Goal: Task Accomplishment & Management: Manage account settings

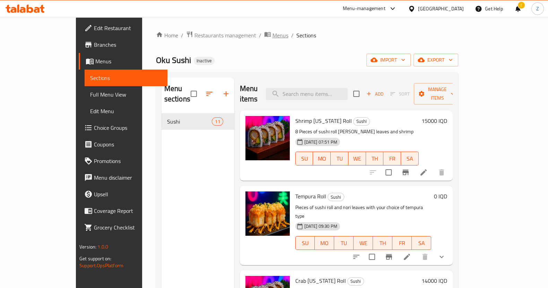
click at [272, 36] on span "Menus" at bounding box center [280, 35] width 16 height 8
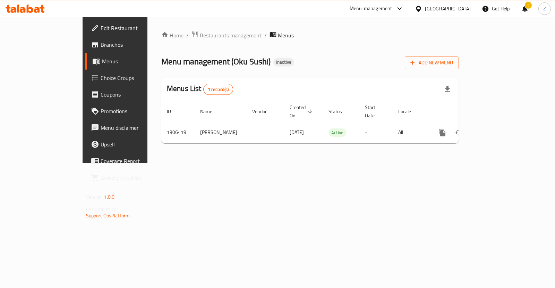
click at [525, 12] on div "!" at bounding box center [525, 8] width 8 height 17
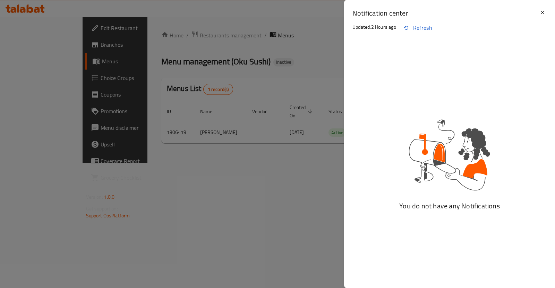
drag, startPoint x: 427, startPoint y: 27, endPoint x: 405, endPoint y: 55, distance: 35.7
click at [427, 27] on button "Refresh" at bounding box center [417, 27] width 42 height 17
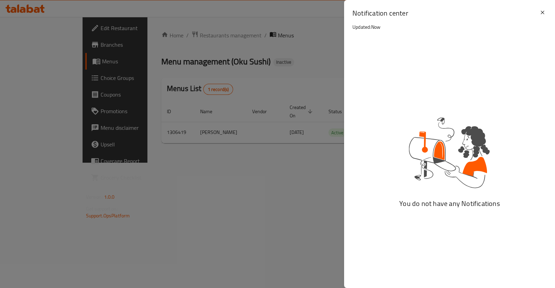
click at [295, 54] on div at bounding box center [277, 144] width 555 height 288
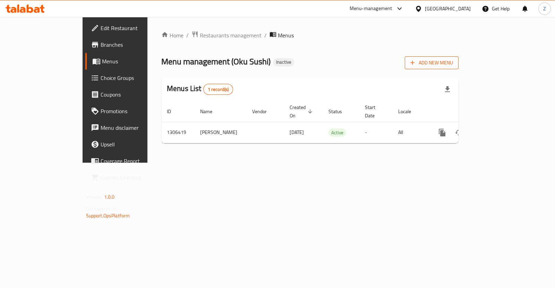
click at [453, 64] on span "Add New Menu" at bounding box center [431, 63] width 43 height 9
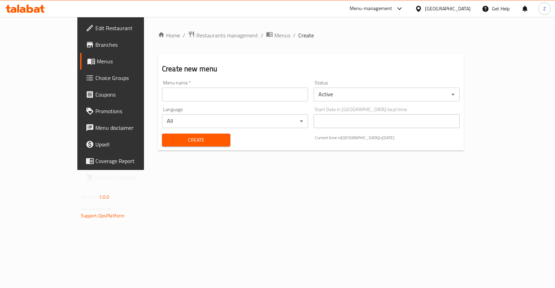
drag, startPoint x: 202, startPoint y: 94, endPoint x: 198, endPoint y: 97, distance: 5.2
click at [202, 94] on input "text" at bounding box center [235, 95] width 146 height 14
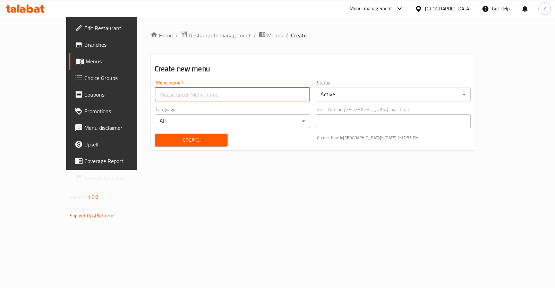
type input "Zainab \ New Menu"
click at [365, 91] on body "​ Menu-management Iraq Get Help Z Edit Restaurant Branches Menus Choice Groups …" at bounding box center [277, 152] width 555 height 271
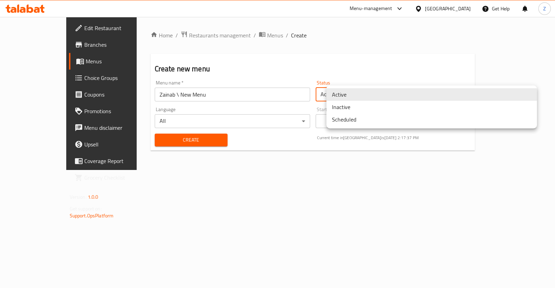
click at [353, 107] on li "Inactive" at bounding box center [431, 107] width 210 height 12
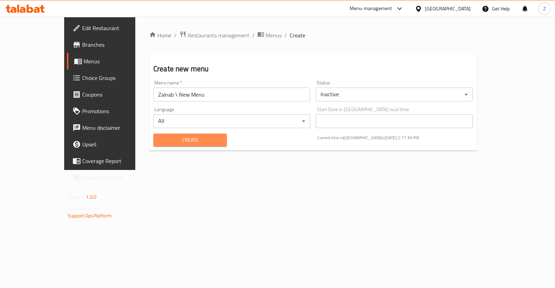
click at [163, 146] on button "Create" at bounding box center [189, 140] width 73 height 13
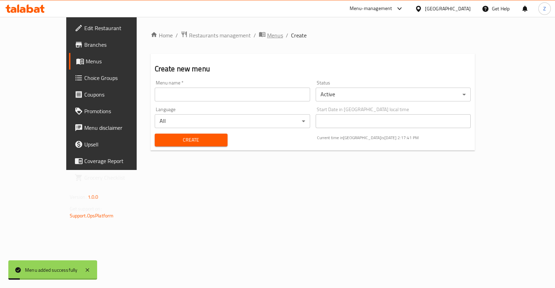
click at [267, 37] on span "Menus" at bounding box center [275, 35] width 16 height 8
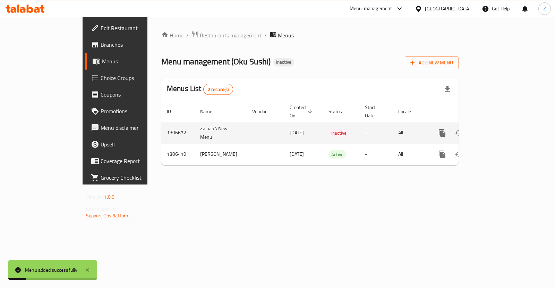
click at [246, 125] on td "enhanced table" at bounding box center [264, 133] width 37 height 22
click at [500, 128] on link "enhanced table" at bounding box center [492, 133] width 17 height 17
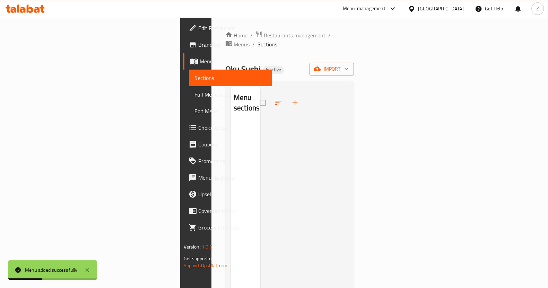
click at [348, 65] on span "import" at bounding box center [331, 69] width 33 height 9
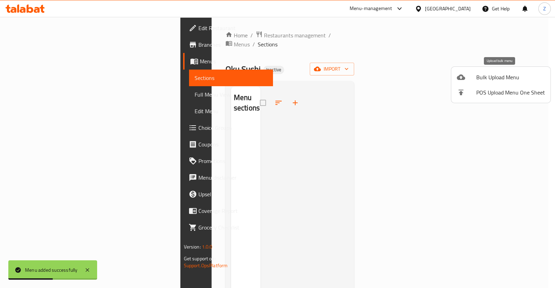
click at [483, 77] on span "Bulk Upload Menu" at bounding box center [510, 77] width 69 height 8
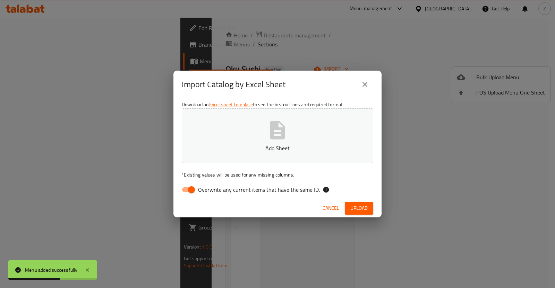
click at [280, 140] on icon "button" at bounding box center [277, 130] width 22 height 22
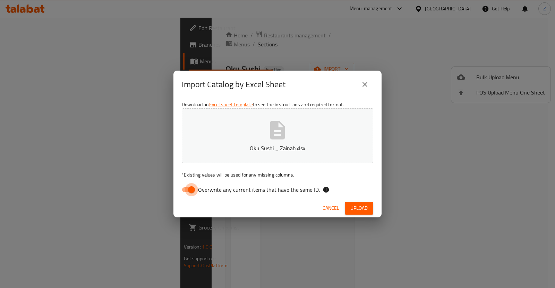
click at [188, 189] on input "Overwrite any current items that have the same ID." at bounding box center [192, 189] width 40 height 13
checkbox input "false"
click at [353, 208] on span "Upload" at bounding box center [358, 208] width 17 height 9
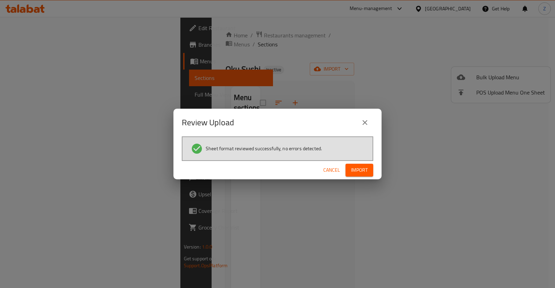
click at [351, 165] on button "Import" at bounding box center [359, 170] width 28 height 13
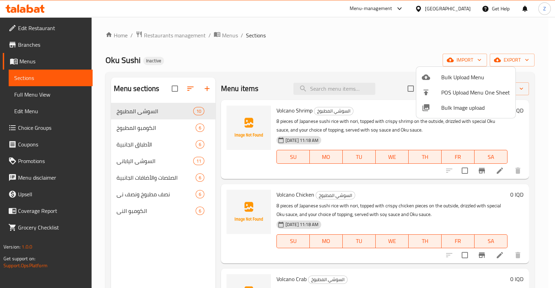
click at [518, 35] on div at bounding box center [277, 144] width 555 height 288
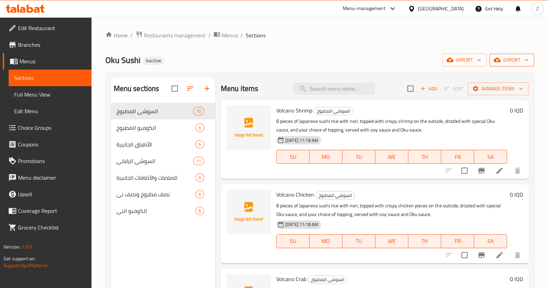
click at [502, 57] on span "export" at bounding box center [512, 60] width 34 height 9
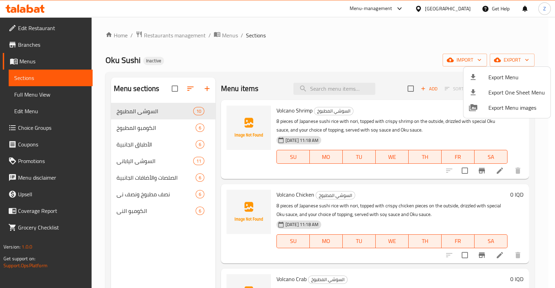
click at [467, 56] on div at bounding box center [277, 144] width 555 height 288
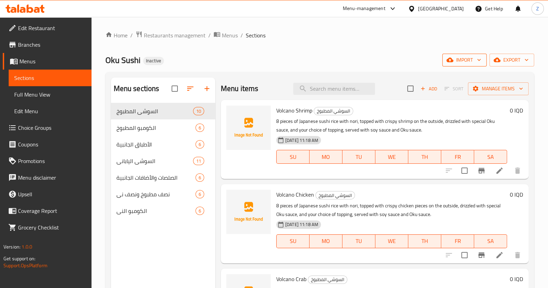
click at [467, 59] on span "import" at bounding box center [464, 60] width 33 height 9
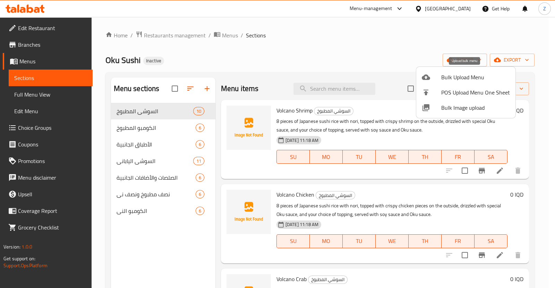
click at [451, 77] on span "Bulk Upload Menu" at bounding box center [475, 77] width 69 height 8
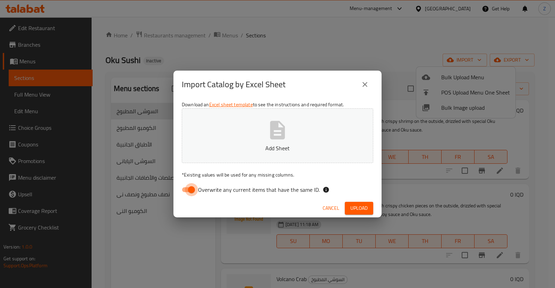
click at [187, 191] on input "Overwrite any current items that have the same ID." at bounding box center [192, 189] width 40 height 13
checkbox input "false"
click at [252, 143] on button "Add Sheet" at bounding box center [277, 135] width 191 height 55
click at [354, 212] on span "Upload" at bounding box center [358, 208] width 17 height 9
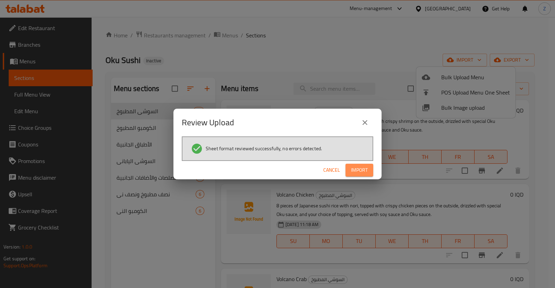
click at [363, 167] on span "Import" at bounding box center [359, 170] width 17 height 9
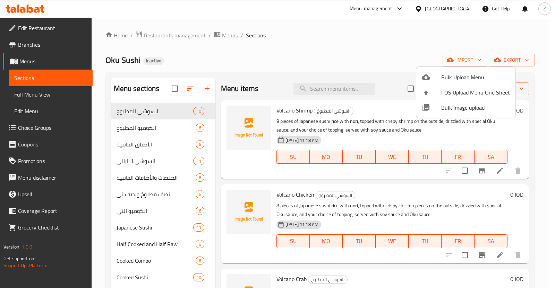
click at [296, 61] on div at bounding box center [277, 144] width 555 height 288
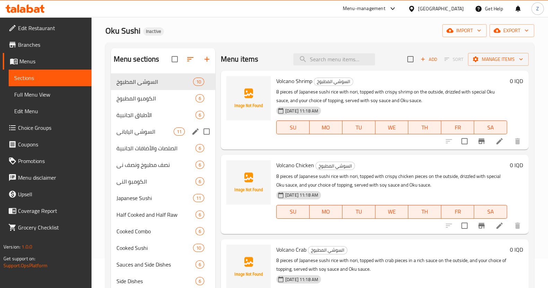
scroll to position [10, 0]
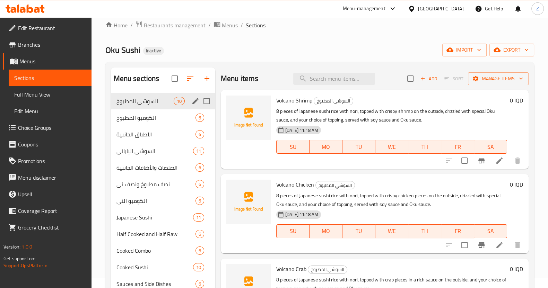
click at [209, 102] on input "Menu sections" at bounding box center [206, 101] width 15 height 15
checkbox input "true"
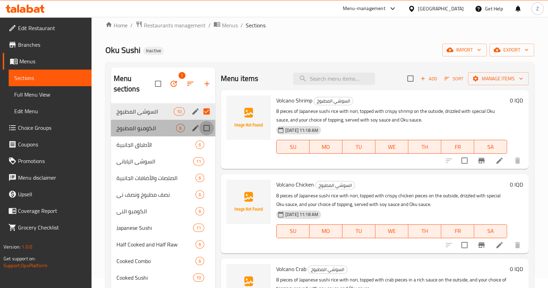
click at [207, 127] on input "Menu sections" at bounding box center [206, 128] width 15 height 15
checkbox input "true"
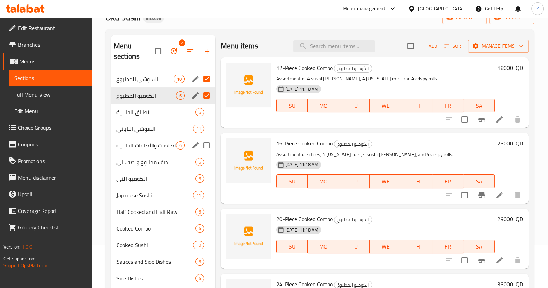
scroll to position [54, 0]
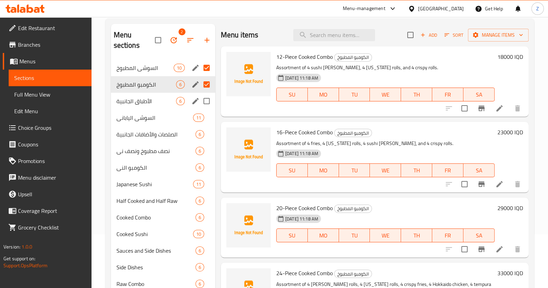
click at [209, 101] on input "Menu sections" at bounding box center [206, 101] width 15 height 15
checkbox input "true"
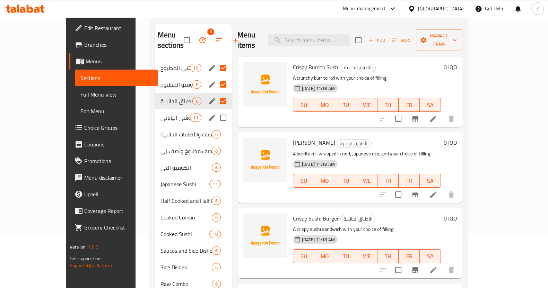
click at [216, 119] on input "Menu sections" at bounding box center [223, 118] width 15 height 15
checkbox input "true"
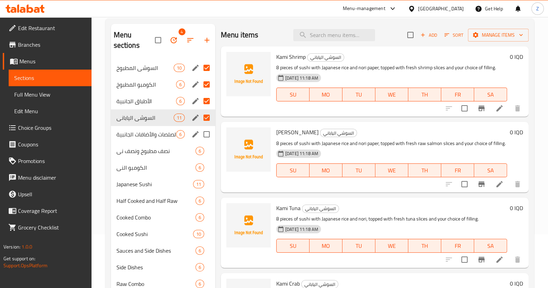
click at [208, 137] on input "Menu sections" at bounding box center [206, 134] width 15 height 15
checkbox input "true"
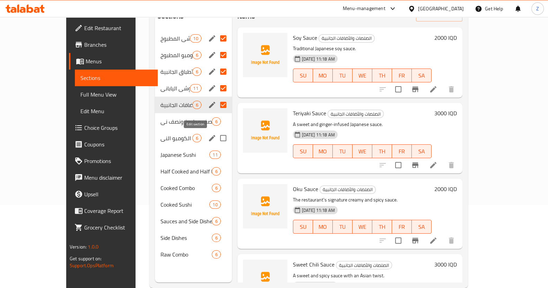
scroll to position [97, 0]
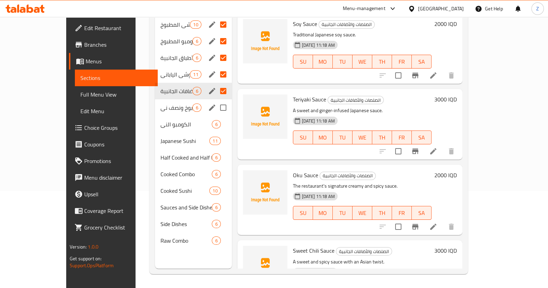
click at [216, 110] on input "Menu sections" at bounding box center [223, 108] width 15 height 15
checkbox input "true"
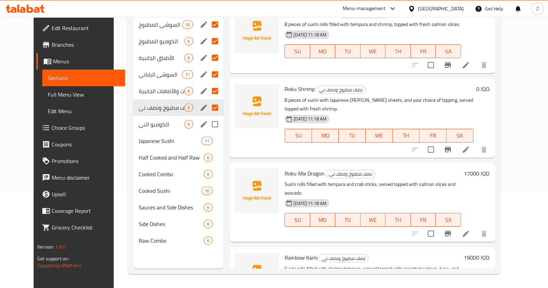
click at [208, 123] on input "Menu sections" at bounding box center [215, 124] width 15 height 15
checkbox input "true"
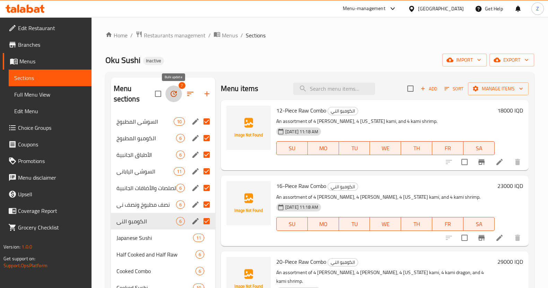
click at [178, 96] on button "button" at bounding box center [173, 94] width 17 height 17
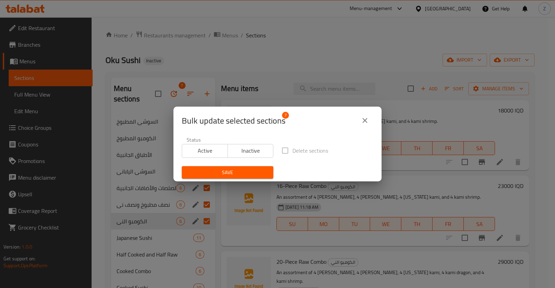
click at [243, 150] on span "Inactive" at bounding box center [251, 151] width 40 height 10
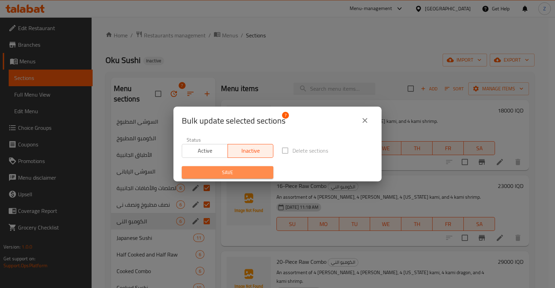
click at [243, 172] on span "Save" at bounding box center [227, 172] width 80 height 9
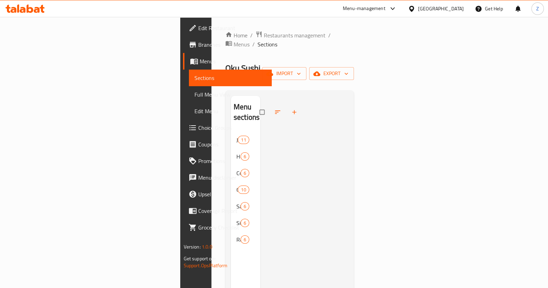
click at [292, 147] on div at bounding box center [304, 240] width 88 height 288
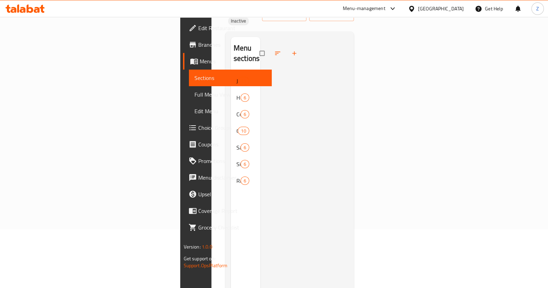
scroll to position [10, 0]
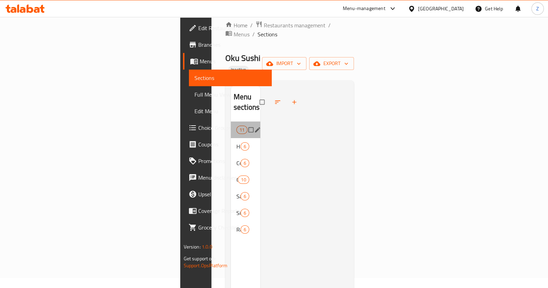
drag, startPoint x: 175, startPoint y: 102, endPoint x: 167, endPoint y: 103, distance: 8.4
click at [237, 127] on span "11" at bounding box center [242, 130] width 10 height 7
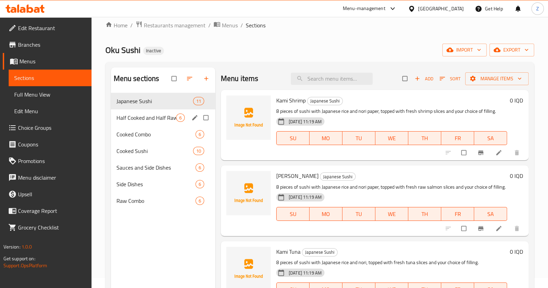
click at [170, 114] on span "Half Cooked and Half Raw" at bounding box center [146, 118] width 60 height 8
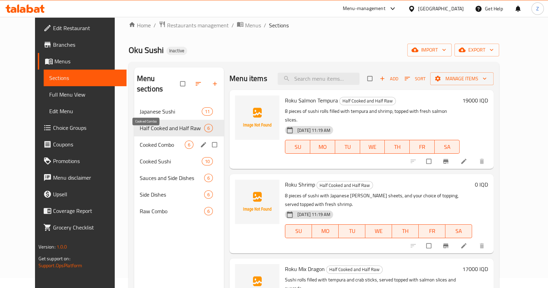
click at [167, 141] on span "Cooked Combo" at bounding box center [162, 145] width 45 height 8
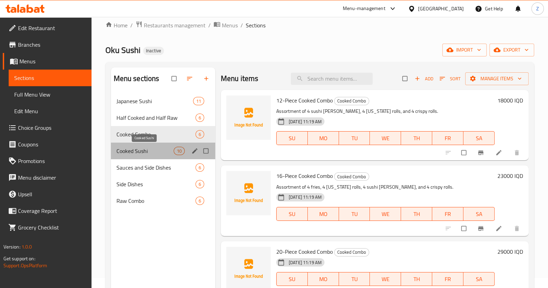
click at [167, 150] on span "Cooked Sushi" at bounding box center [144, 151] width 57 height 8
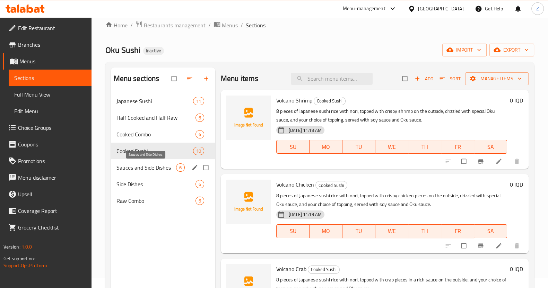
click at [168, 166] on span "Sauces and Side Dishes" at bounding box center [146, 168] width 60 height 8
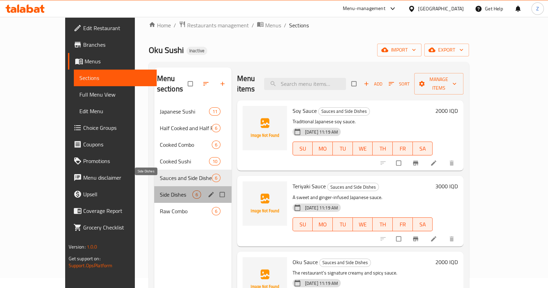
click at [170, 191] on span "Side Dishes" at bounding box center [176, 195] width 33 height 8
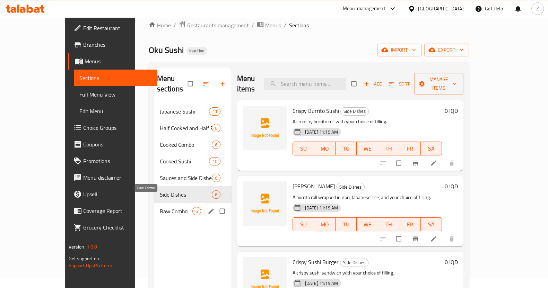
click at [165, 207] on span "Raw Combo" at bounding box center [176, 211] width 33 height 8
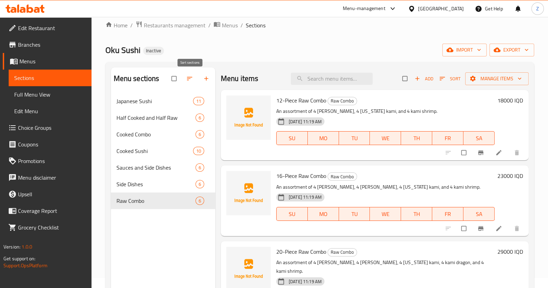
click at [190, 79] on icon "button" at bounding box center [189, 78] width 7 height 7
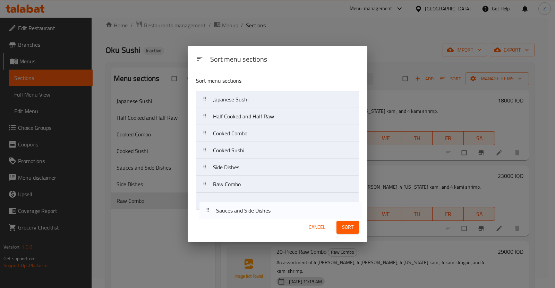
drag, startPoint x: 219, startPoint y: 168, endPoint x: 223, endPoint y: 209, distance: 41.0
click at [223, 209] on nav "Japanese Sushi Half Cooked and Half Raw Cooked Combo Cooked Sushi Sauces and Si…" at bounding box center [277, 151] width 163 height 120
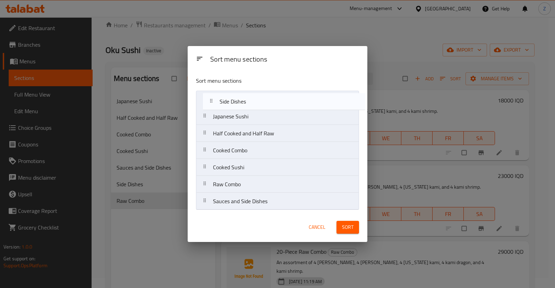
drag, startPoint x: 242, startPoint y: 168, endPoint x: 249, endPoint y: 103, distance: 65.5
click at [249, 103] on nav "Japanese Sushi Half Cooked and Half Raw Cooked Combo Cooked Sushi Side Dishes R…" at bounding box center [277, 151] width 163 height 120
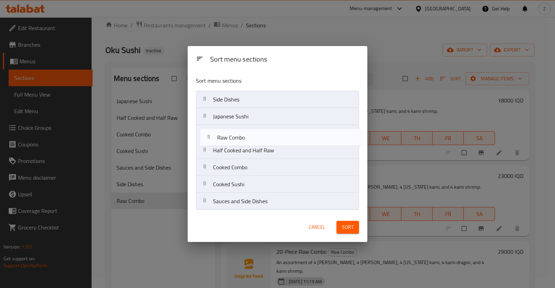
drag, startPoint x: 238, startPoint y: 186, endPoint x: 241, endPoint y: 138, distance: 48.3
click at [241, 138] on nav "Side Dishes Japanese Sushi Half Cooked and Half Raw Cooked Combo Cooked Sushi R…" at bounding box center [277, 151] width 163 height 120
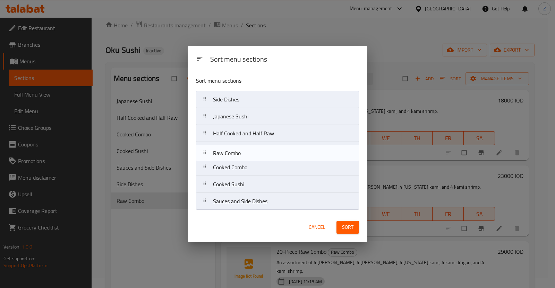
drag, startPoint x: 242, startPoint y: 136, endPoint x: 242, endPoint y: 157, distance: 21.5
click at [242, 157] on nav "Side Dishes Japanese Sushi Raw Combo Half Cooked and Half Raw Cooked Combo Cook…" at bounding box center [277, 151] width 163 height 120
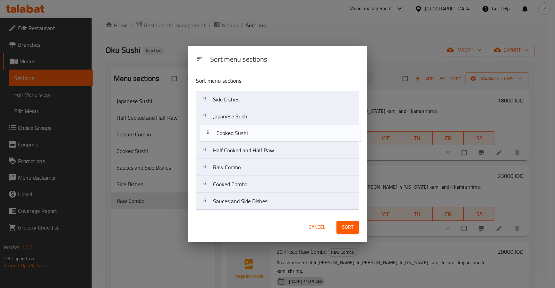
drag, startPoint x: 237, startPoint y: 184, endPoint x: 240, endPoint y: 128, distance: 56.9
click at [240, 128] on nav "Side Dishes Japanese Sushi Half Cooked and Half Raw Raw Combo Cooked Combo Cook…" at bounding box center [277, 151] width 163 height 120
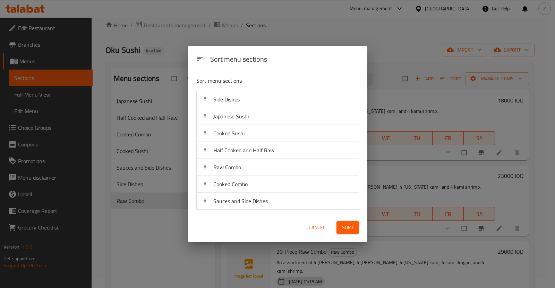
click at [344, 226] on span "Sort" at bounding box center [347, 228] width 11 height 9
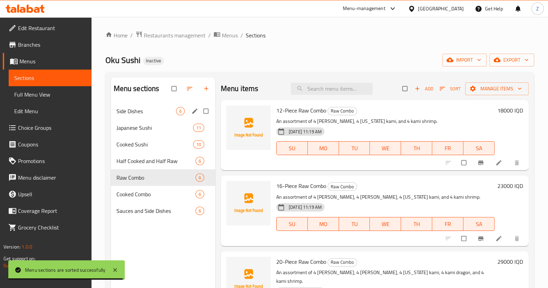
click at [160, 110] on span "Side Dishes" at bounding box center [146, 111] width 60 height 8
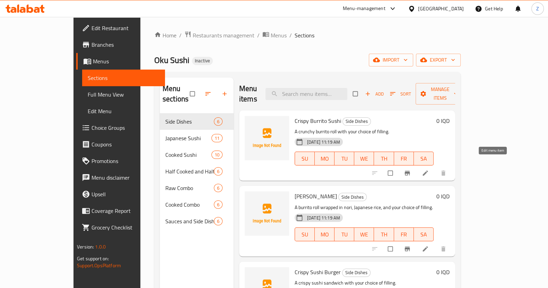
click at [429, 170] on icon at bounding box center [425, 173] width 7 height 7
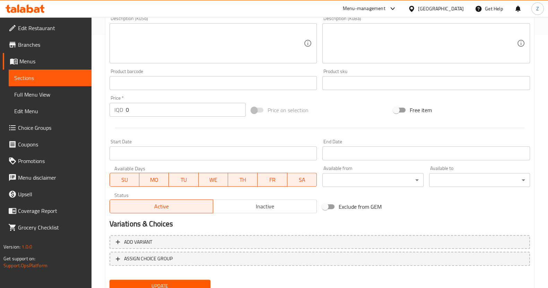
scroll to position [280, 0]
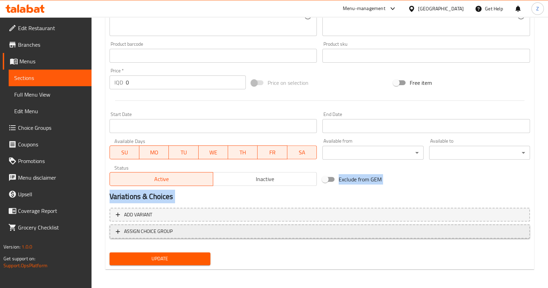
drag, startPoint x: 170, startPoint y: 211, endPoint x: 168, endPoint y: 232, distance: 20.9
click at [168, 225] on div "Add item image Image Size: 1200 x 800 px / Image formats: jpg, png / 5MB Max. I…" at bounding box center [320, 39] width 426 height 458
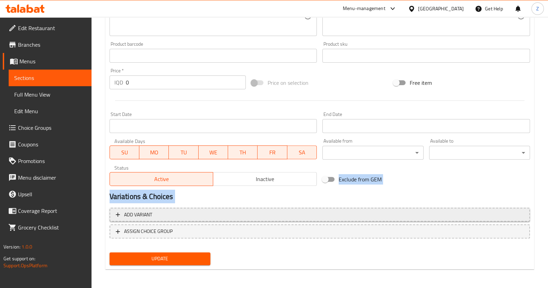
click at [218, 208] on button "Add variant" at bounding box center [320, 215] width 420 height 14
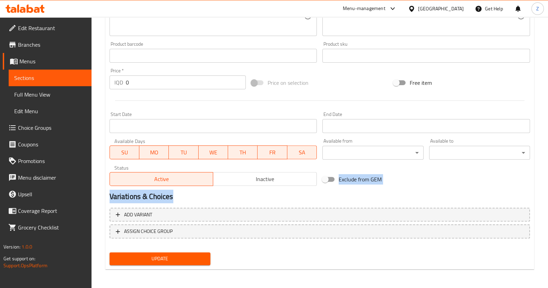
scroll to position [276, 0]
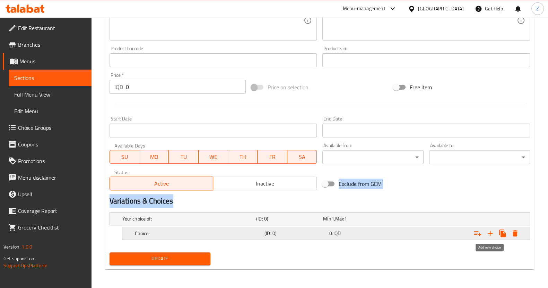
click at [489, 231] on icon "Expand" at bounding box center [490, 233] width 8 height 8
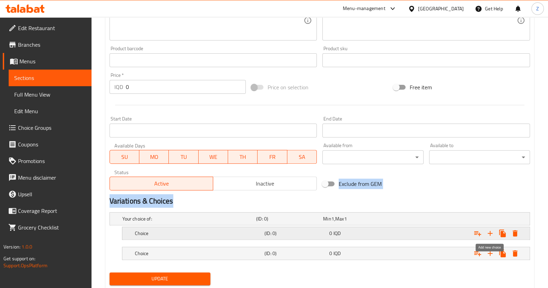
click at [489, 231] on icon "Expand" at bounding box center [490, 233] width 8 height 8
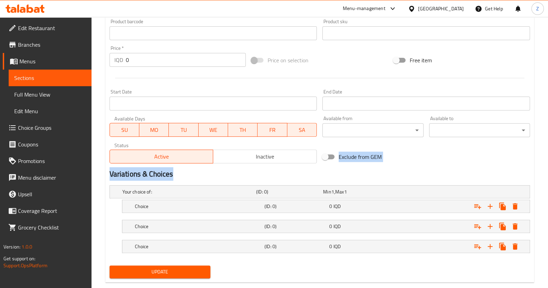
scroll to position [316, 0]
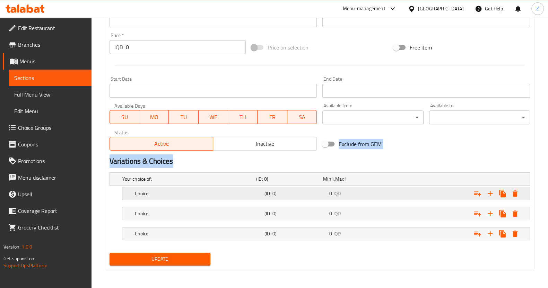
click at [277, 183] on h5 "(ID: 0)" at bounding box center [288, 179] width 64 height 7
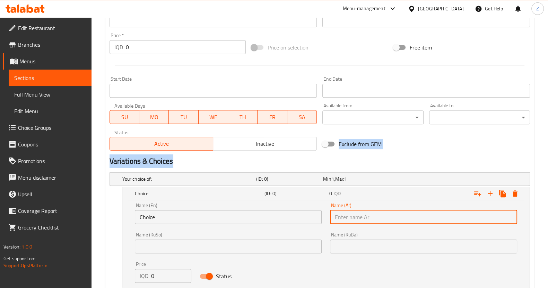
click at [354, 221] on input "text" at bounding box center [423, 217] width 187 height 14
type input "د"
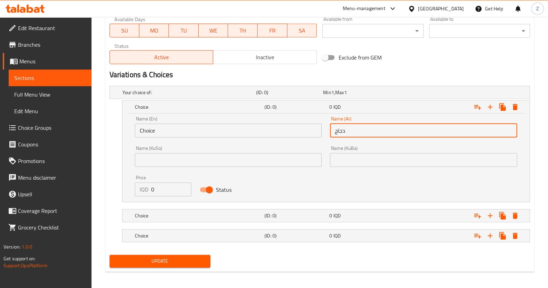
click at [357, 128] on input "دجاج" at bounding box center [423, 131] width 187 height 14
type input "دجاج"
click at [312, 96] on h5 "(ID: 0)" at bounding box center [288, 92] width 64 height 7
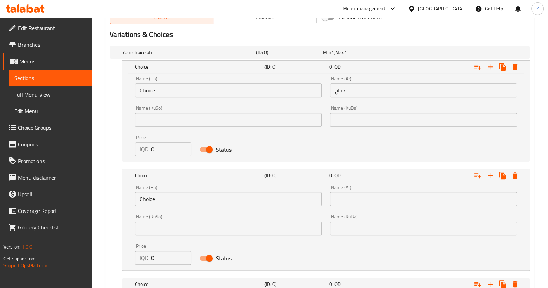
scroll to position [489, 0]
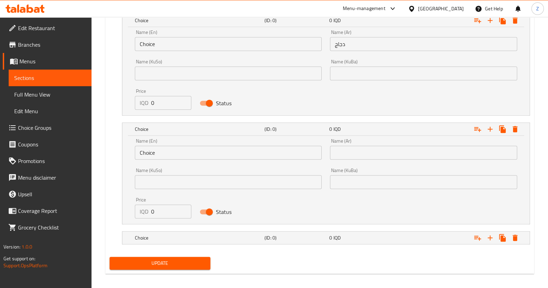
click at [354, 150] on input "text" at bounding box center [423, 153] width 187 height 14
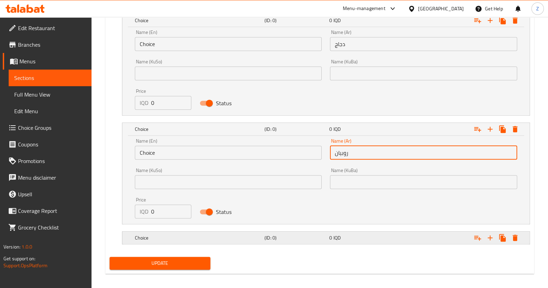
type input "روبيان"
click at [332, 9] on div "0 IQD" at bounding box center [355, 5] width 64 height 7
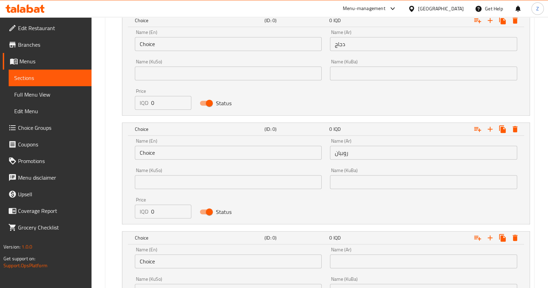
click at [370, 264] on input "text" at bounding box center [423, 262] width 187 height 14
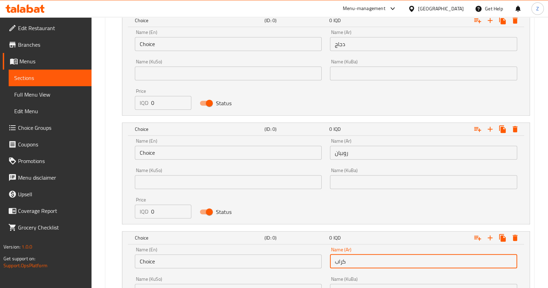
type input "كراب"
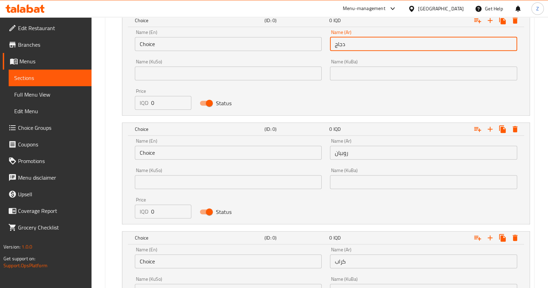
drag, startPoint x: 353, startPoint y: 43, endPoint x: 325, endPoint y: 43, distance: 27.7
click at [325, 43] on div "Name (En) Choice Name (En) Name (Ar) دجاج Name (Ar) Name (KuSo) Name (KuSo) Nam…" at bounding box center [326, 70] width 391 height 88
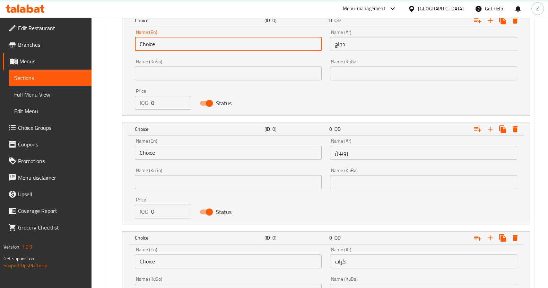
drag, startPoint x: 180, startPoint y: 46, endPoint x: 120, endPoint y: 44, distance: 60.3
click at [120, 44] on div "Choice (ID: 0) 0 IQD Name (En) Choice Name (En) Name (Ar) دجاج Name (Ar) Name (…" at bounding box center [320, 65] width 420 height 102
paste input "chickens"
drag, startPoint x: 142, startPoint y: 42, endPoint x: 116, endPoint y: 45, distance: 25.8
click at [118, 42] on div "chickens (ID: 0) 0 IQD Name (En) chickens Name (En) Name (Ar) دجاج Name (Ar) Na…" at bounding box center [320, 65] width 420 height 102
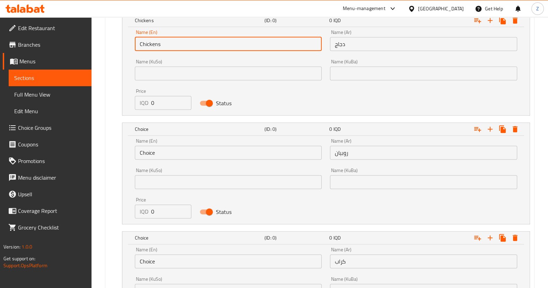
type input "Chickens"
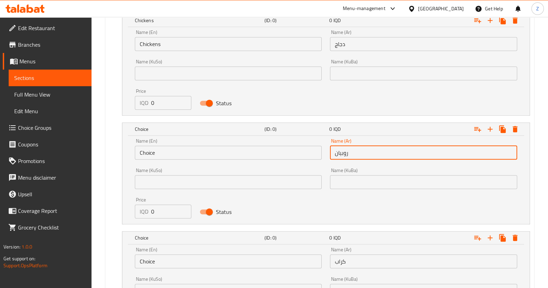
drag, startPoint x: 356, startPoint y: 151, endPoint x: 294, endPoint y: 151, distance: 62.0
click at [294, 151] on div "Name (En) Choice Name (En) Name (Ar) روبيان Name (Ar) Name (KuSo) Name (KuSo) N…" at bounding box center [326, 178] width 391 height 88
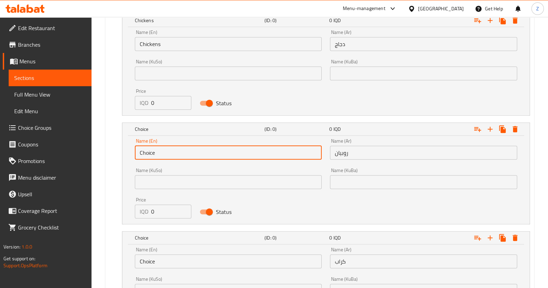
drag, startPoint x: 183, startPoint y: 151, endPoint x: 103, endPoint y: 155, distance: 80.5
paste input "shrimp"
drag, startPoint x: 142, startPoint y: 152, endPoint x: 113, endPoint y: 153, distance: 28.4
click at [113, 153] on div "shrimp (ID: 0) 0 IQD Name (En) shrimp Name (En) Name (Ar) روبيان Name (Ar) Name…" at bounding box center [320, 174] width 420 height 102
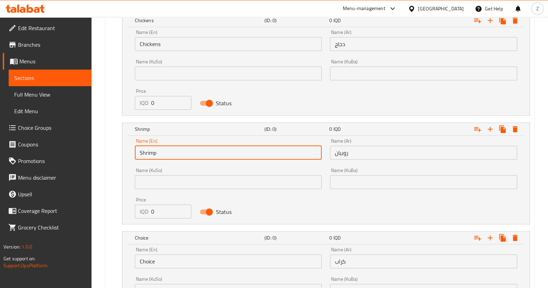
type input "Shrimp"
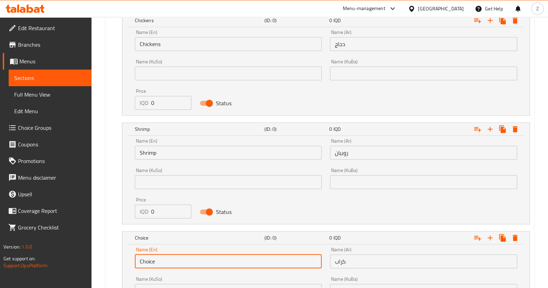
drag, startPoint x: 172, startPoint y: 261, endPoint x: 123, endPoint y: 267, distance: 48.9
click at [123, 267] on div "Name (En) Choice Name (En) Name (Ar) كراب Name (Ar) Name (KuSo) Name (KuSo) Nam…" at bounding box center [325, 289] width 407 height 88
paste input "rab"
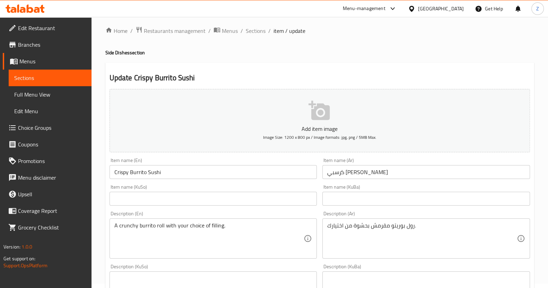
scroll to position [0, 0]
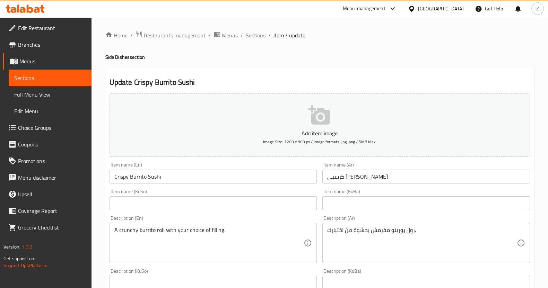
type input "Crab"
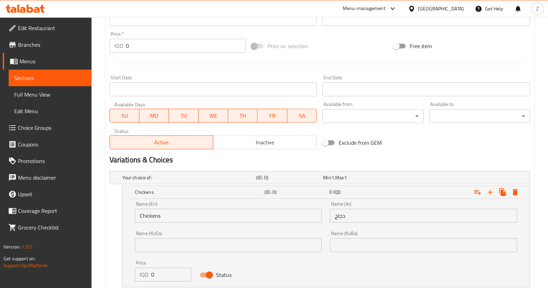
scroll to position [346, 0]
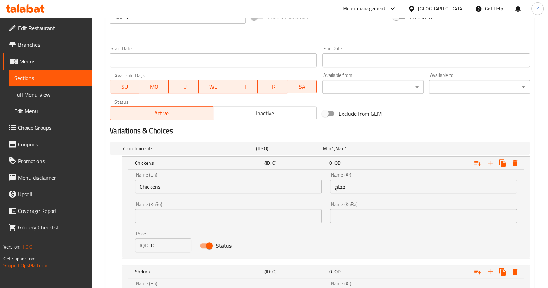
drag, startPoint x: 159, startPoint y: 245, endPoint x: 144, endPoint y: 245, distance: 15.6
click at [144, 245] on div "IQD 0 Price" at bounding box center [163, 246] width 57 height 14
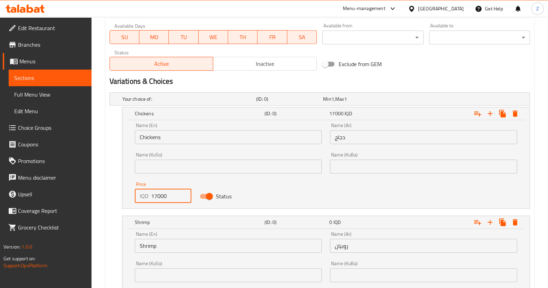
scroll to position [477, 0]
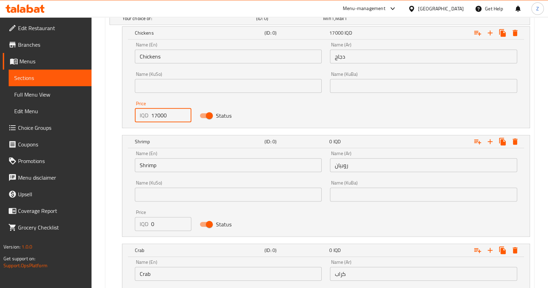
drag, startPoint x: 170, startPoint y: 115, endPoint x: 133, endPoint y: 117, distance: 37.1
click at [133, 117] on div "Price IQD 17000 Price" at bounding box center [163, 111] width 65 height 29
type input "17000"
drag, startPoint x: 156, startPoint y: 225, endPoint x: 124, endPoint y: 227, distance: 32.6
click at [124, 227] on div "Name (En) Shrimp Name (En) Name (Ar) روبيان Name (Ar) Name (KuSo) Name (KuSo) N…" at bounding box center [325, 192] width 407 height 88
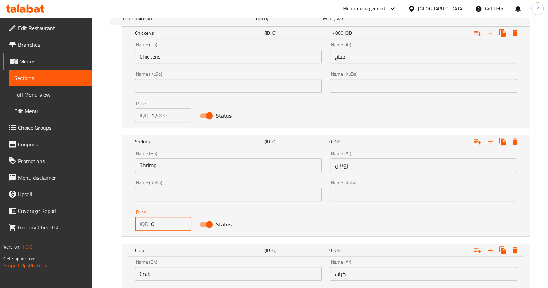
paste input "1700"
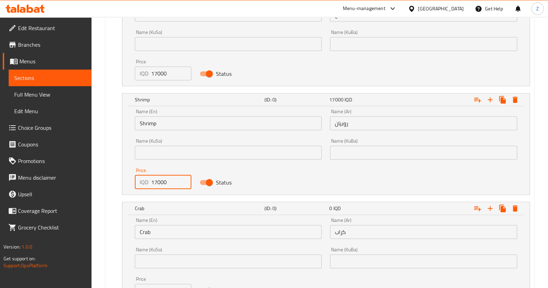
scroll to position [563, 0]
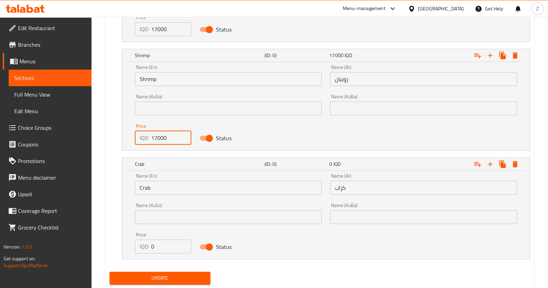
type input "17000"
drag, startPoint x: 159, startPoint y: 247, endPoint x: 121, endPoint y: 245, distance: 38.9
click at [120, 246] on div "Crab (ID: 0) 0 IQD Name (En) Crab Name (En) Name (Ar) كراب Name (Ar) Name (KuSo…" at bounding box center [320, 209] width 420 height 102
paste input "1700"
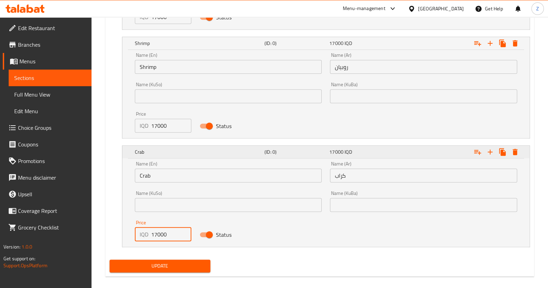
scroll to position [582, 0]
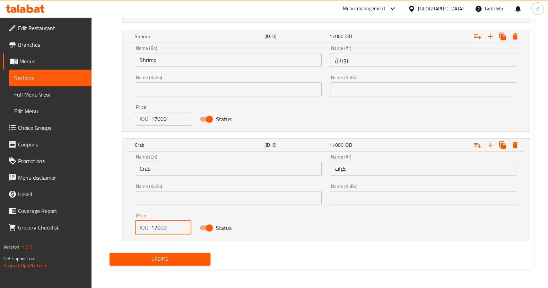
type input "17000"
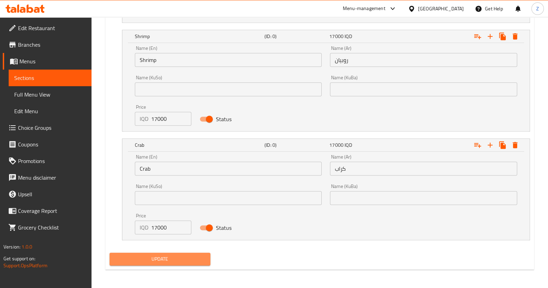
click at [192, 255] on span "Update" at bounding box center [160, 259] width 90 height 9
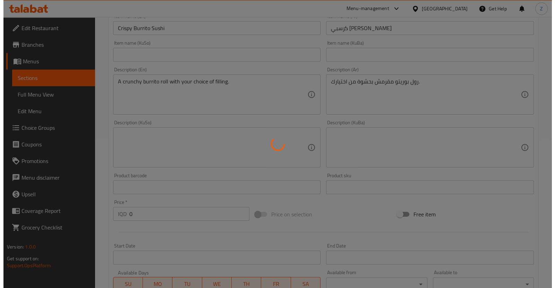
scroll to position [0, 0]
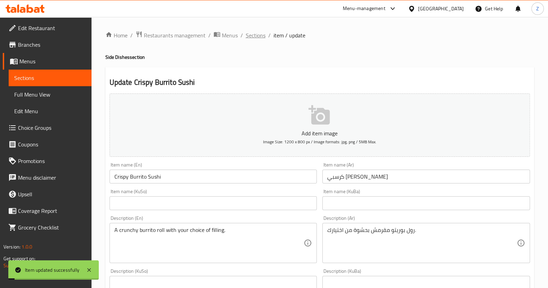
click at [262, 35] on span "Sections" at bounding box center [256, 35] width 20 height 8
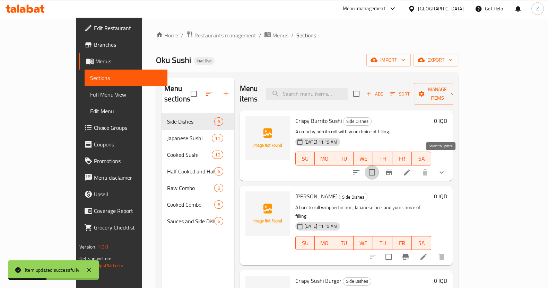
drag, startPoint x: 442, startPoint y: 163, endPoint x: 469, endPoint y: 116, distance: 54.0
click at [379, 165] on input "checkbox" at bounding box center [372, 172] width 15 height 15
checkbox input "true"
click at [455, 88] on span "Manage items" at bounding box center [436, 93] width 35 height 17
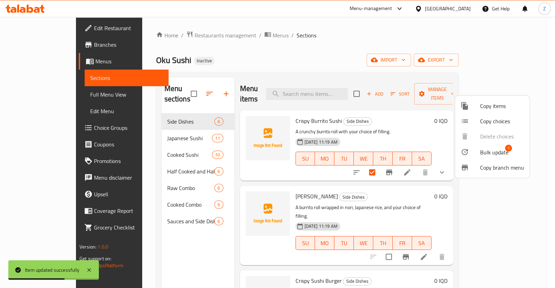
click at [492, 120] on span "Copy choices" at bounding box center [502, 121] width 44 height 8
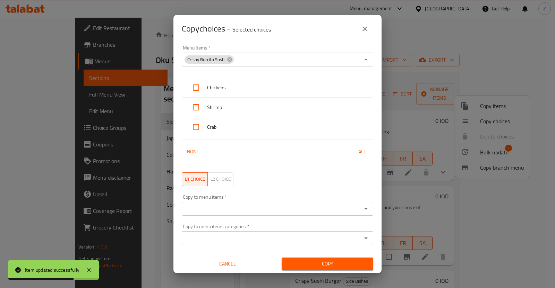
click at [251, 92] on span "Chickens" at bounding box center [287, 88] width 160 height 9
checkbox input "true"
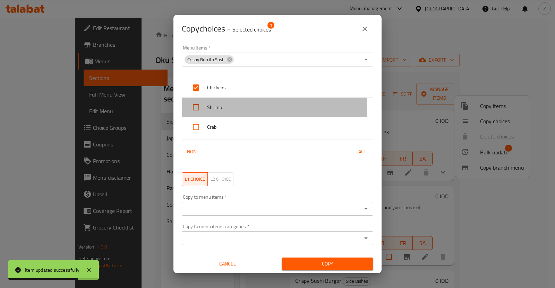
click at [252, 109] on span "Shrimp" at bounding box center [287, 107] width 160 height 9
checkbox input "true"
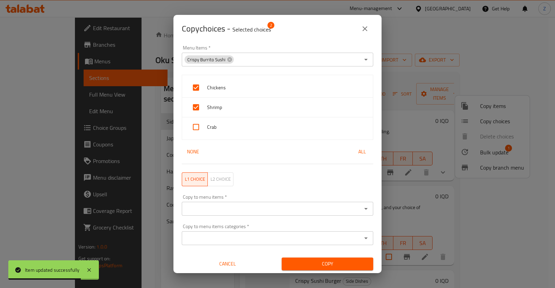
click at [246, 124] on span "Crab" at bounding box center [287, 127] width 160 height 9
checkbox input "true"
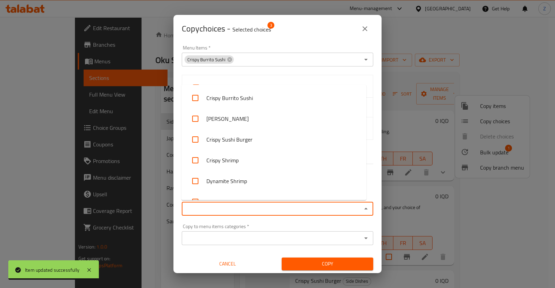
click at [253, 208] on input "Copy to menu items   *" at bounding box center [272, 209] width 176 height 10
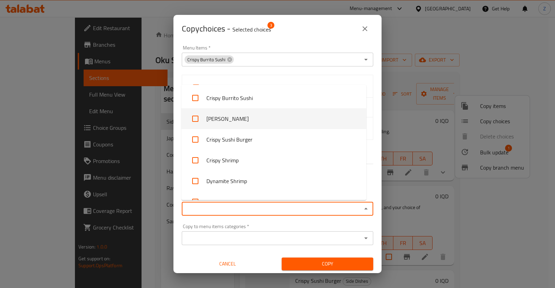
click at [238, 116] on li "[PERSON_NAME]" at bounding box center [273, 118] width 185 height 21
checkbox input "true"
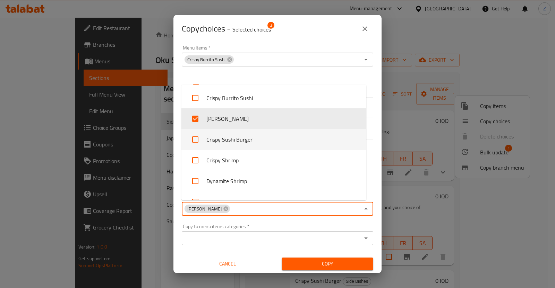
click at [240, 139] on li "Crispy Sushi Burger" at bounding box center [273, 139] width 185 height 21
checkbox input "true"
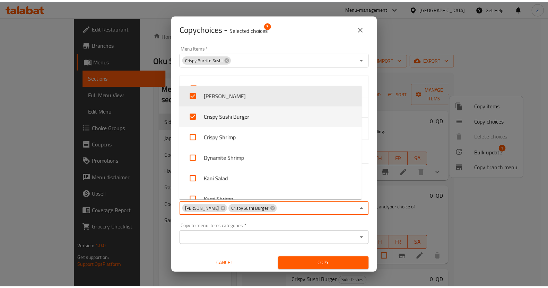
scroll to position [43, 0]
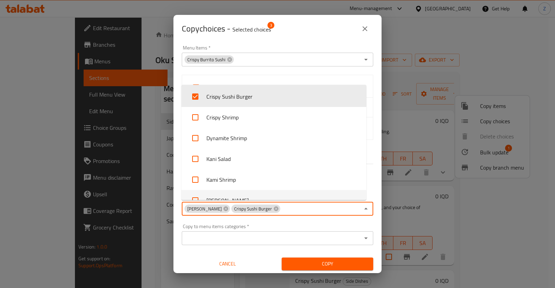
click at [320, 261] on span "Copy" at bounding box center [327, 264] width 80 height 9
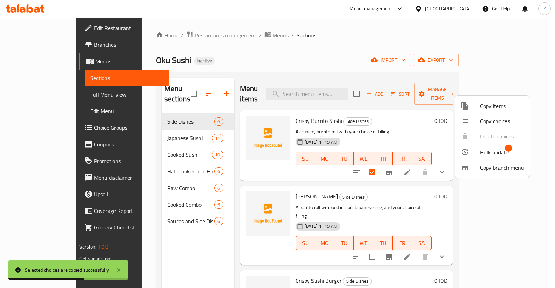
click at [407, 121] on div at bounding box center [277, 144] width 555 height 288
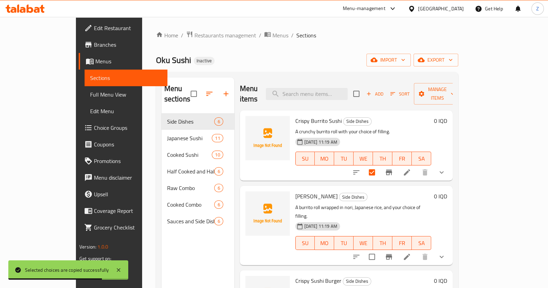
click at [379, 165] on input "checkbox" at bounding box center [372, 172] width 15 height 15
checkbox input "false"
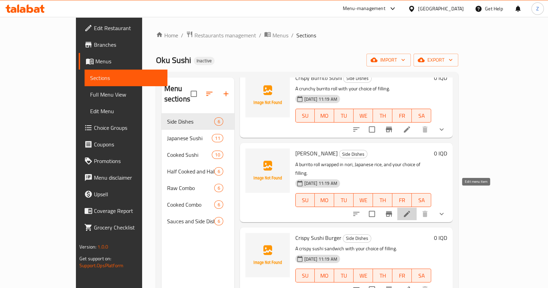
click at [411, 210] on icon at bounding box center [407, 214] width 8 height 8
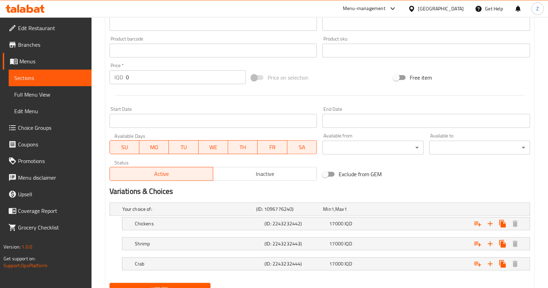
scroll to position [316, 0]
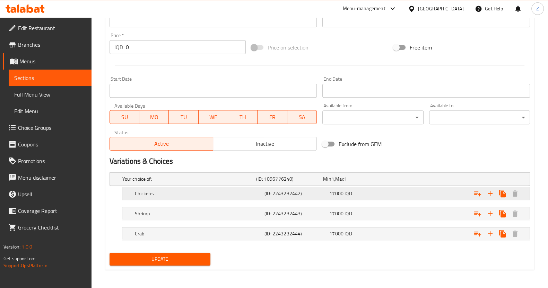
drag, startPoint x: 254, startPoint y: 195, endPoint x: 253, endPoint y: 188, distance: 7.1
click at [253, 183] on h5 "Chickens" at bounding box center [187, 179] width 131 height 7
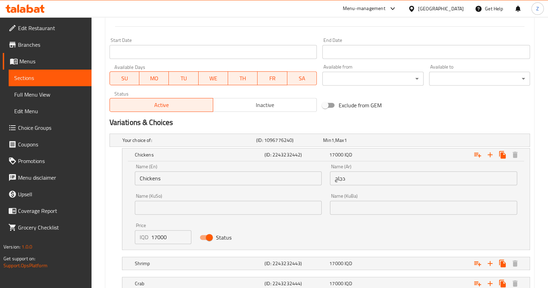
scroll to position [402, 0]
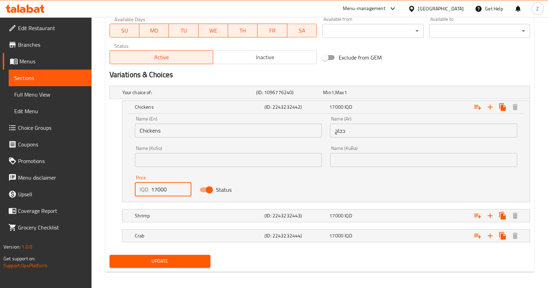
click at [157, 188] on input "17000" at bounding box center [171, 190] width 41 height 14
type input "15000"
click at [165, 97] on div "Shrimp" at bounding box center [188, 93] width 134 height 10
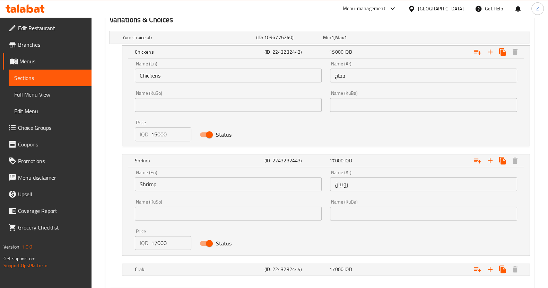
scroll to position [489, 0]
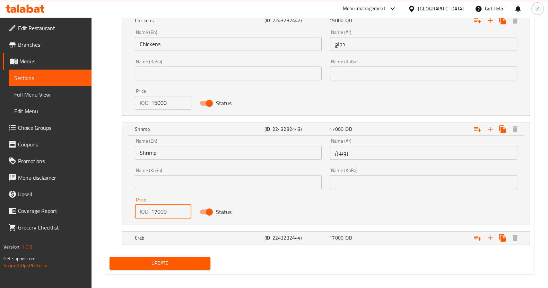
drag, startPoint x: 156, startPoint y: 209, endPoint x: 156, endPoint y: 213, distance: 3.8
click at [154, 210] on input "17000" at bounding box center [171, 212] width 41 height 14
type input "15000"
click at [164, 9] on h5 "Crab" at bounding box center [187, 5] width 131 height 7
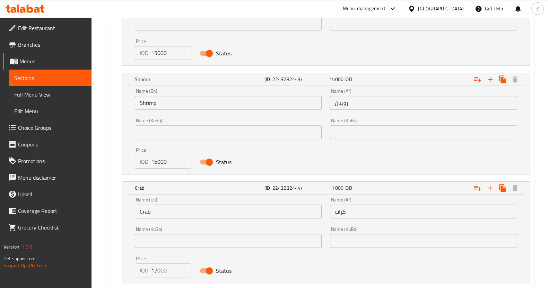
scroll to position [576, 0]
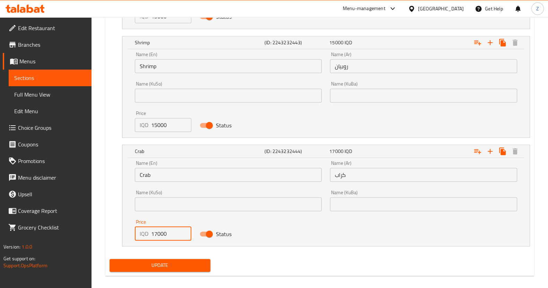
click at [153, 228] on input "17000" at bounding box center [171, 234] width 41 height 14
type input "15000"
click at [161, 267] on span "Update" at bounding box center [160, 265] width 90 height 9
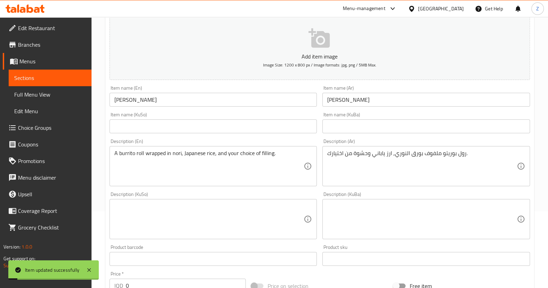
scroll to position [0, 0]
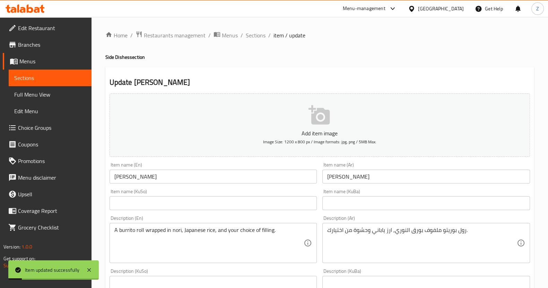
click at [258, 37] on span "Sections" at bounding box center [256, 35] width 20 height 8
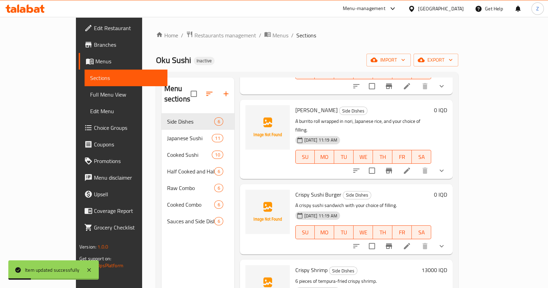
scroll to position [130, 0]
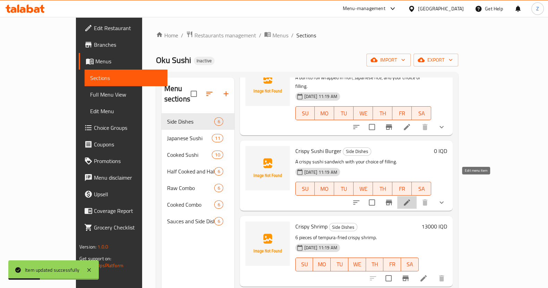
click at [411, 199] on icon at bounding box center [407, 203] width 8 height 8
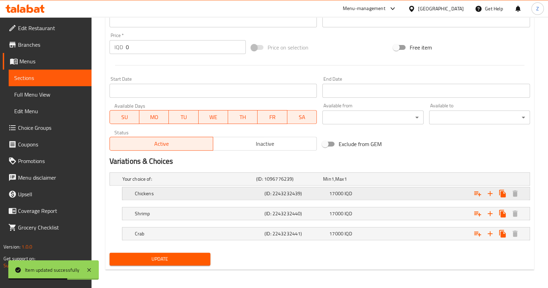
click at [253, 183] on h5 "Chickens" at bounding box center [187, 179] width 131 height 7
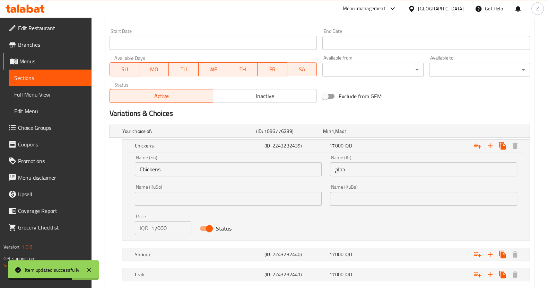
scroll to position [400, 0]
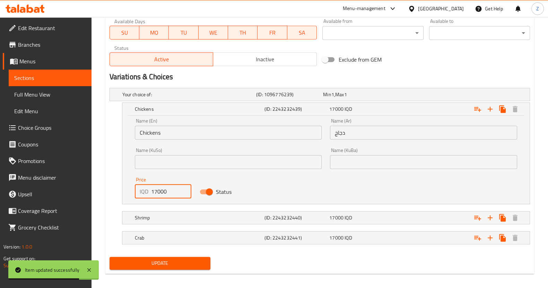
drag, startPoint x: 156, startPoint y: 191, endPoint x: 146, endPoint y: 191, distance: 10.4
click at [146, 191] on div "IQD 17000 Price" at bounding box center [163, 192] width 57 height 14
drag, startPoint x: 170, startPoint y: 188, endPoint x: 133, endPoint y: 190, distance: 36.4
click at [135, 188] on div "IQD 20000 Price" at bounding box center [163, 192] width 57 height 14
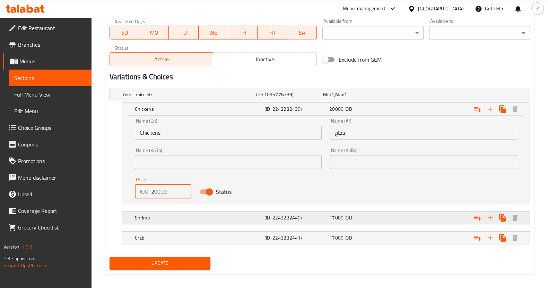
type input "20000"
drag, startPoint x: 175, startPoint y: 216, endPoint x: 169, endPoint y: 197, distance: 20.2
click at [175, 98] on h5 "Shrimp" at bounding box center [187, 94] width 131 height 7
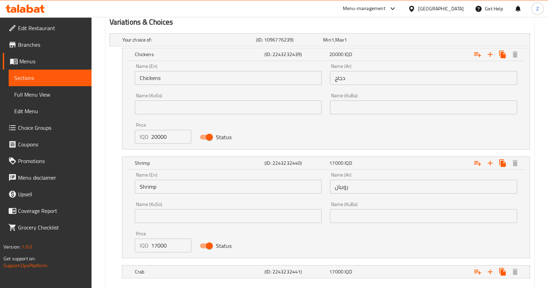
scroll to position [487, 0]
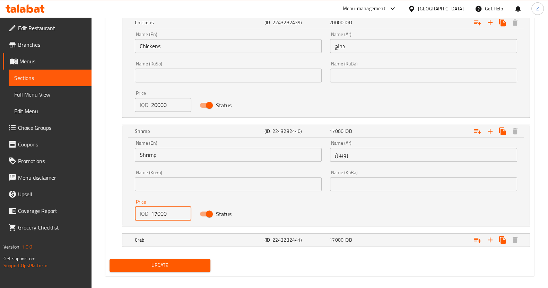
drag, startPoint x: 170, startPoint y: 214, endPoint x: 127, endPoint y: 214, distance: 43.3
click at [127, 214] on div "Name (En) Shrimp Name (En) Name (Ar) روبيان Name (Ar) Name (KuSo) Name (KuSo) N…" at bounding box center [325, 182] width 407 height 88
paste input "20"
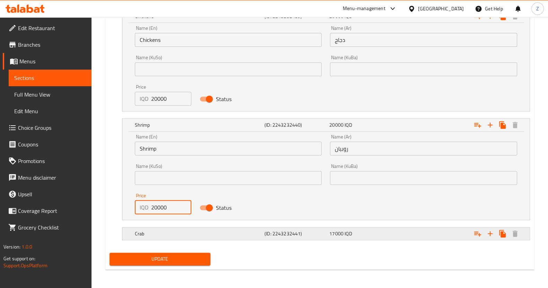
type input "20000"
drag, startPoint x: 175, startPoint y: 231, endPoint x: 173, endPoint y: 206, distance: 24.3
click at [174, 5] on h5 "Crab" at bounding box center [187, 1] width 131 height 7
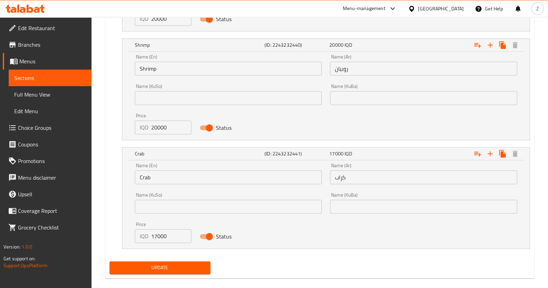
scroll to position [582, 0]
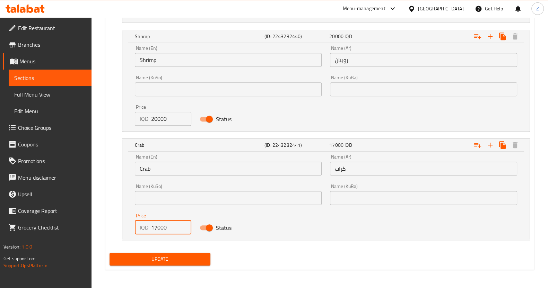
drag, startPoint x: 175, startPoint y: 226, endPoint x: 133, endPoint y: 229, distance: 42.1
click at [133, 229] on div "Price IQD 17000 Price" at bounding box center [163, 223] width 65 height 29
paste input "20"
type input "20000"
click at [180, 255] on span "Update" at bounding box center [160, 259] width 90 height 9
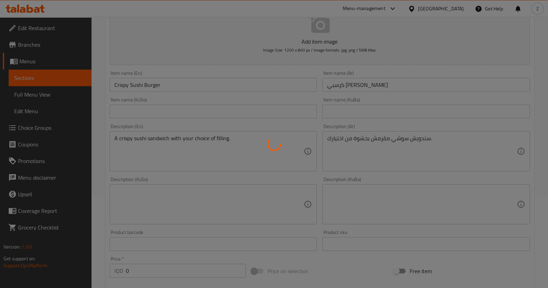
scroll to position [0, 0]
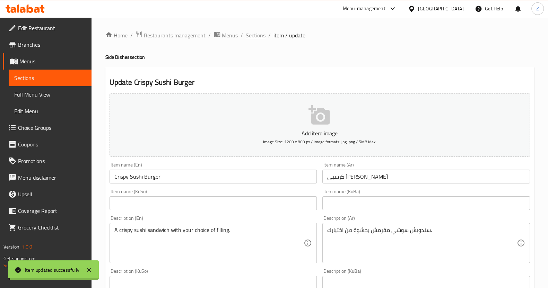
click at [261, 36] on span "Sections" at bounding box center [256, 35] width 20 height 8
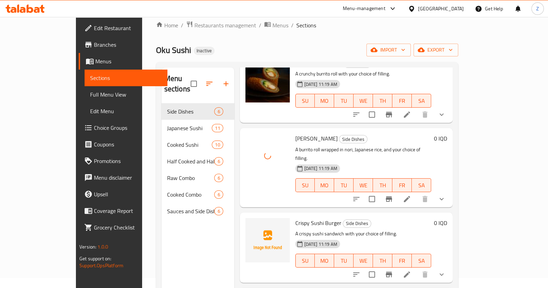
scroll to position [86, 0]
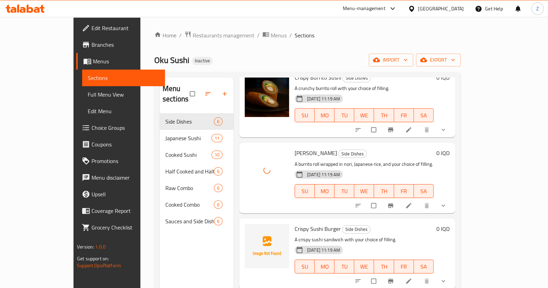
scroll to position [86, 0]
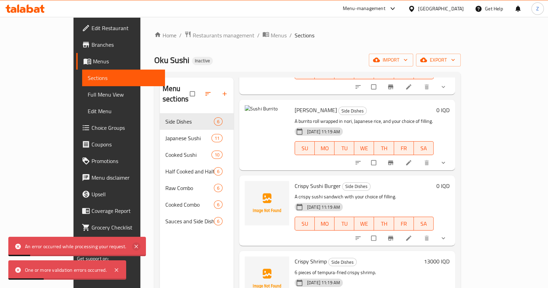
click at [138, 250] on icon at bounding box center [136, 247] width 8 height 8
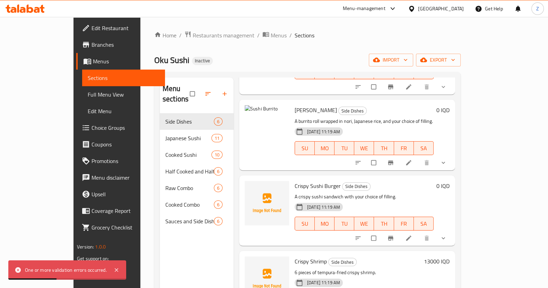
click at [122, 272] on div "One or more validation errors occurred." at bounding box center [67, 270] width 118 height 19
click at [118, 271] on icon at bounding box center [116, 270] width 3 height 3
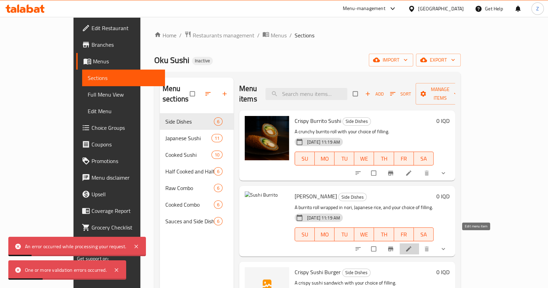
click at [412, 246] on icon at bounding box center [408, 249] width 7 height 7
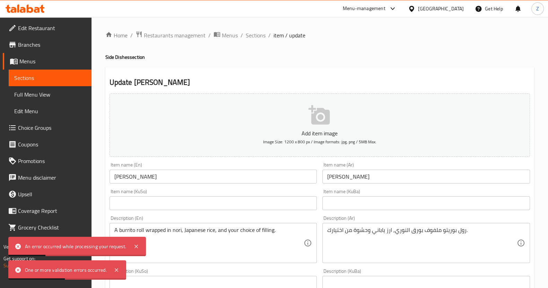
click at [297, 110] on button "Add item image Image Size: 1200 x 800 px / Image formats: jpg, png / 5MB Max." at bounding box center [320, 125] width 420 height 63
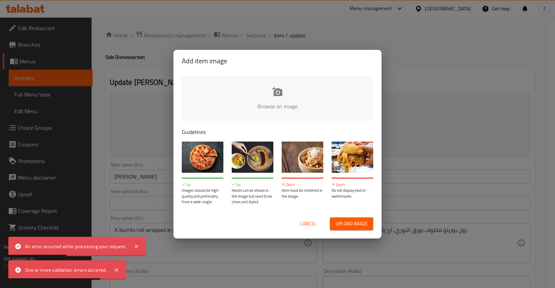
click at [353, 225] on span "Upload image" at bounding box center [351, 224] width 32 height 9
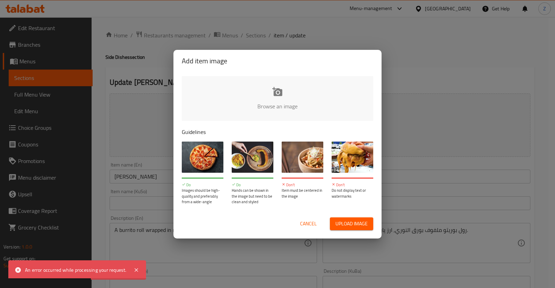
type input "C:\fakepath\IMG_4786.PNG"
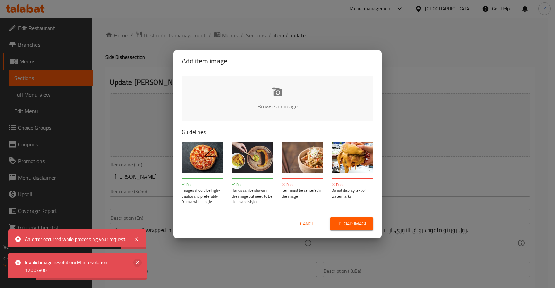
click at [135, 263] on icon at bounding box center [137, 263] width 8 height 8
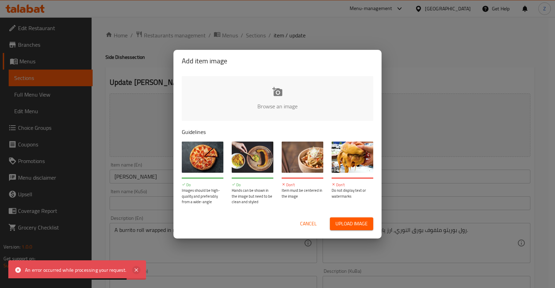
click at [134, 270] on icon at bounding box center [136, 270] width 8 height 8
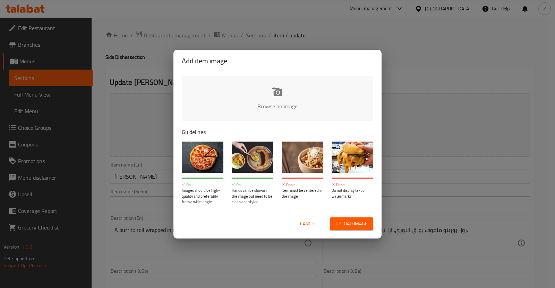
drag, startPoint x: 321, startPoint y: 228, endPoint x: 310, endPoint y: 229, distance: 11.2
click at [319, 228] on div "Cancel Upload image" at bounding box center [277, 224] width 191 height 13
click at [310, 229] on button "Cancel" at bounding box center [308, 224] width 22 height 13
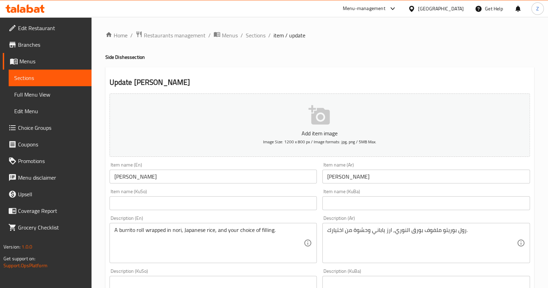
drag, startPoint x: 250, startPoint y: 35, endPoint x: 254, endPoint y: 43, distance: 9.0
click at [251, 35] on span "Sections" at bounding box center [256, 35] width 20 height 8
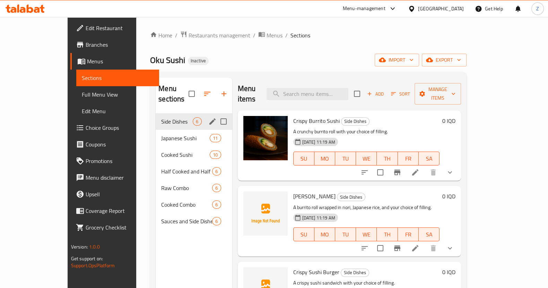
click at [156, 117] on div "Side Dishes 6" at bounding box center [194, 121] width 76 height 17
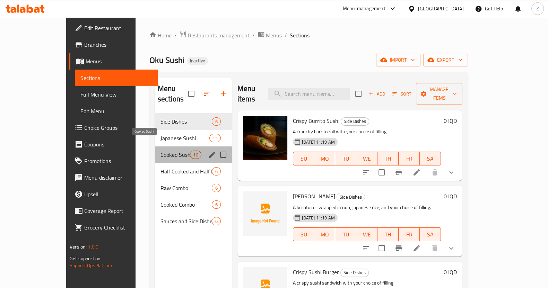
click at [160, 151] on span "Cooked Sushi" at bounding box center [174, 155] width 29 height 8
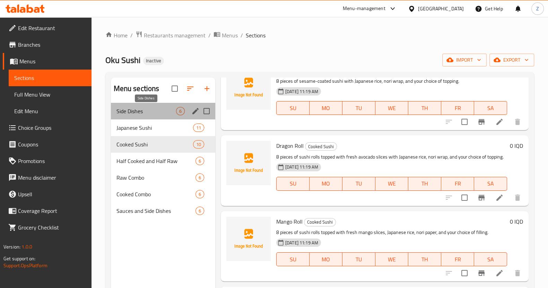
click at [151, 114] on span "Side Dishes" at bounding box center [146, 111] width 60 height 8
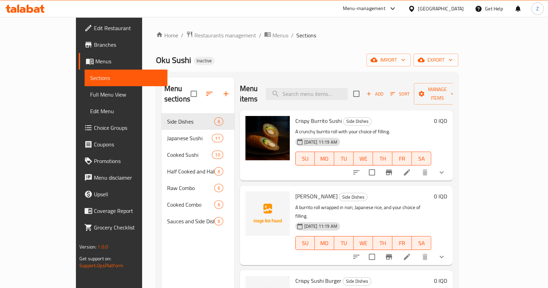
click at [417, 167] on li at bounding box center [406, 172] width 19 height 12
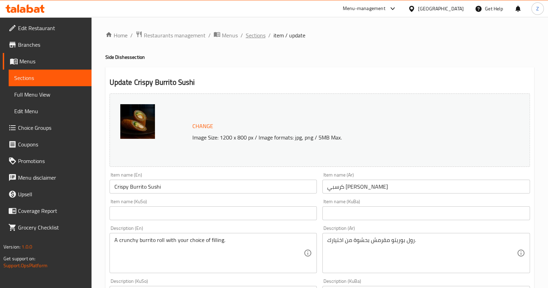
click at [258, 37] on span "Sections" at bounding box center [256, 35] width 20 height 8
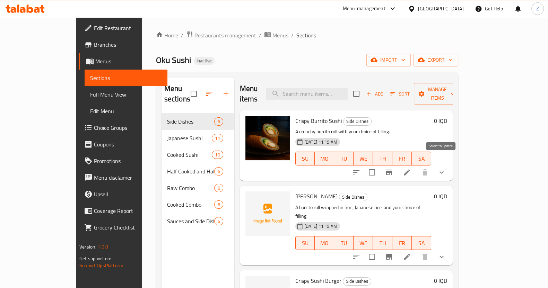
click at [379, 165] on input "checkbox" at bounding box center [372, 172] width 15 height 15
checkbox input "true"
click at [455, 89] on span "Manage items" at bounding box center [436, 93] width 35 height 17
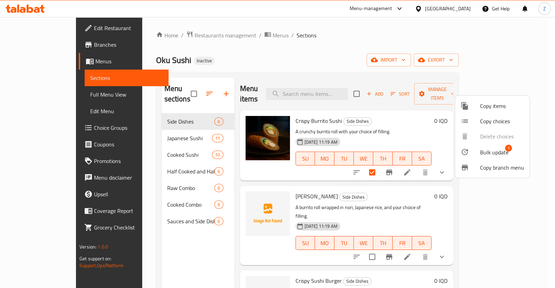
click at [477, 122] on div at bounding box center [469, 121] width 19 height 8
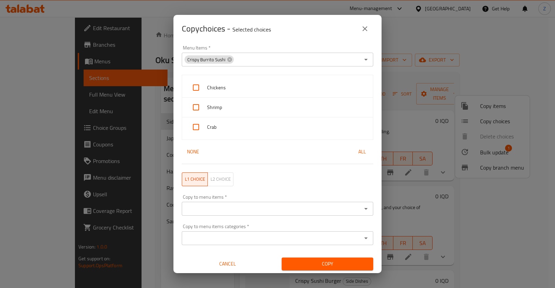
click at [254, 85] on span "Chickens" at bounding box center [287, 88] width 160 height 9
checkbox input "true"
click at [253, 108] on span "Shrimp" at bounding box center [287, 107] width 160 height 9
checkbox input "true"
click at [252, 125] on span "Crab" at bounding box center [287, 127] width 160 height 9
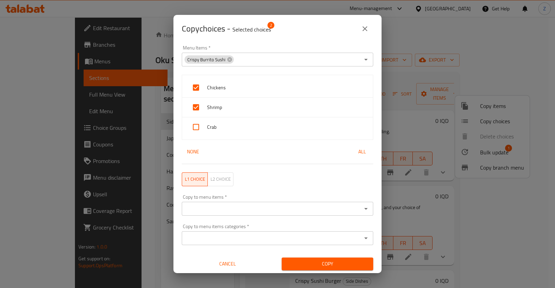
checkbox input "true"
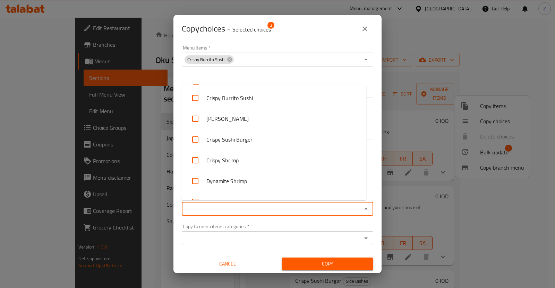
click at [248, 208] on input "Copy to menu items   *" at bounding box center [272, 209] width 176 height 10
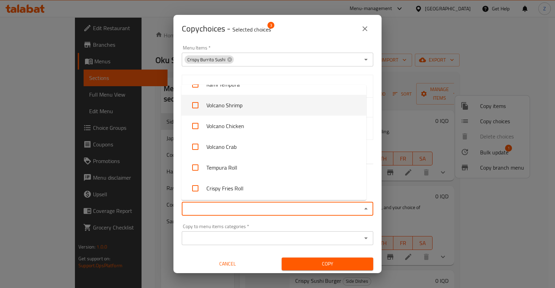
click at [240, 106] on li "Volcano Shrimp" at bounding box center [273, 105] width 185 height 21
checkbox input "true"
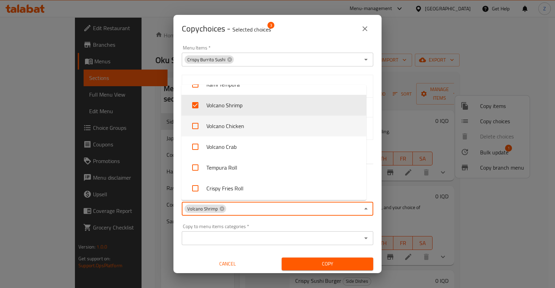
click at [243, 127] on li "Volcano Chicken" at bounding box center [273, 126] width 185 height 21
checkbox input "true"
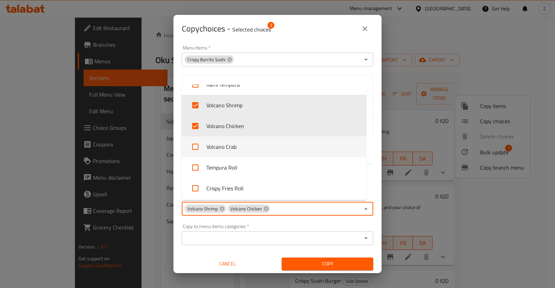
click at [233, 145] on li "Volcano Crab" at bounding box center [273, 147] width 185 height 21
checkbox input "true"
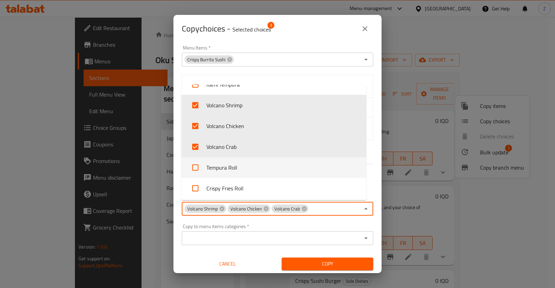
click at [250, 167] on li "Tempura Roll" at bounding box center [273, 167] width 185 height 21
checkbox input "true"
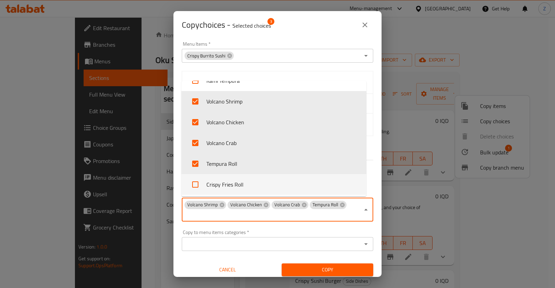
click at [236, 181] on li "Crispy Fries Roll" at bounding box center [273, 184] width 185 height 21
checkbox input "true"
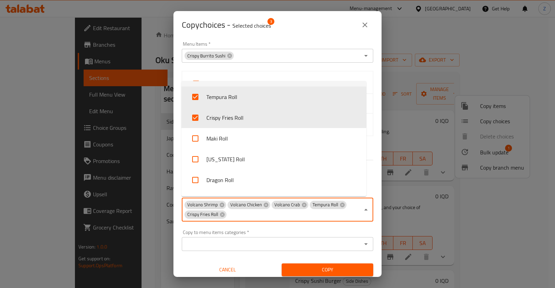
scroll to position [433, 0]
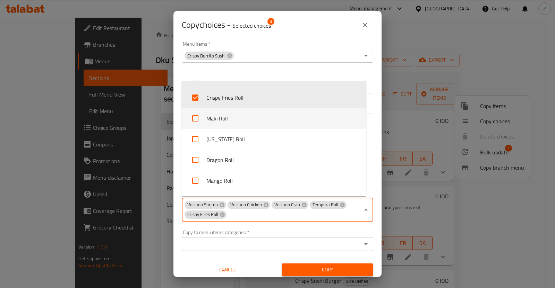
click at [236, 121] on li "Maki Roll" at bounding box center [273, 118] width 185 height 21
checkbox input "true"
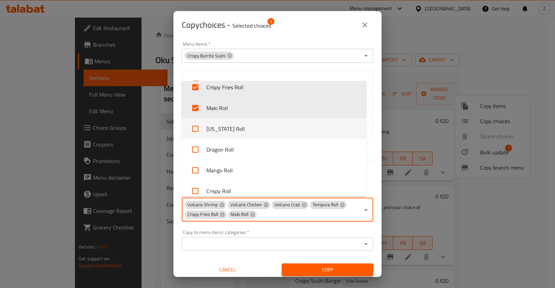
click at [237, 129] on li "[US_STATE] Roll" at bounding box center [273, 129] width 185 height 21
checkbox input "true"
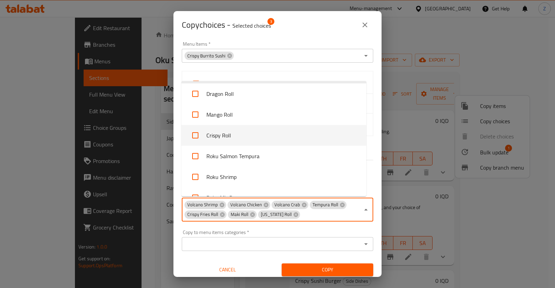
scroll to position [487, 0]
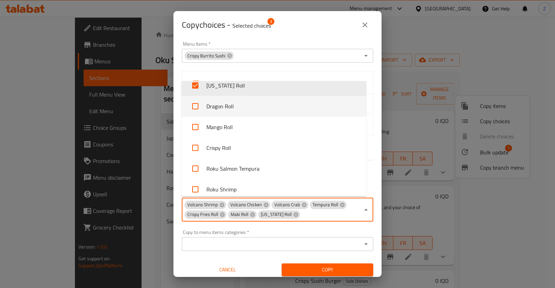
click at [242, 111] on li "Dragon Roll" at bounding box center [273, 106] width 185 height 21
checkbox input "true"
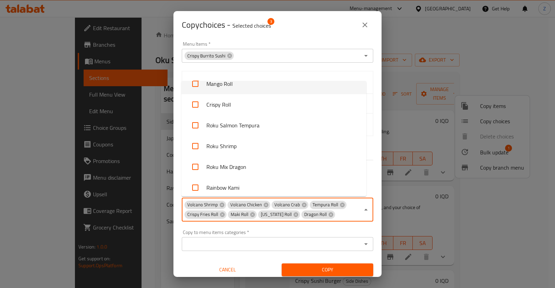
click at [227, 82] on li "Mango Roll" at bounding box center [273, 83] width 185 height 21
checkbox input "true"
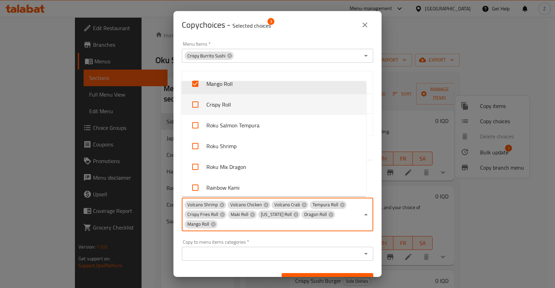
click at [234, 108] on li "Crispy Roll" at bounding box center [273, 104] width 185 height 21
checkbox input "true"
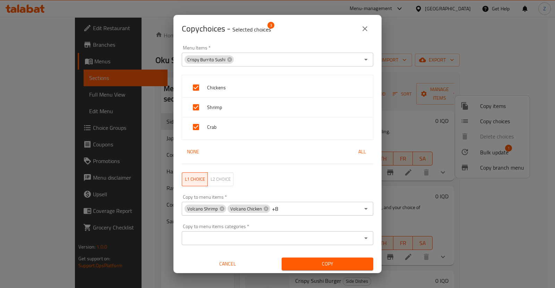
drag, startPoint x: 334, startPoint y: 68, endPoint x: 188, endPoint y: 165, distance: 175.0
click at [188, 165] on div "Menu Items   * Crispy Burrito Sushi Menu Items * Chickens Shrimp Crab None All …" at bounding box center [277, 145] width 200 height 208
click at [310, 261] on span "Copy" at bounding box center [327, 264] width 80 height 9
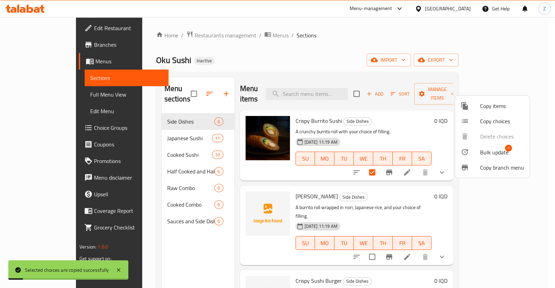
click at [149, 131] on div at bounding box center [277, 144] width 555 height 288
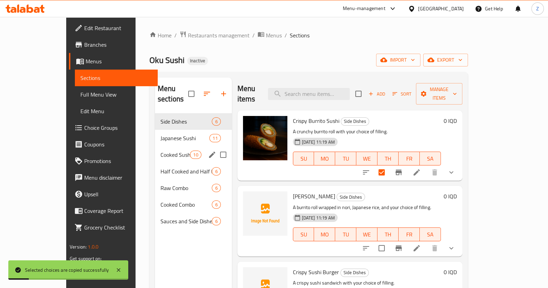
click at [155, 151] on div "Cooked Sushi 10" at bounding box center [193, 155] width 77 height 17
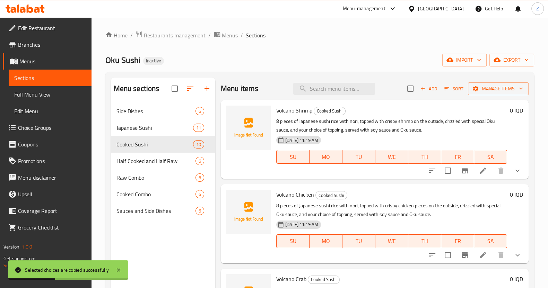
click at [479, 172] on icon at bounding box center [483, 171] width 8 height 8
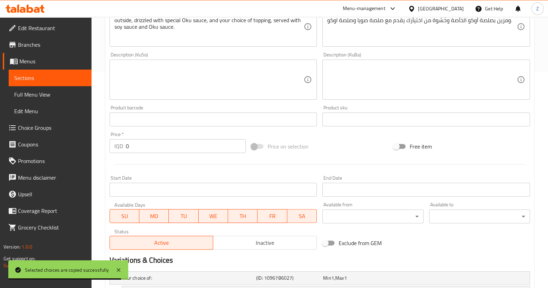
scroll to position [316, 0]
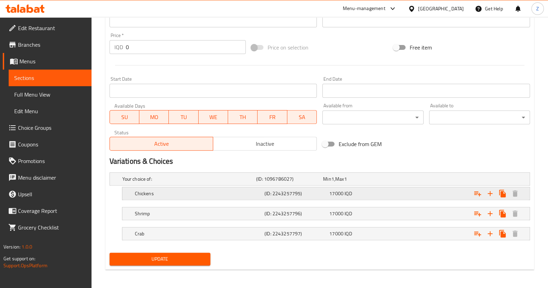
click at [334, 184] on span "IQD" at bounding box center [332, 179] width 3 height 9
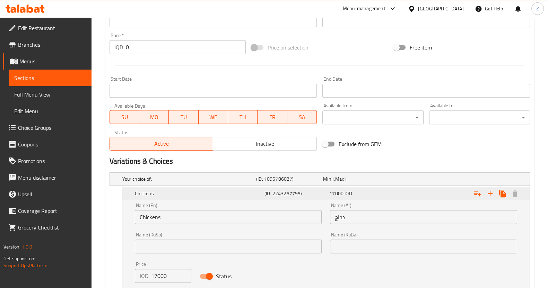
click at [317, 193] on h5 "(ID: 2243257795)" at bounding box center [295, 193] width 62 height 7
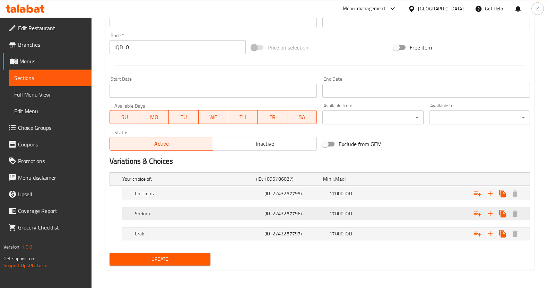
click at [251, 187] on div "Shrimp (ID: 2243257796) 17000 IQD" at bounding box center [322, 179] width 402 height 15
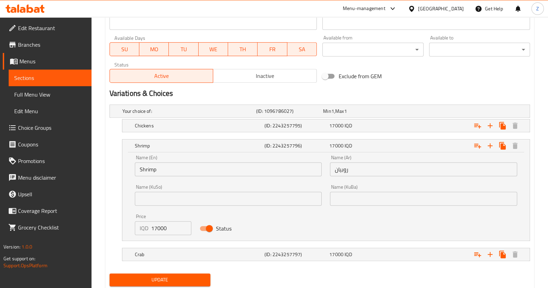
scroll to position [402, 0]
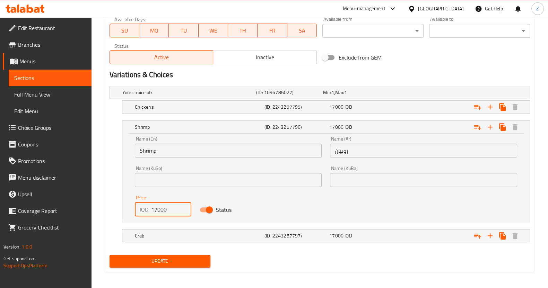
click at [154, 207] on input "17000" at bounding box center [171, 210] width 41 height 14
type input "19000"
click at [112, 183] on div "Shrimp (ID: 2243257796) 19000 IQD Name (En) Shrimp Name (En) Name (Ar) روبيان N…" at bounding box center [320, 172] width 420 height 102
click at [184, 124] on h5 "Shrimp" at bounding box center [198, 127] width 127 height 7
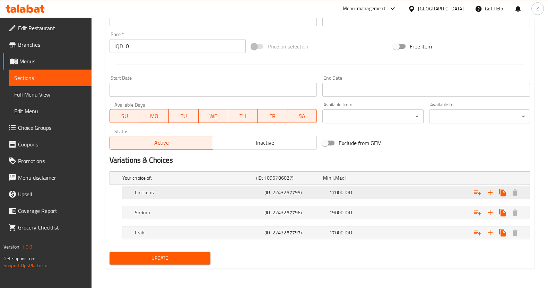
scroll to position [316, 0]
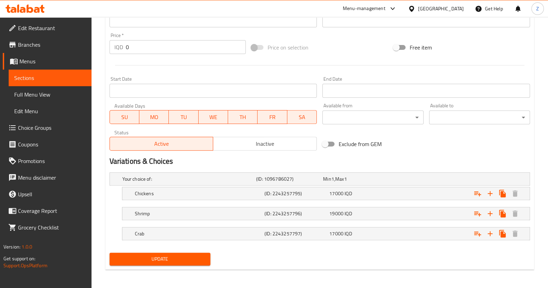
click at [170, 260] on span "Update" at bounding box center [160, 259] width 90 height 9
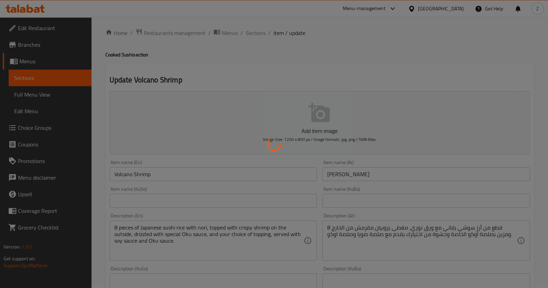
scroll to position [0, 0]
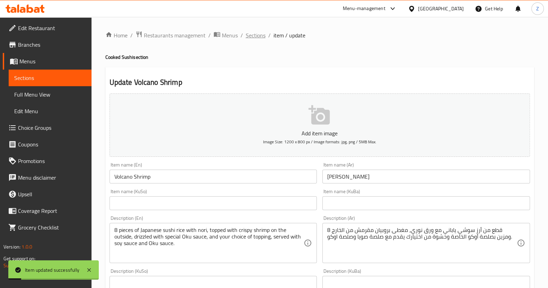
click at [260, 33] on span "Sections" at bounding box center [256, 35] width 20 height 8
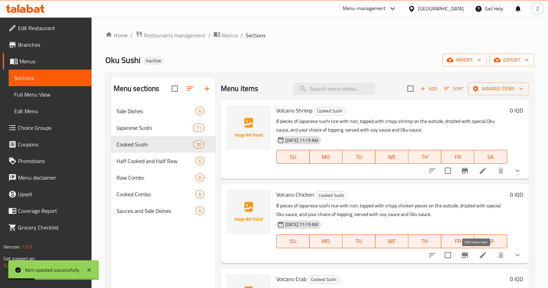
click at [479, 254] on icon at bounding box center [483, 255] width 8 height 8
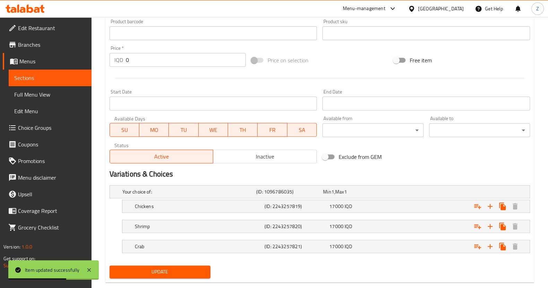
scroll to position [303, 0]
click at [206, 195] on h5 "Chickens" at bounding box center [187, 192] width 131 height 7
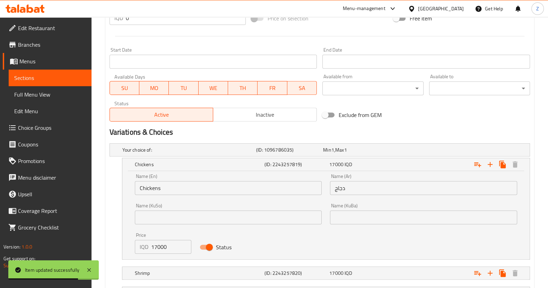
scroll to position [405, 0]
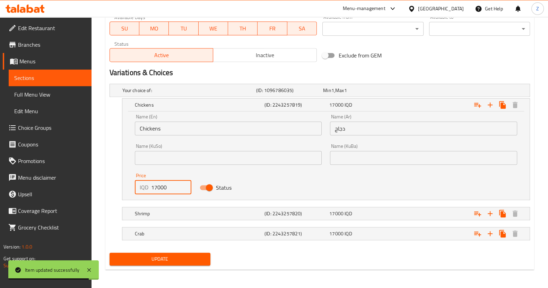
click at [156, 188] on input "17000" at bounding box center [171, 188] width 41 height 14
type input "15000"
click at [170, 94] on h5 "Shrimp" at bounding box center [187, 90] width 131 height 7
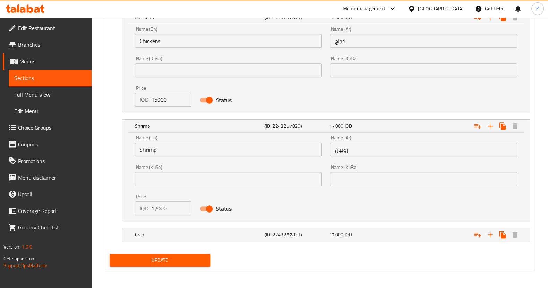
scroll to position [493, 0]
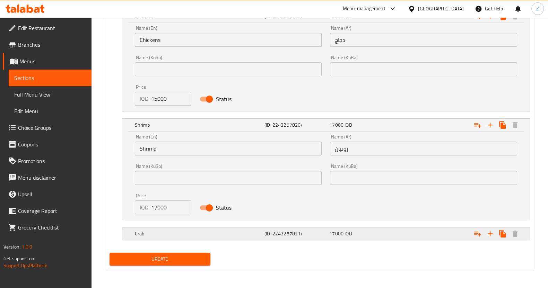
click at [160, 5] on h5 "Crab" at bounding box center [187, 1] width 131 height 7
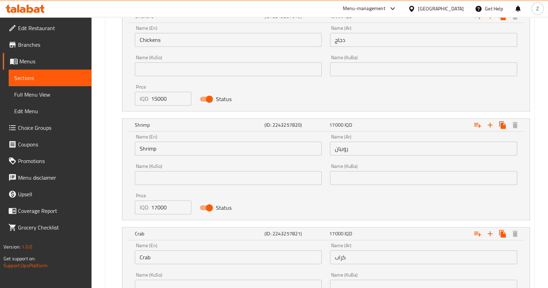
scroll to position [582, 0]
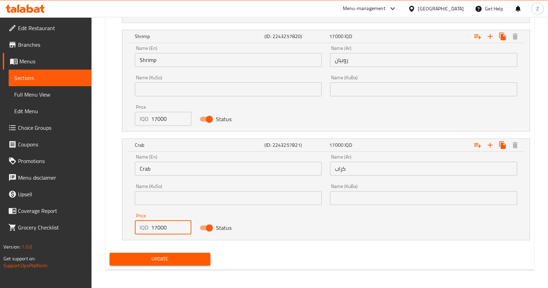
click at [154, 226] on input "17000" at bounding box center [171, 228] width 41 height 14
type input "15000"
click at [156, 266] on div "Update" at bounding box center [160, 259] width 106 height 18
click at [157, 265] on div "Update" at bounding box center [160, 259] width 106 height 18
click at [166, 257] on span "Update" at bounding box center [160, 259] width 90 height 9
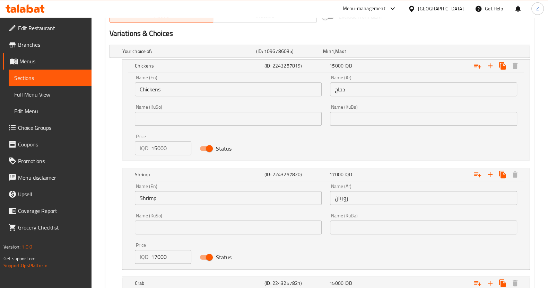
scroll to position [563, 0]
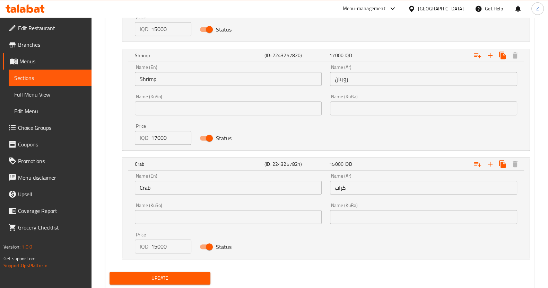
click at [165, 285] on div "Update" at bounding box center [160, 278] width 106 height 18
drag, startPoint x: 165, startPoint y: 279, endPoint x: 219, endPoint y: 211, distance: 86.9
click at [165, 278] on span "Update" at bounding box center [160, 278] width 90 height 9
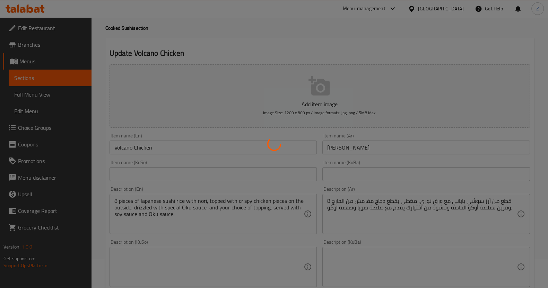
scroll to position [0, 0]
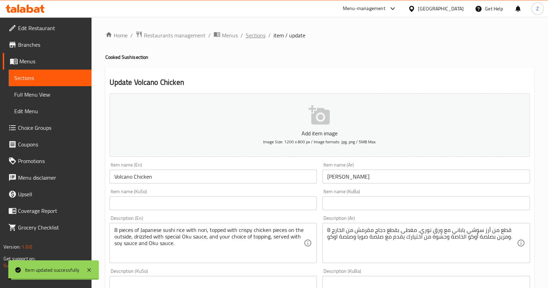
click at [251, 35] on span "Sections" at bounding box center [256, 35] width 20 height 8
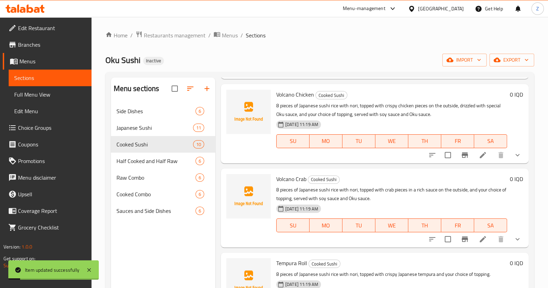
scroll to position [130, 0]
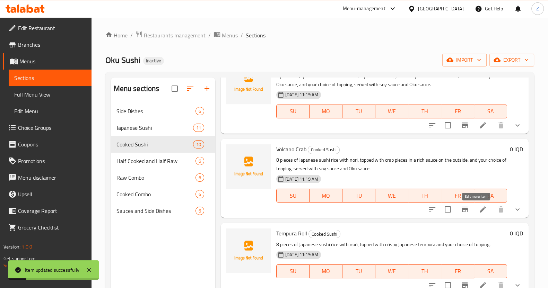
click at [479, 207] on icon at bounding box center [483, 210] width 8 height 8
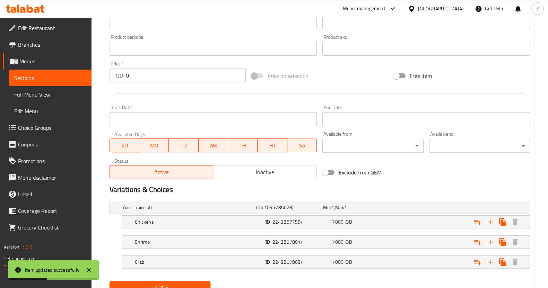
scroll to position [316, 0]
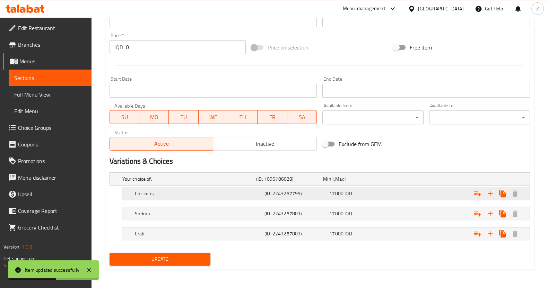
click at [236, 183] on h5 "Chickens" at bounding box center [187, 179] width 131 height 7
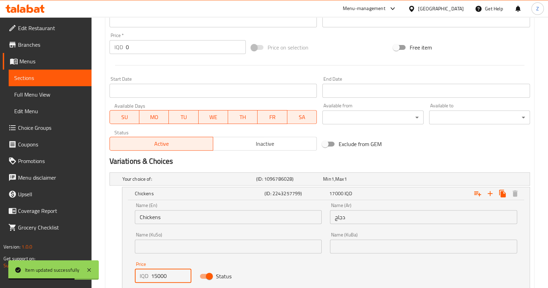
click at [153, 273] on input "15000" at bounding box center [171, 276] width 41 height 14
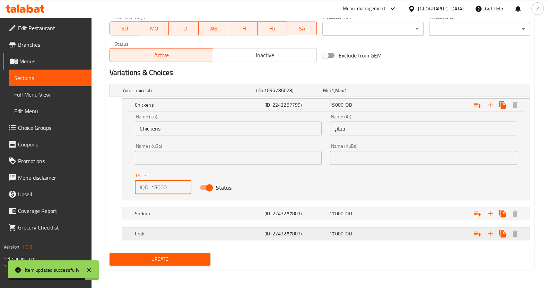
type input "15000"
click at [198, 98] on div "Crab (ID: 2243257803) 17000 IQD" at bounding box center [322, 90] width 402 height 15
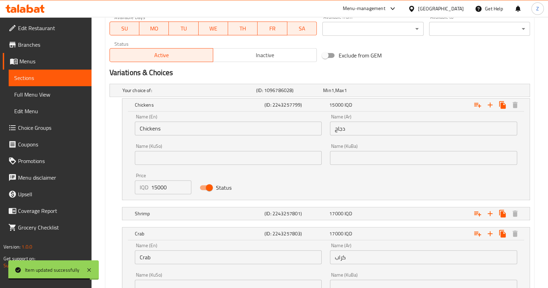
scroll to position [493, 0]
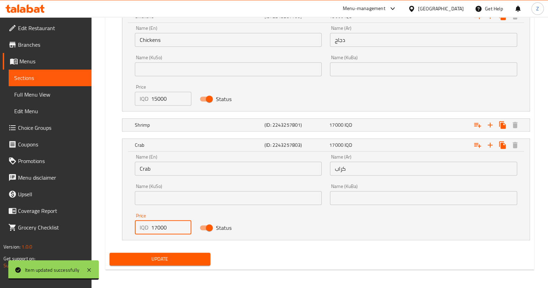
click at [154, 226] on input "17000" at bounding box center [171, 228] width 41 height 14
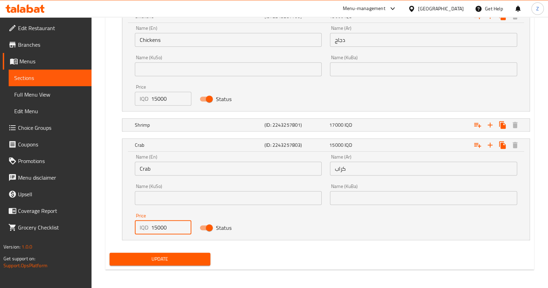
type input "15000"
click at [167, 261] on span "Update" at bounding box center [160, 259] width 90 height 9
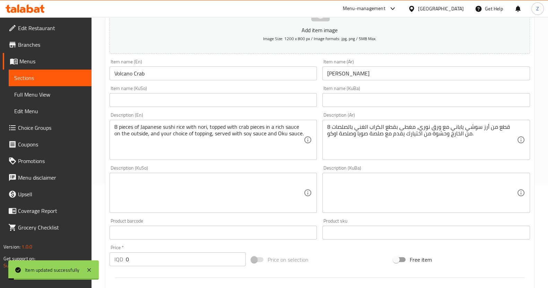
scroll to position [0, 0]
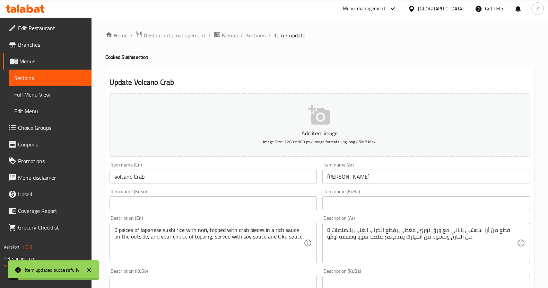
click at [253, 32] on span "Sections" at bounding box center [256, 35] width 20 height 8
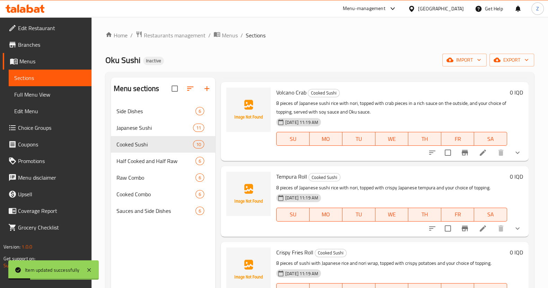
scroll to position [173, 0]
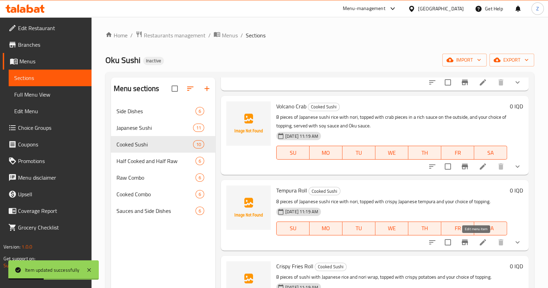
click at [479, 246] on icon at bounding box center [483, 242] width 8 height 8
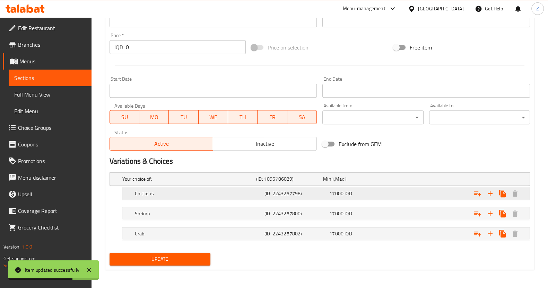
click at [181, 184] on div "Chickens" at bounding box center [188, 179] width 134 height 10
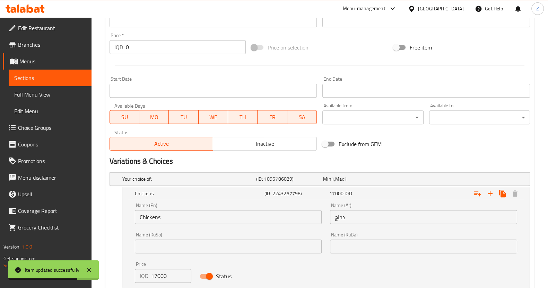
scroll to position [402, 0]
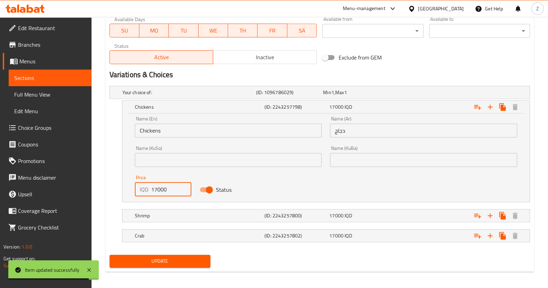
click at [155, 189] on input "17000" at bounding box center [171, 190] width 41 height 14
type input "15000"
click at [172, 100] on div "Crab (ID: 2243257802) 17000 IQD" at bounding box center [322, 92] width 402 height 15
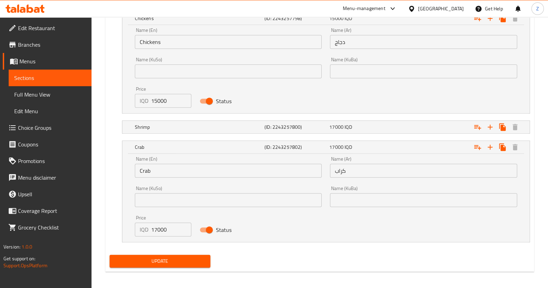
scroll to position [493, 0]
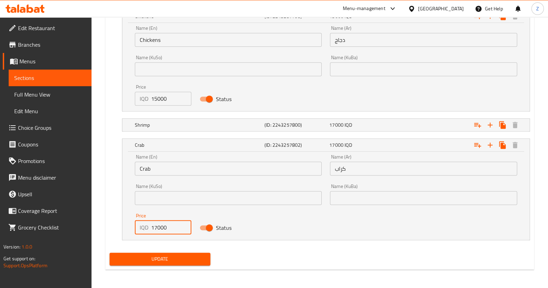
click at [156, 229] on input "17000" at bounding box center [171, 228] width 41 height 14
type input "15000"
click at [165, 255] on span "Update" at bounding box center [160, 259] width 90 height 9
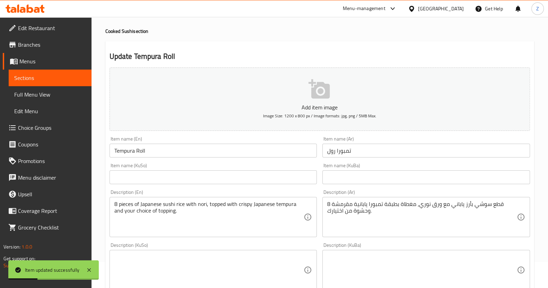
scroll to position [0, 0]
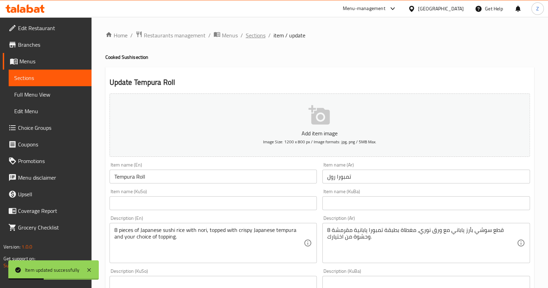
click at [254, 35] on span "Sections" at bounding box center [256, 35] width 20 height 8
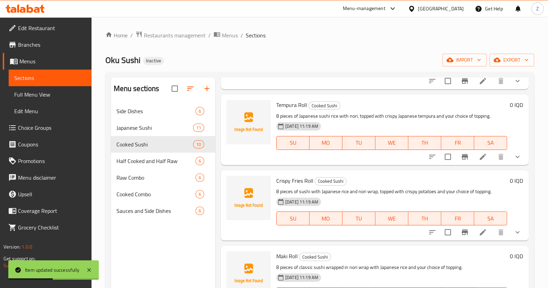
scroll to position [260, 0]
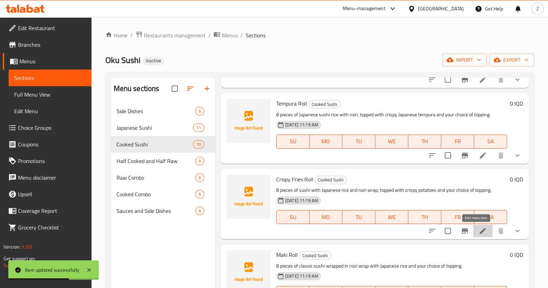
click at [479, 229] on icon at bounding box center [483, 231] width 8 height 8
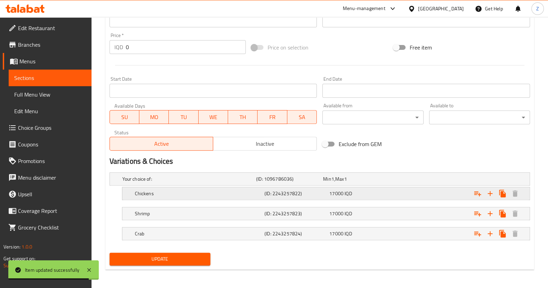
click at [179, 183] on h5 "Chickens" at bounding box center [187, 179] width 131 height 7
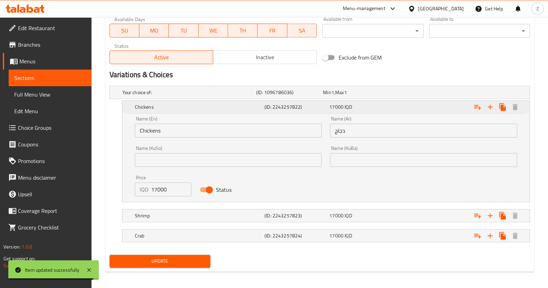
scroll to position [403, 0]
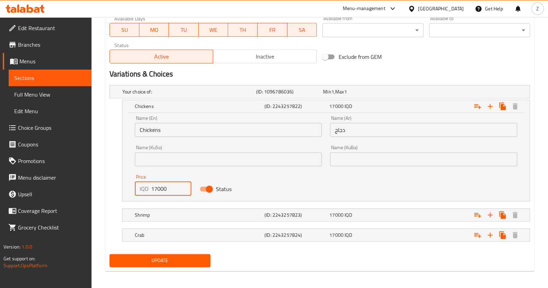
click at [158, 191] on input "17000" at bounding box center [171, 189] width 41 height 14
type input "15000"
click at [159, 95] on h5 "Shrimp" at bounding box center [187, 91] width 131 height 7
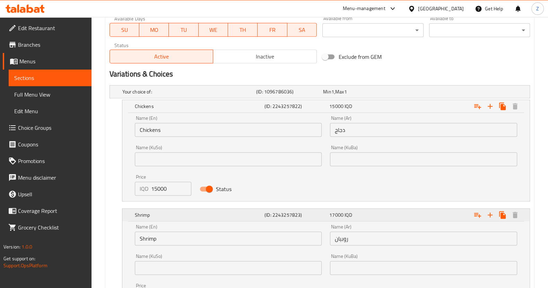
click at [181, 111] on div "Shrimp" at bounding box center [198, 107] width 130 height 10
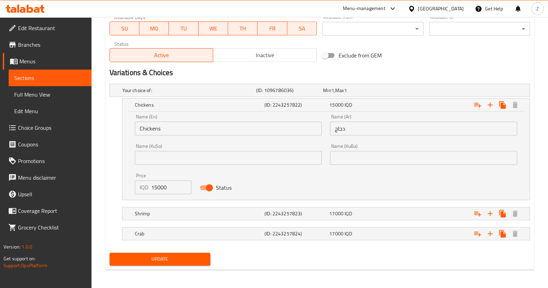
drag, startPoint x: 185, startPoint y: 230, endPoint x: 179, endPoint y: 223, distance: 9.1
click at [184, 94] on h5 "Crab" at bounding box center [187, 90] width 131 height 7
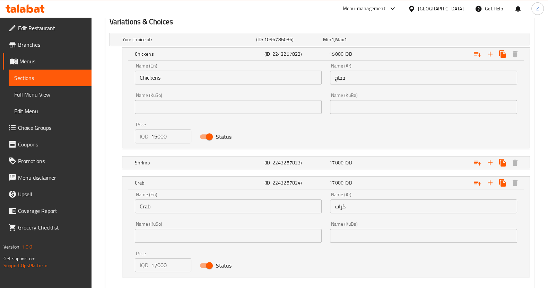
scroll to position [486, 0]
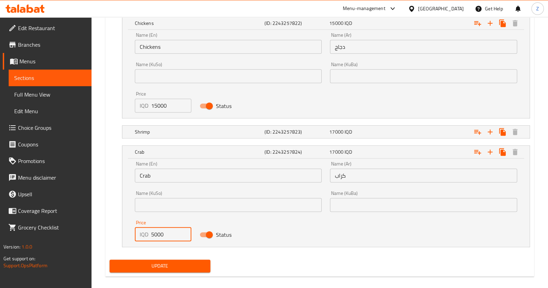
click at [152, 230] on input "5000" at bounding box center [171, 235] width 41 height 14
type input "15000"
click at [165, 262] on span "Update" at bounding box center [160, 266] width 90 height 9
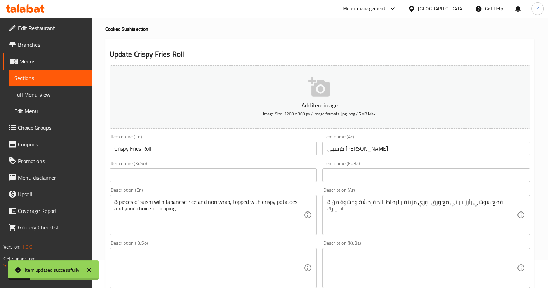
scroll to position [0, 0]
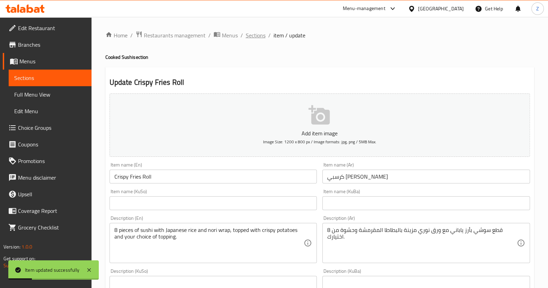
click at [253, 38] on span "Sections" at bounding box center [256, 35] width 20 height 8
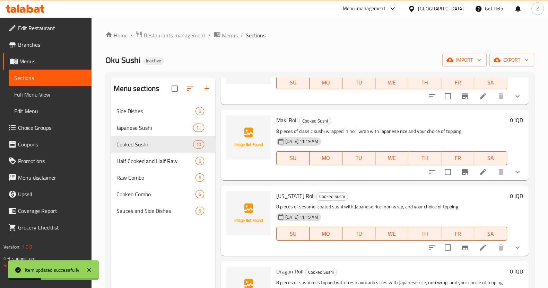
scroll to position [433, 0]
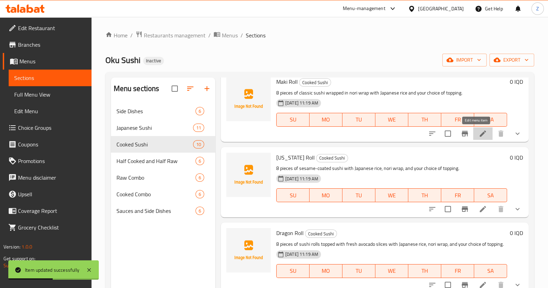
click at [479, 136] on icon at bounding box center [483, 134] width 8 height 8
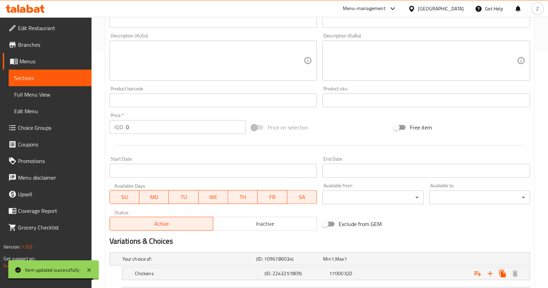
scroll to position [316, 0]
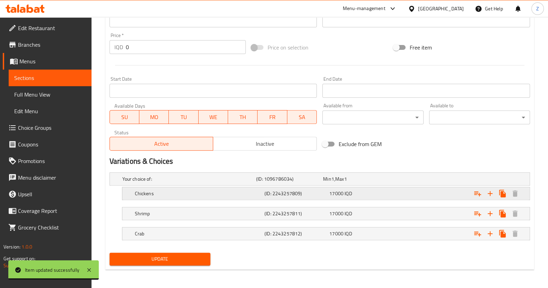
click at [188, 183] on h5 "Chickens" at bounding box center [187, 179] width 131 height 7
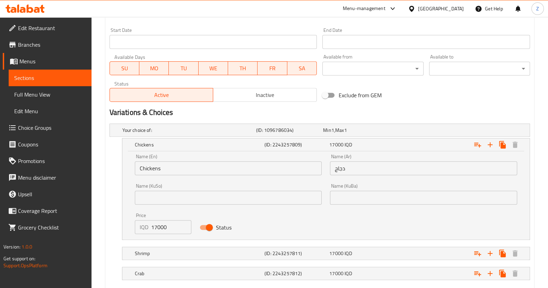
scroll to position [405, 0]
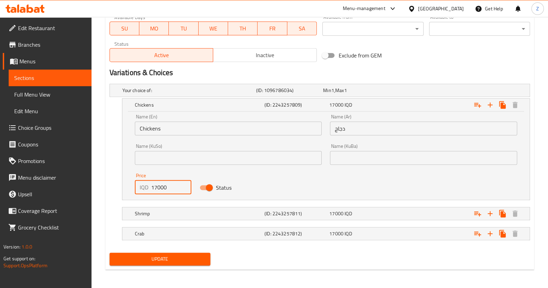
drag, startPoint x: 158, startPoint y: 185, endPoint x: 154, endPoint y: 185, distance: 3.5
click at [154, 185] on input "17000" at bounding box center [171, 188] width 41 height 14
type input "13000"
click at [166, 94] on h5 "Shrimp" at bounding box center [187, 90] width 131 height 7
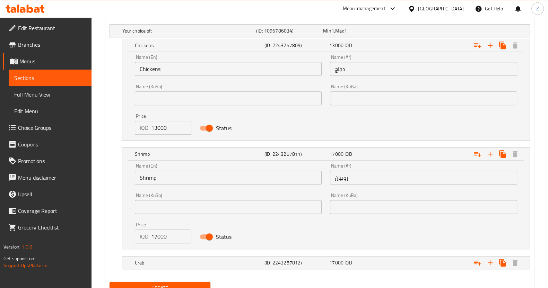
scroll to position [490, 0]
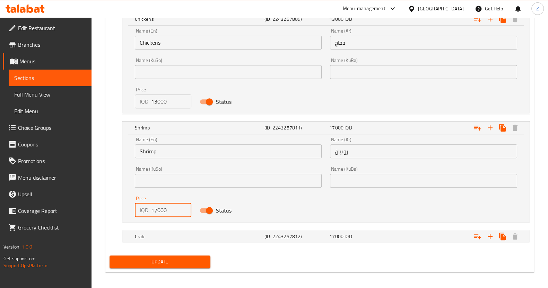
drag, startPoint x: 158, startPoint y: 211, endPoint x: 151, endPoint y: 215, distance: 8.1
click at [151, 215] on input "17000" at bounding box center [171, 210] width 41 height 14
click at [172, 8] on h5 "Crab" at bounding box center [187, 4] width 131 height 7
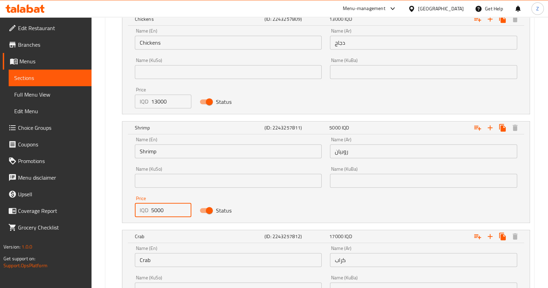
click at [152, 210] on input "5000" at bounding box center [171, 210] width 41 height 14
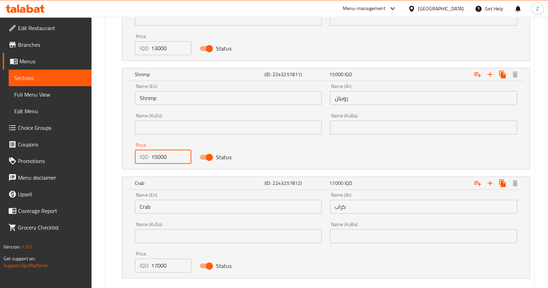
scroll to position [582, 0]
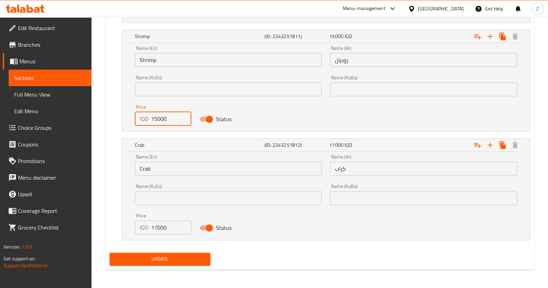
type input "15000"
click at [153, 226] on input "17000" at bounding box center [171, 228] width 41 height 14
type input "15000"
click at [177, 253] on button "Update" at bounding box center [160, 259] width 101 height 13
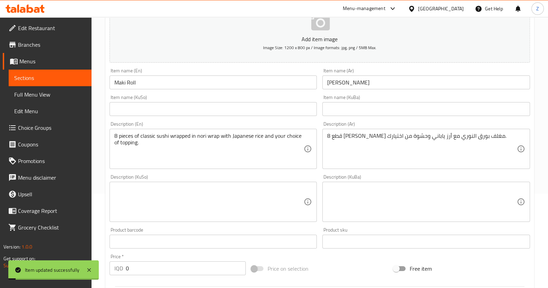
scroll to position [0, 0]
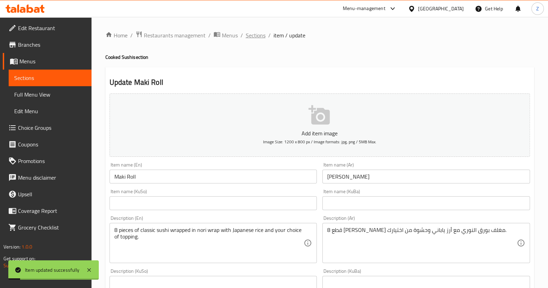
click at [250, 36] on span "Sections" at bounding box center [256, 35] width 20 height 8
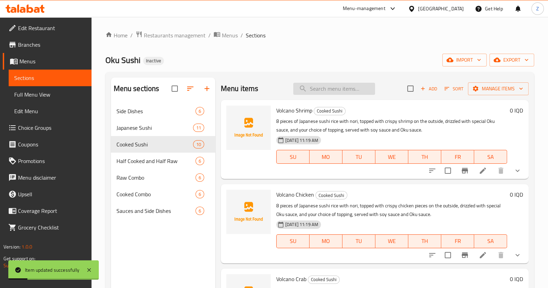
click at [332, 94] on input "search" at bounding box center [334, 89] width 82 height 12
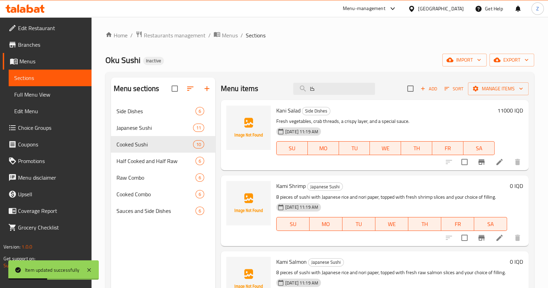
type input "ك"
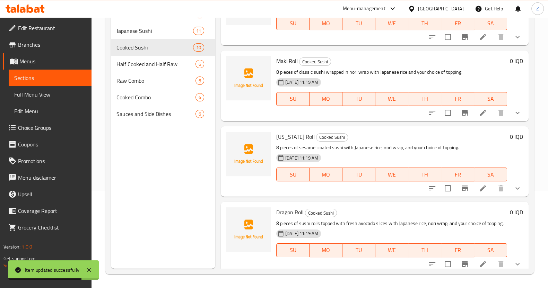
scroll to position [356, 0]
click at [480, 191] on icon at bounding box center [483, 189] width 8 height 8
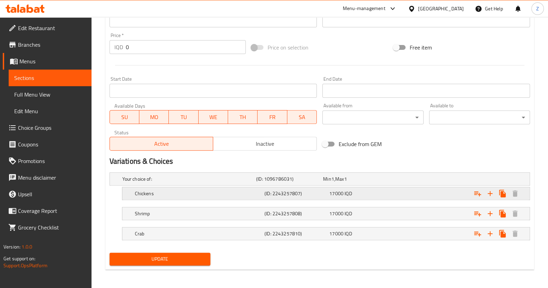
click at [159, 183] on h5 "Chickens" at bounding box center [187, 179] width 131 height 7
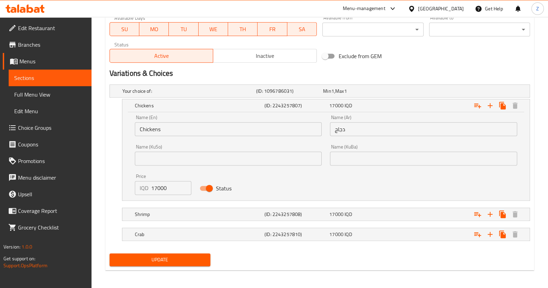
scroll to position [405, 0]
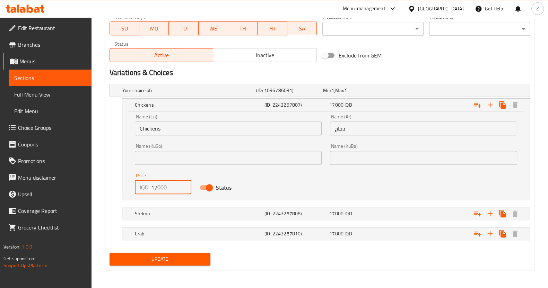
click at [156, 190] on input "17000" at bounding box center [171, 188] width 41 height 14
type input "13000"
click at [155, 94] on h5 "Shrimp" at bounding box center [187, 90] width 131 height 7
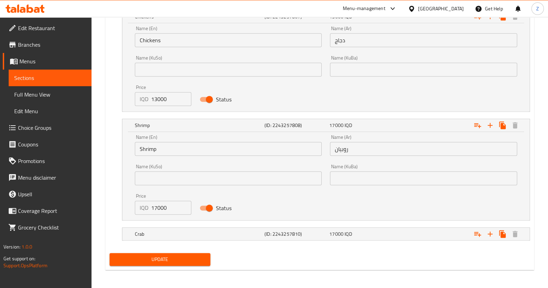
scroll to position [493, 0]
click at [156, 210] on input "17000" at bounding box center [171, 208] width 41 height 14
type input "15000"
click at [154, 5] on h5 "Crab" at bounding box center [187, 1] width 131 height 7
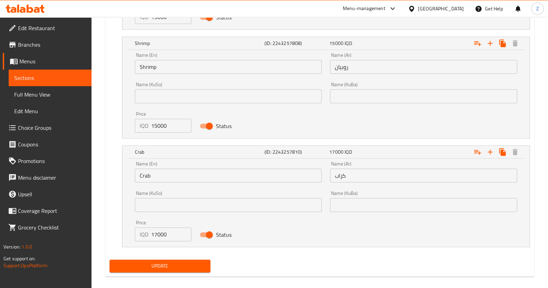
scroll to position [582, 0]
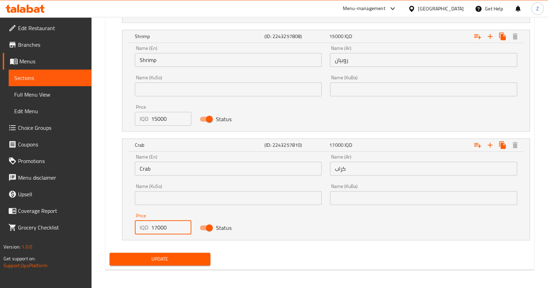
click at [156, 230] on input "17000" at bounding box center [171, 228] width 41 height 14
type input "15000"
click at [158, 255] on span "Update" at bounding box center [160, 259] width 90 height 9
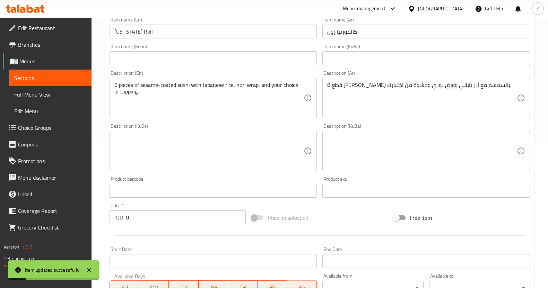
scroll to position [0, 0]
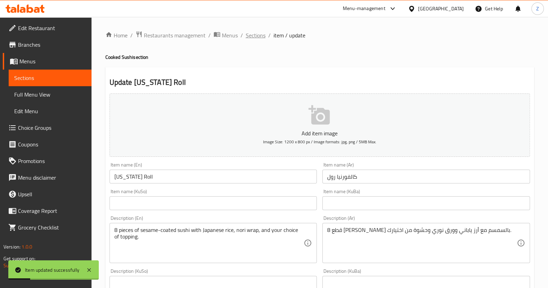
click at [250, 31] on span "Sections" at bounding box center [256, 35] width 20 height 8
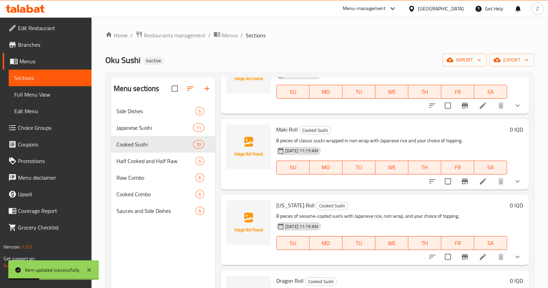
scroll to position [520, 0]
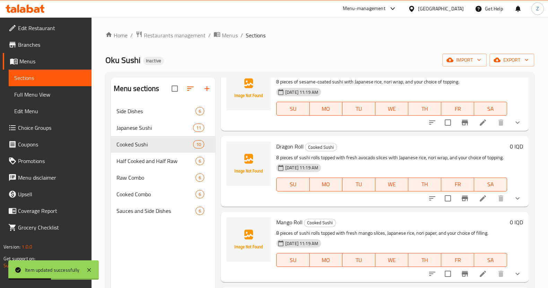
click at [481, 204] on li at bounding box center [482, 198] width 19 height 12
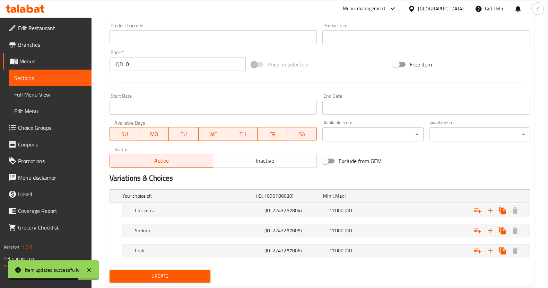
scroll to position [316, 0]
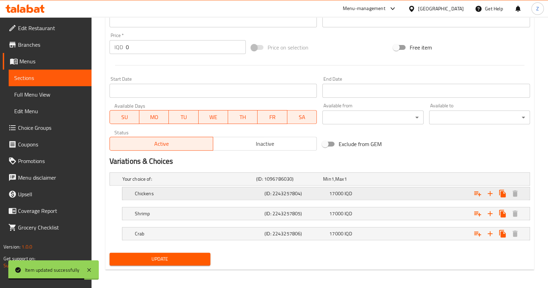
click at [156, 187] on div "Chickens (ID: 2243257804) 17000 IQD" at bounding box center [322, 179] width 402 height 15
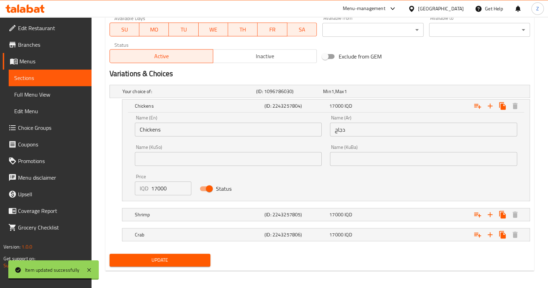
scroll to position [405, 0]
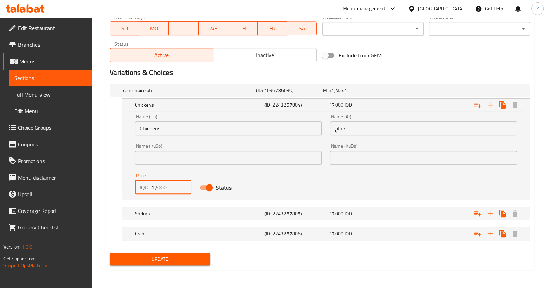
click at [158, 188] on input "17000" at bounding box center [171, 188] width 41 height 14
click at [166, 94] on h5 "Shrimp" at bounding box center [187, 90] width 131 height 7
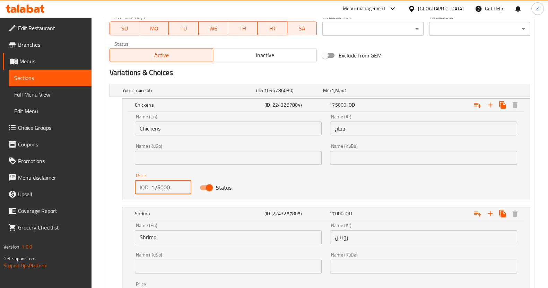
click at [163, 191] on input "175000" at bounding box center [171, 188] width 41 height 14
drag, startPoint x: 160, startPoint y: 186, endPoint x: 154, endPoint y: 185, distance: 5.9
click at [154, 185] on input "175000" at bounding box center [171, 188] width 41 height 14
type input "15000"
click at [170, 113] on div "Shrimp (ID: 2243257805) 17000 IQD" at bounding box center [327, 104] width 389 height 15
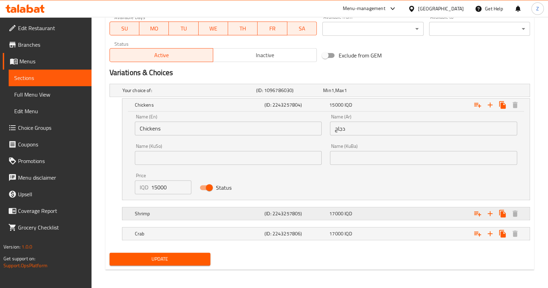
click at [186, 94] on h5 "Shrimp" at bounding box center [187, 90] width 131 height 7
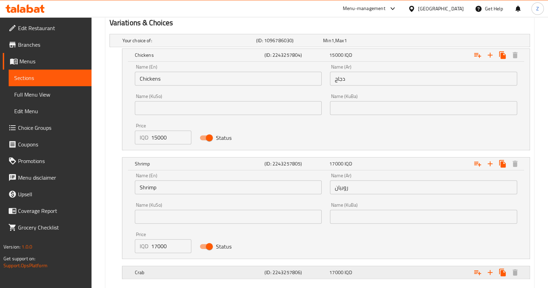
scroll to position [493, 0]
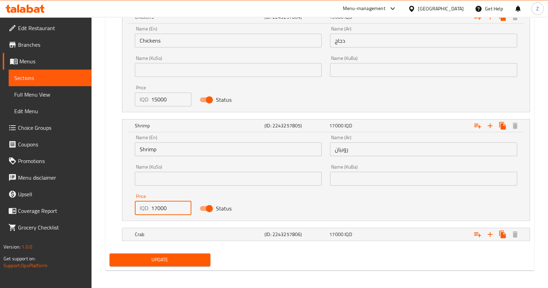
click at [154, 205] on input "17000" at bounding box center [171, 208] width 41 height 14
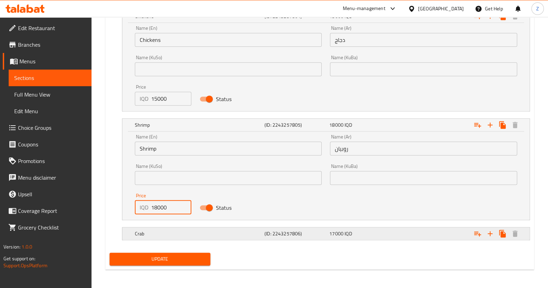
type input "18000"
click at [195, 5] on h5 "Crab" at bounding box center [187, 1] width 131 height 7
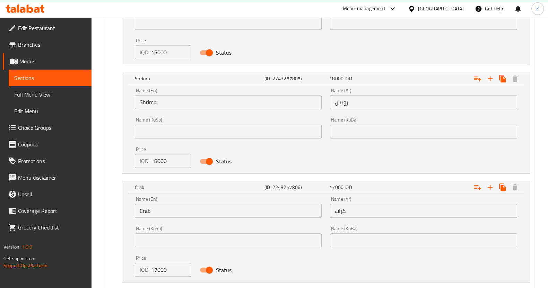
scroll to position [580, 0]
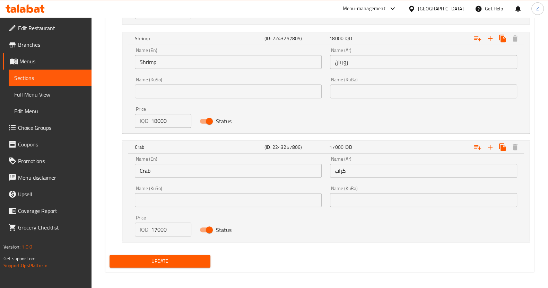
click at [195, 255] on button "Update" at bounding box center [160, 261] width 101 height 13
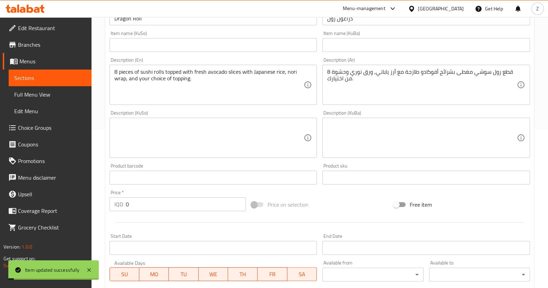
scroll to position [0, 0]
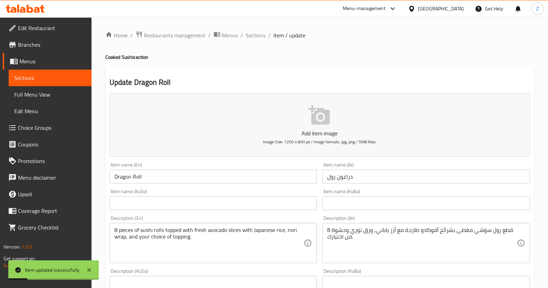
drag, startPoint x: 251, startPoint y: 32, endPoint x: 262, endPoint y: 49, distance: 20.4
click at [251, 32] on span "Sections" at bounding box center [256, 35] width 20 height 8
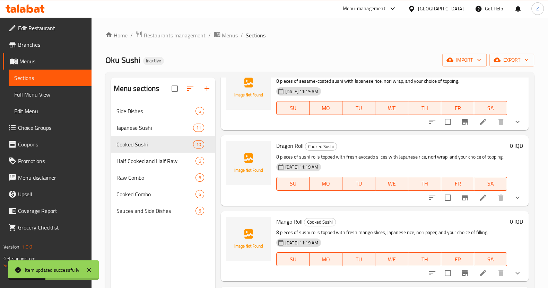
scroll to position [529, 0]
click at [477, 268] on li at bounding box center [482, 273] width 19 height 12
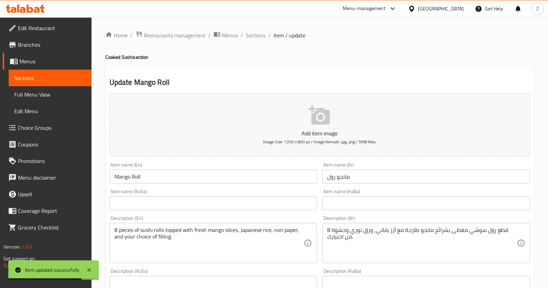
scroll to position [303, 0]
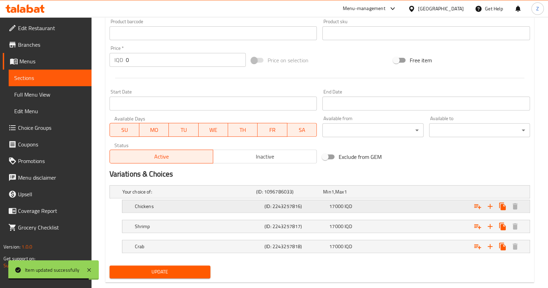
click at [159, 197] on div "Chickens" at bounding box center [188, 192] width 134 height 10
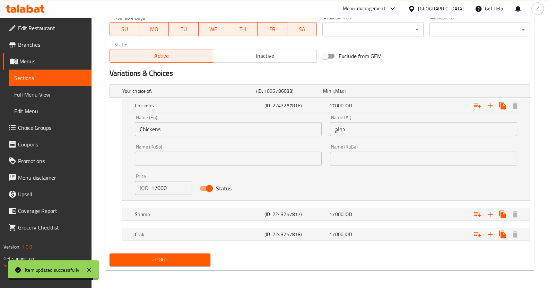
scroll to position [405, 0]
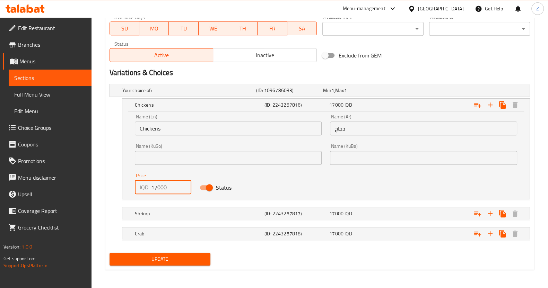
click at [156, 188] on input "17000" at bounding box center [171, 188] width 41 height 14
type input "15000"
click at [173, 94] on h5 "Shrimp" at bounding box center [187, 90] width 131 height 7
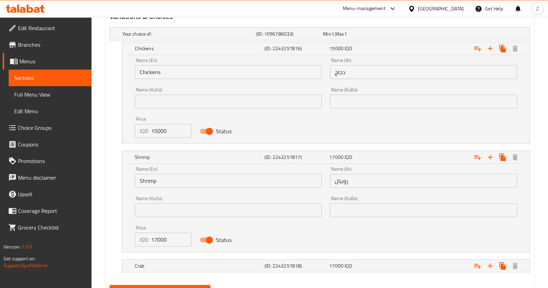
scroll to position [490, 0]
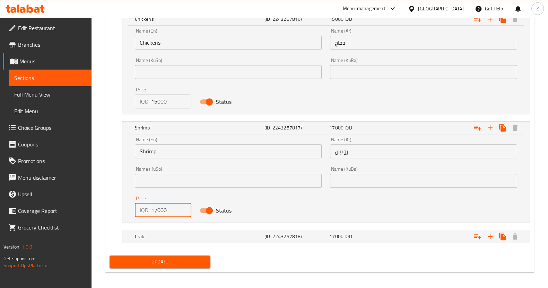
drag, startPoint x: 156, startPoint y: 208, endPoint x: 153, endPoint y: 208, distance: 3.8
click at [153, 208] on input "17000" at bounding box center [171, 210] width 41 height 14
type input "18000"
click at [183, 12] on div "Crab (ID: 2243257818) 17000 IQD" at bounding box center [322, 4] width 402 height 15
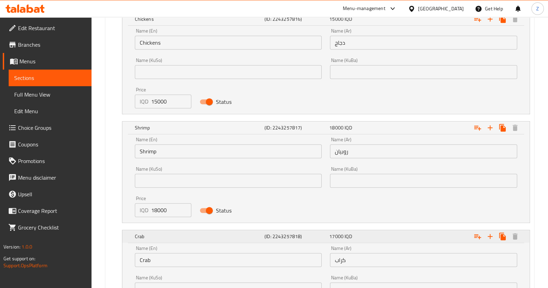
click at [183, 24] on div "Crab" at bounding box center [198, 19] width 130 height 10
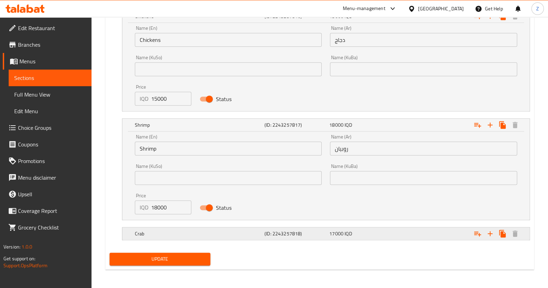
click at [178, 7] on div "Crab" at bounding box center [188, 2] width 134 height 10
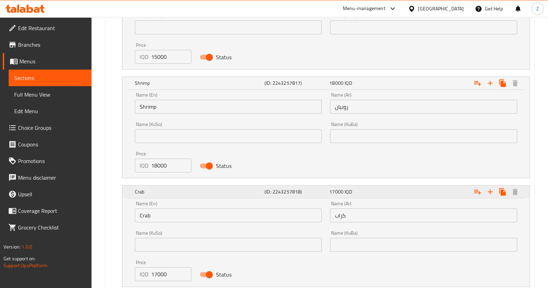
scroll to position [580, 0]
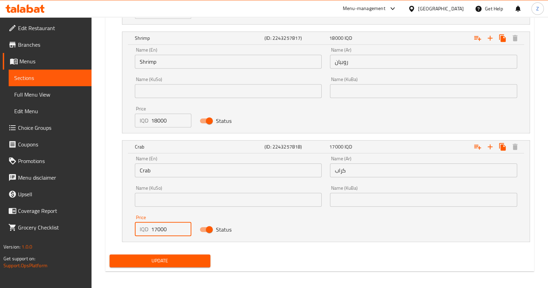
click at [155, 227] on input "17000" at bounding box center [171, 230] width 41 height 14
click at [188, 250] on div "Your choice of: (ID: 1096786033) Min 1 , Max 1 Name (En) Your choice of: Name (…" at bounding box center [320, 78] width 426 height 347
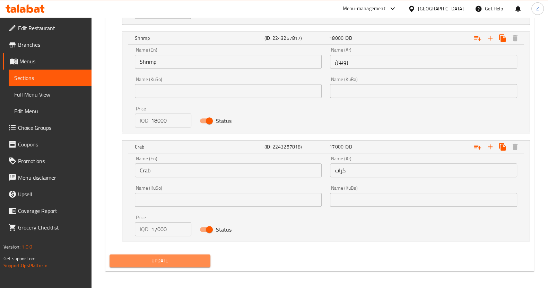
drag, startPoint x: 187, startPoint y: 255, endPoint x: 190, endPoint y: 251, distance: 4.9
click at [186, 257] on span "Update" at bounding box center [160, 261] width 90 height 9
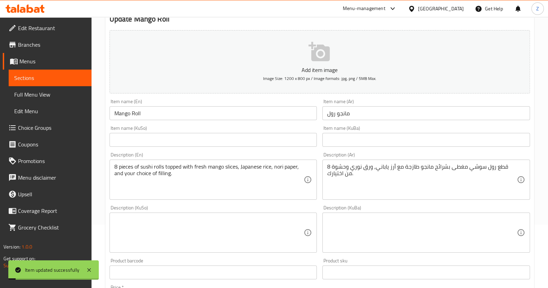
scroll to position [0, 0]
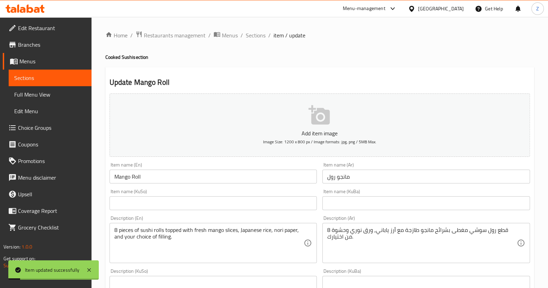
click at [257, 38] on span "Sections" at bounding box center [256, 35] width 20 height 8
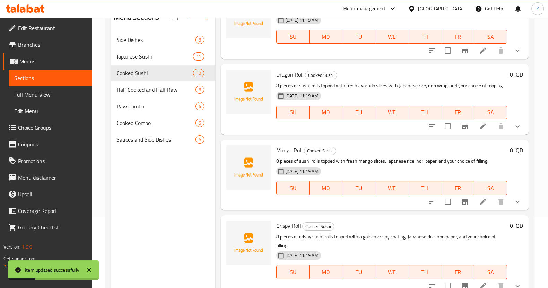
scroll to position [97, 0]
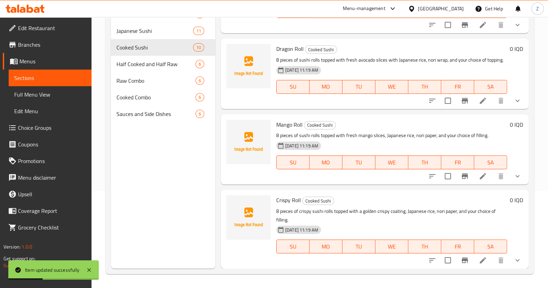
click at [480, 262] on icon at bounding box center [483, 261] width 6 height 6
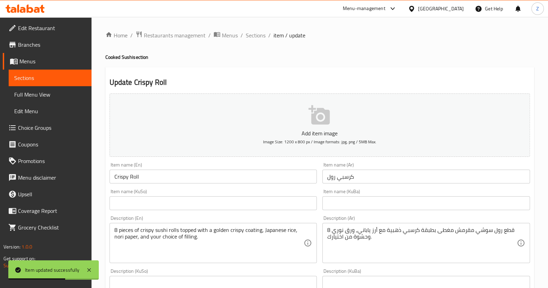
scroll to position [316, 0]
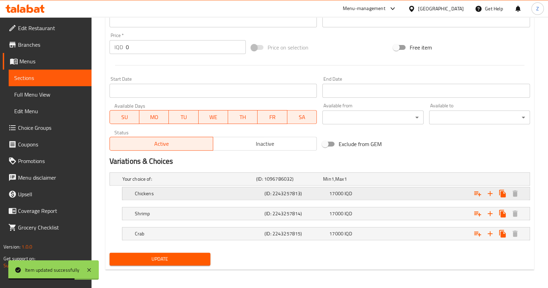
click at [270, 183] on h5 "(ID: 2243257813)" at bounding box center [288, 179] width 64 height 7
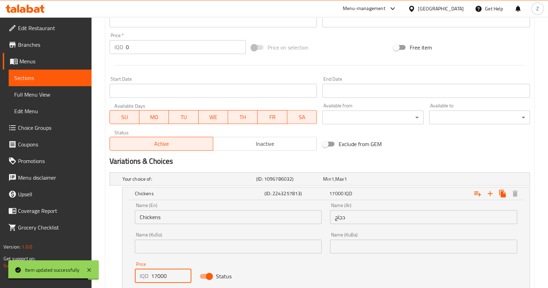
click at [156, 278] on input "17000" at bounding box center [171, 276] width 41 height 14
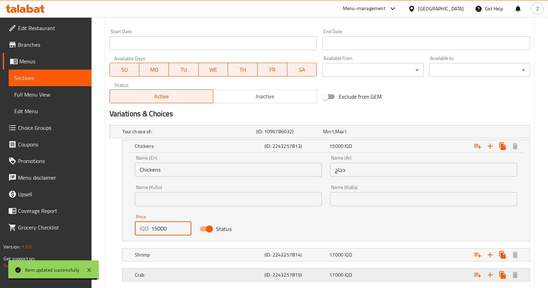
scroll to position [405, 0]
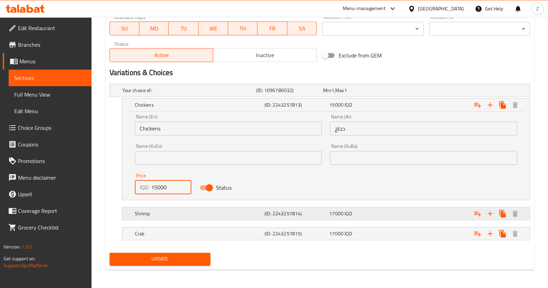
type input "15000"
click at [190, 94] on h5 "Shrimp" at bounding box center [187, 90] width 131 height 7
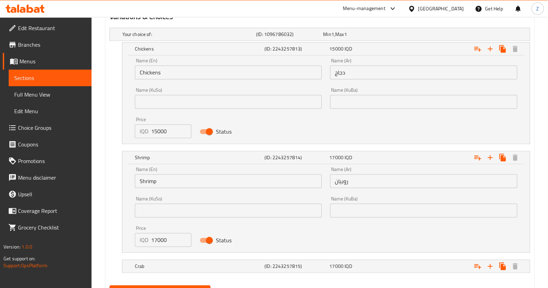
scroll to position [493, 0]
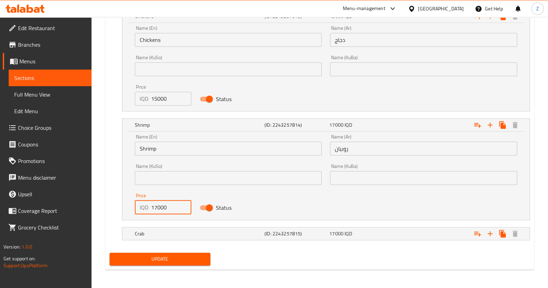
click at [155, 207] on input "17000" at bounding box center [171, 208] width 41 height 14
type input "18000"
click at [177, 223] on nav at bounding box center [320, 225] width 420 height 6
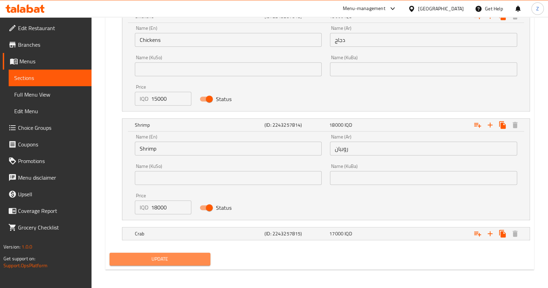
click at [190, 260] on span "Update" at bounding box center [160, 259] width 90 height 9
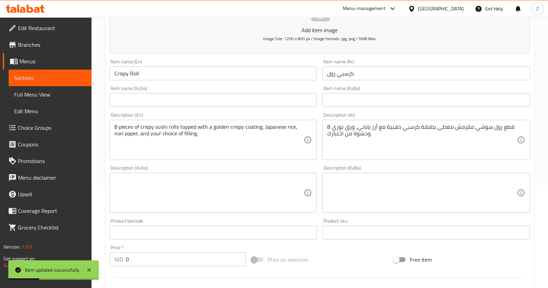
scroll to position [0, 0]
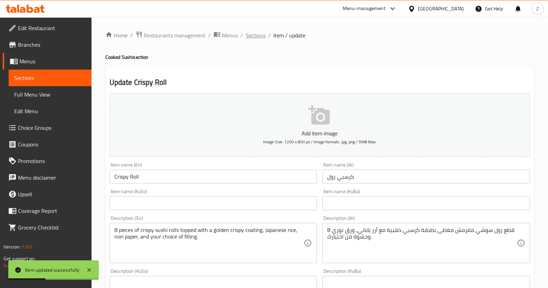
click at [257, 34] on span "Sections" at bounding box center [256, 35] width 20 height 8
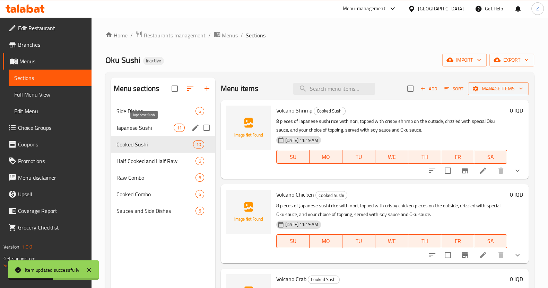
click at [148, 127] on span "Japanese Sushi" at bounding box center [144, 128] width 57 height 8
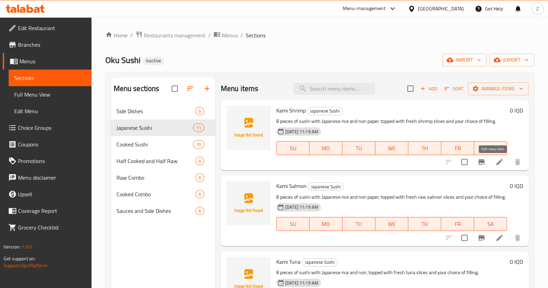
click at [495, 160] on icon at bounding box center [499, 162] width 8 height 8
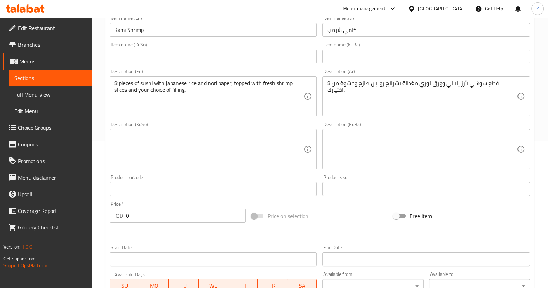
scroll to position [280, 0]
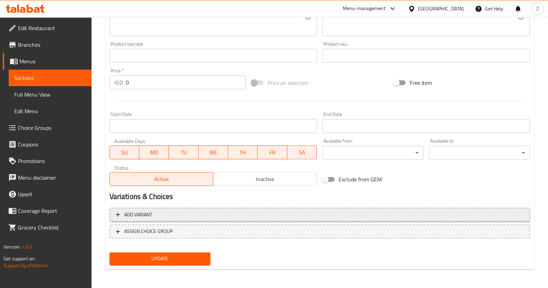
click at [262, 212] on span "Add variant" at bounding box center [320, 215] width 408 height 9
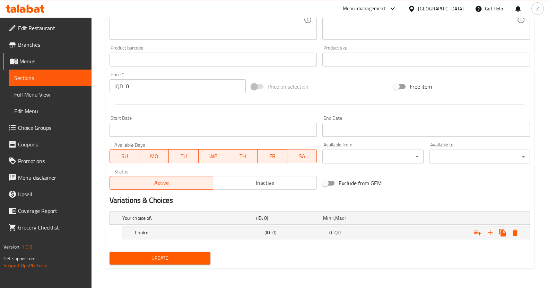
scroll to position [276, 0]
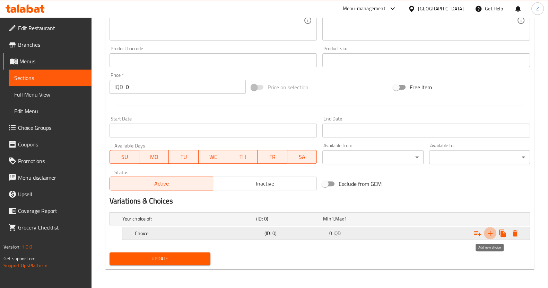
click at [485, 232] on button "Expand" at bounding box center [490, 233] width 12 height 12
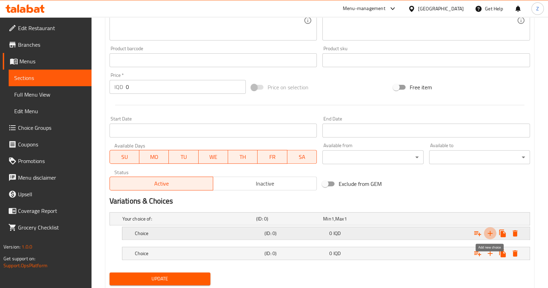
click at [485, 232] on button "Expand" at bounding box center [490, 233] width 12 height 12
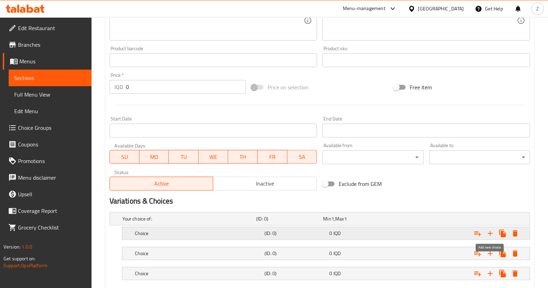
click at [485, 232] on button "Expand" at bounding box center [490, 233] width 12 height 12
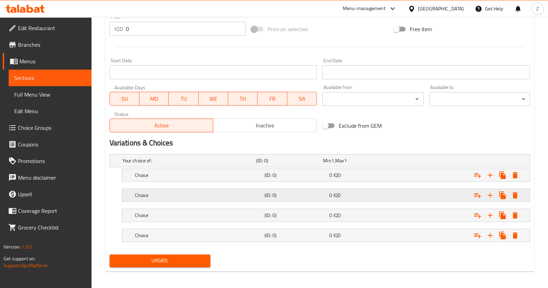
scroll to position [336, 0]
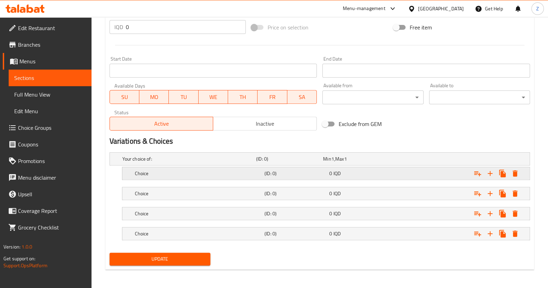
click at [378, 167] on div "Choice (ID: 0) 0 IQD" at bounding box center [322, 158] width 402 height 15
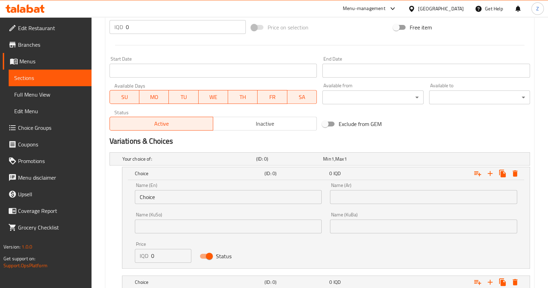
click at [418, 191] on input "text" at bounding box center [423, 197] width 187 height 14
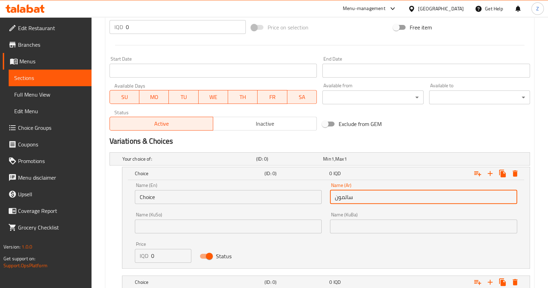
type input "سالمون"
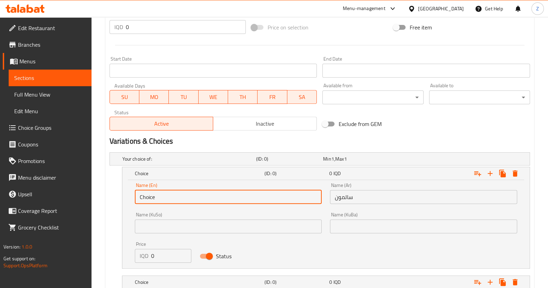
drag, startPoint x: 246, startPoint y: 195, endPoint x: 68, endPoint y: 194, distance: 177.8
click at [68, 194] on div "Edit Restaurant Branches Menus Sections Full Menu View Edit Menu Choice Groups …" at bounding box center [274, 29] width 548 height 697
paste input "Salmon"
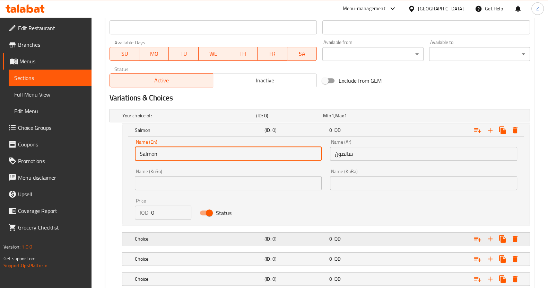
type input "Salmon"
drag, startPoint x: 302, startPoint y: 237, endPoint x: 300, endPoint y: 228, distance: 8.8
click at [302, 119] on h5 "(ID: 0)" at bounding box center [288, 115] width 64 height 7
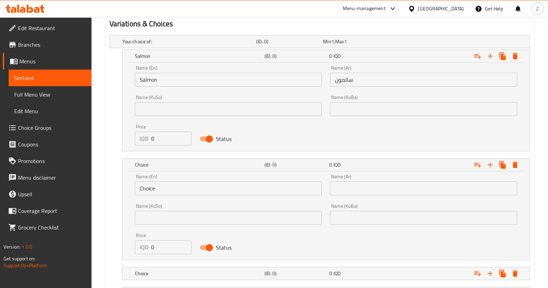
scroll to position [509, 0]
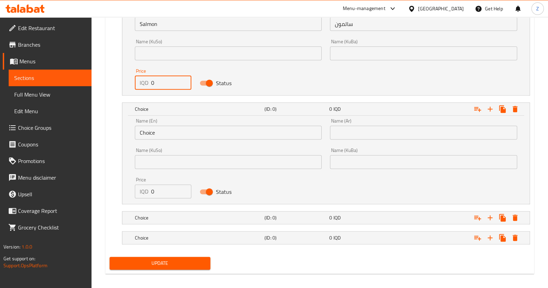
drag, startPoint x: 171, startPoint y: 82, endPoint x: 120, endPoint y: 84, distance: 51.0
click at [121, 84] on div "Salmon (ID: 0) 0 IQD Name (En) Salmon Name (En) Name (Ar) سالمون Name (Ar) Name…" at bounding box center [320, 45] width 420 height 102
type input "19000"
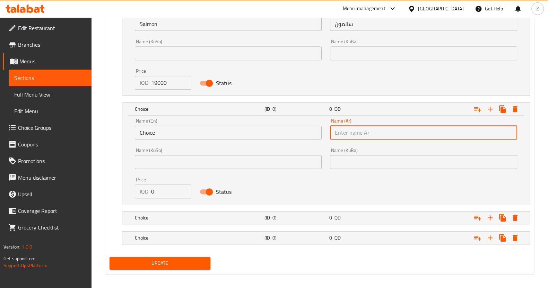
click at [356, 130] on input "text" at bounding box center [423, 133] width 187 height 14
type input "روبيان"
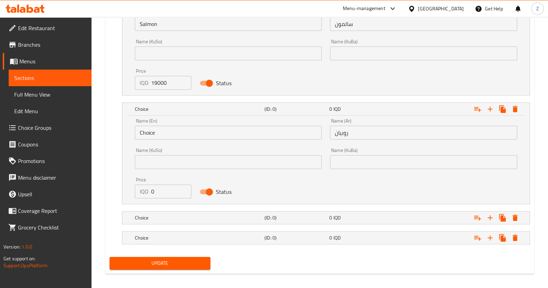
drag, startPoint x: 196, startPoint y: 133, endPoint x: 78, endPoint y: 136, distance: 117.9
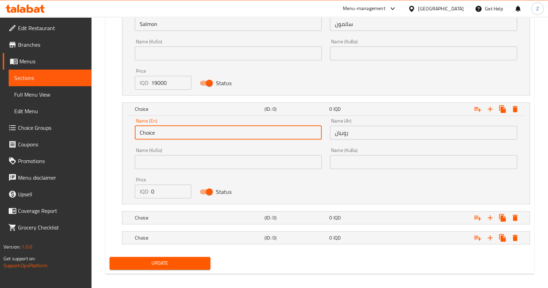
paste input "Shrimp"
type input "Shrimp"
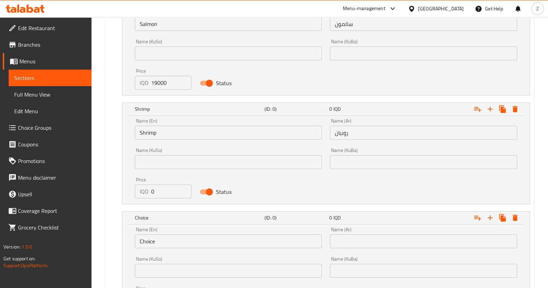
click at [356, 240] on input "text" at bounding box center [423, 242] width 187 height 14
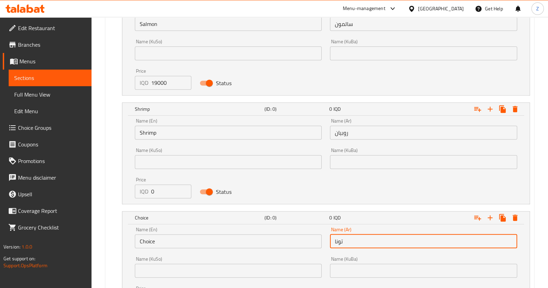
type input "تونا"
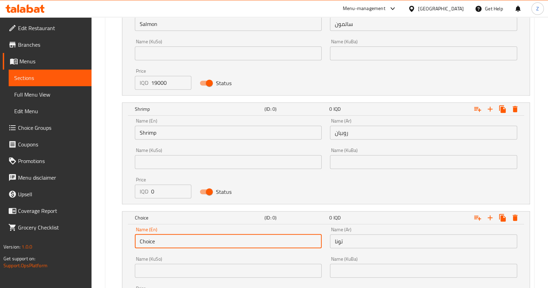
drag, startPoint x: 170, startPoint y: 235, endPoint x: 109, endPoint y: 245, distance: 61.8
click at [108, 246] on div "Your choice of: (ID: 0) Min 1 , Max 1 Name (En) Your choice of: Name (En) Name …" at bounding box center [320, 159] width 426 height 367
paste input "Tuna"
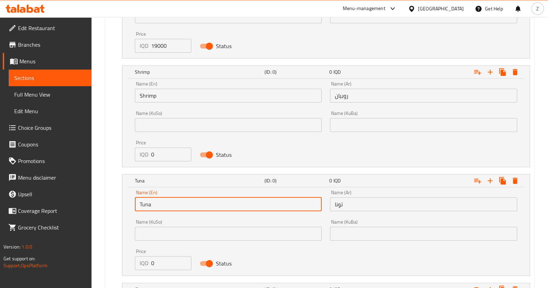
scroll to position [602, 0]
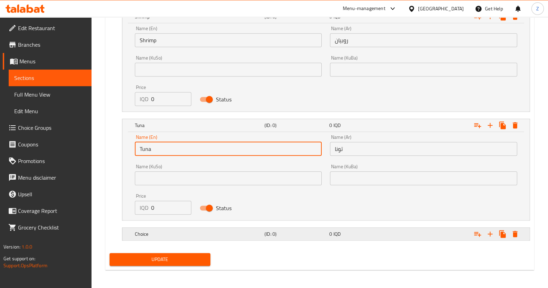
type input "Tuna"
drag, startPoint x: 348, startPoint y: 227, endPoint x: 348, endPoint y: 223, distance: 3.8
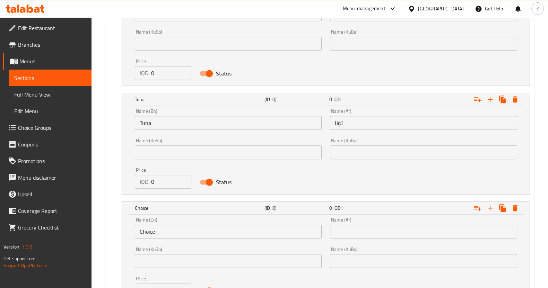
scroll to position [688, 0]
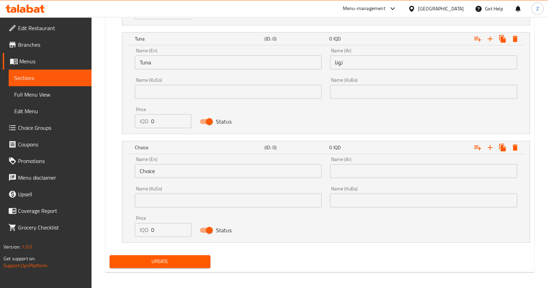
click at [349, 174] on input "text" at bounding box center [423, 171] width 187 height 14
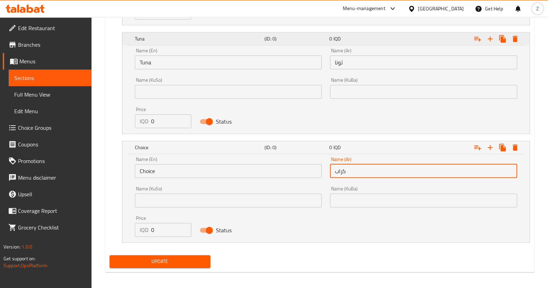
type input "كراب"
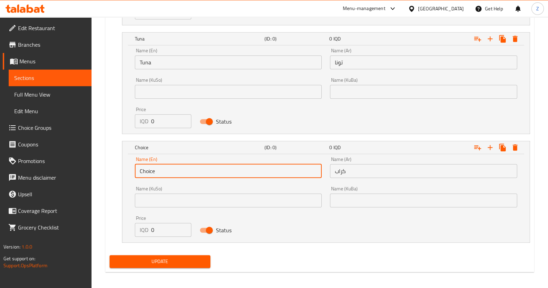
drag, startPoint x: 198, startPoint y: 172, endPoint x: 86, endPoint y: 173, distance: 111.6
paste input "rab"
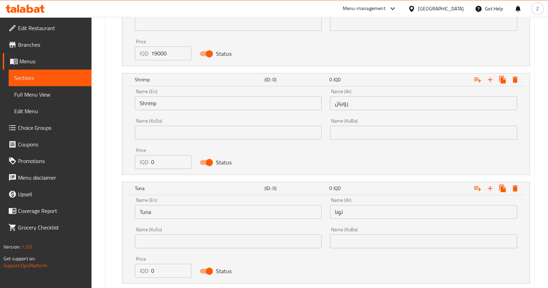
scroll to position [558, 0]
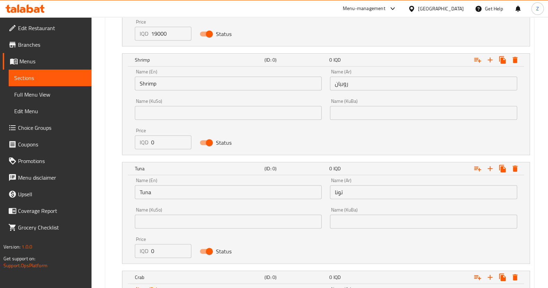
type input "Crab"
click at [120, 145] on div "Shrimp (ID: 0) 0 IQD Name (En) Shrimp Name (En) Name (Ar) روبيان Name (Ar) Name…" at bounding box center [320, 104] width 420 height 102
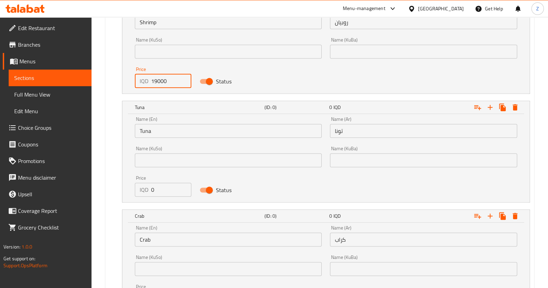
scroll to position [645, 0]
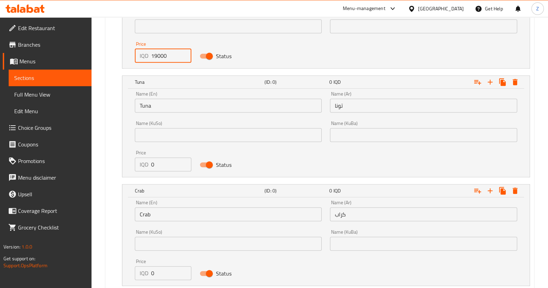
type input "19000"
drag, startPoint x: 159, startPoint y: 161, endPoint x: 133, endPoint y: 162, distance: 26.0
click at [133, 161] on div "Price IQD 0 Price" at bounding box center [163, 160] width 65 height 29
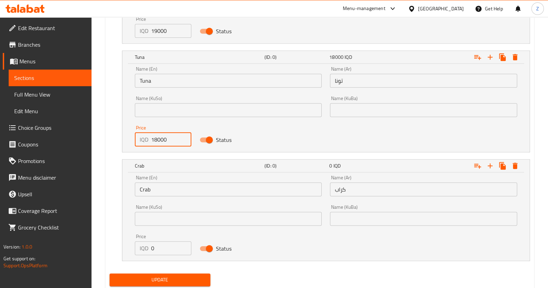
scroll to position [690, 0]
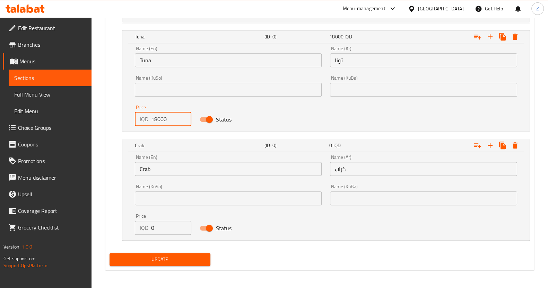
type input "18000"
drag, startPoint x: 164, startPoint y: 227, endPoint x: 133, endPoint y: 226, distance: 31.2
click at [133, 226] on div "Price IQD 0 Price" at bounding box center [163, 224] width 65 height 29
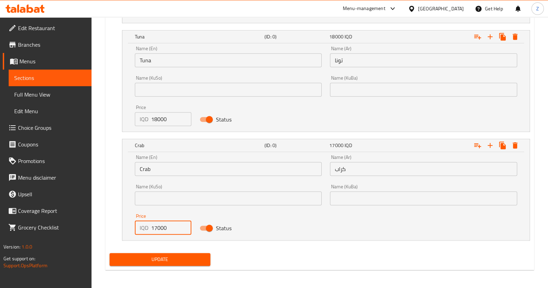
type input "17000"
click at [183, 262] on span "Update" at bounding box center [160, 259] width 90 height 9
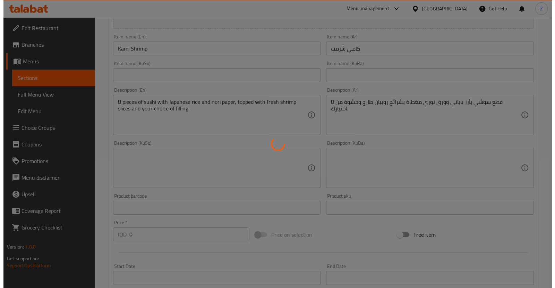
scroll to position [0, 0]
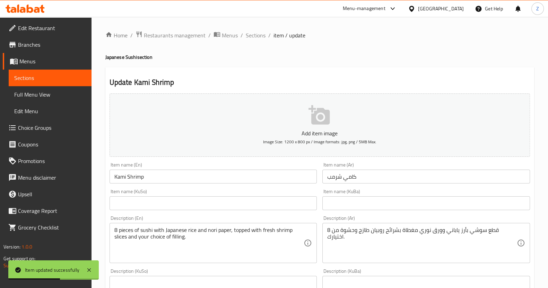
drag, startPoint x: 260, startPoint y: 35, endPoint x: 269, endPoint y: 51, distance: 18.3
click at [260, 35] on span "Sections" at bounding box center [256, 35] width 20 height 8
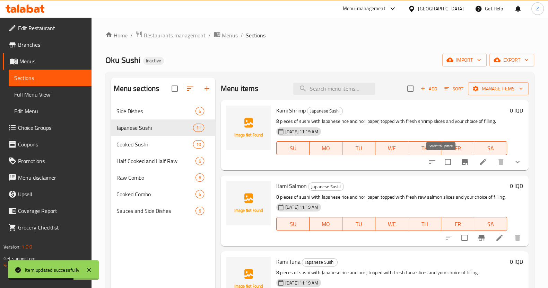
click at [441, 160] on input "checkbox" at bounding box center [448, 162] width 15 height 15
checkbox input "true"
click at [503, 91] on span "Manage items" at bounding box center [498, 89] width 50 height 9
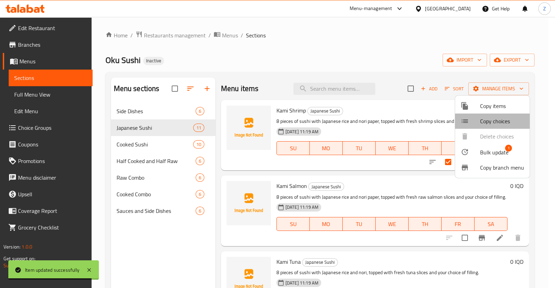
click at [496, 117] on span "Copy choices" at bounding box center [502, 121] width 44 height 8
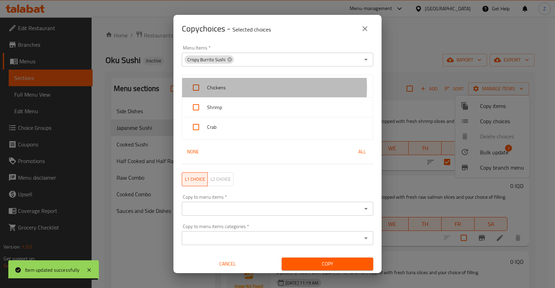
click at [241, 87] on span "Chickens" at bounding box center [287, 88] width 160 height 9
checkbox input "true"
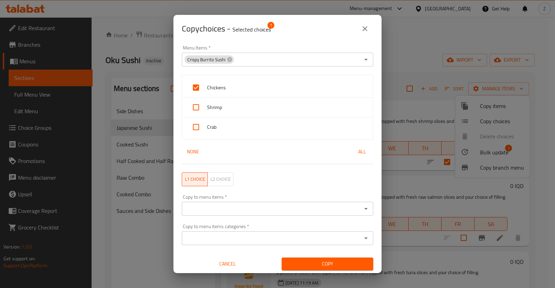
click at [240, 108] on span "Shrimp" at bounding box center [287, 107] width 160 height 9
checkbox input "true"
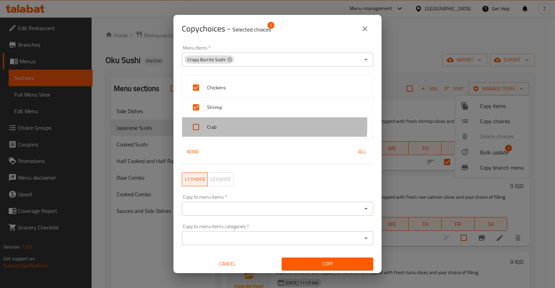
click at [241, 125] on span "Crab" at bounding box center [287, 127] width 160 height 9
checkbox input "true"
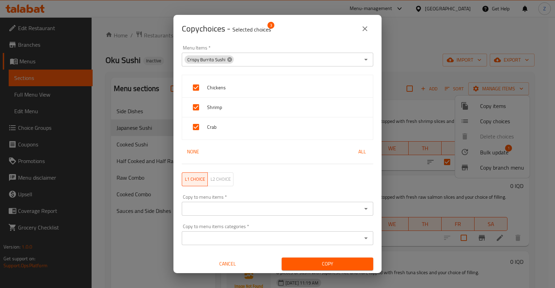
click at [229, 57] on icon at bounding box center [230, 60] width 6 height 6
click at [229, 62] on input "Menu Items   *" at bounding box center [272, 60] width 176 height 10
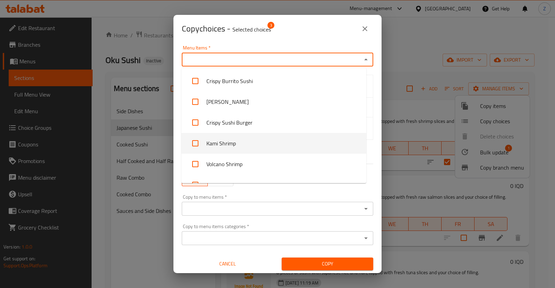
click at [223, 142] on li "Kami Shrimp" at bounding box center [273, 143] width 185 height 21
checkbox input "true"
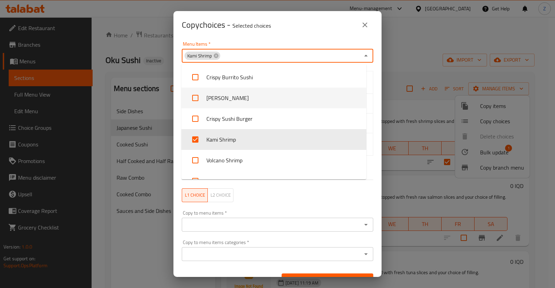
click at [371, 70] on div "Menu Items   * Kami Shrimp Menu Items * Salmon Shrimp Tuna Crab None All L1 cho…" at bounding box center [277, 158] width 208 height 238
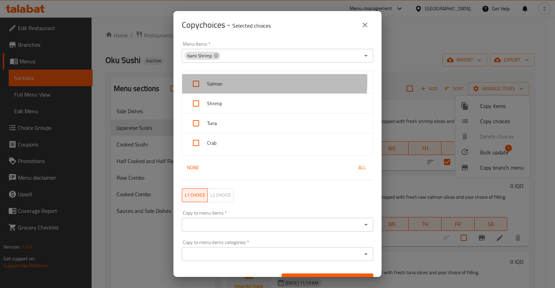
click at [231, 81] on span "Salmon" at bounding box center [287, 84] width 160 height 9
checkbox input "true"
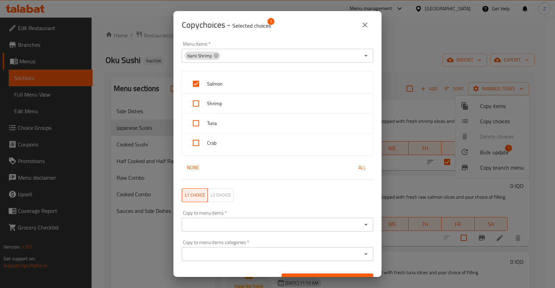
click at [230, 104] on span "Shrimp" at bounding box center [287, 103] width 160 height 9
checkbox input "true"
click at [231, 124] on span "Tuna" at bounding box center [287, 123] width 160 height 9
checkbox input "true"
click at [227, 139] on span "Crab" at bounding box center [287, 143] width 160 height 9
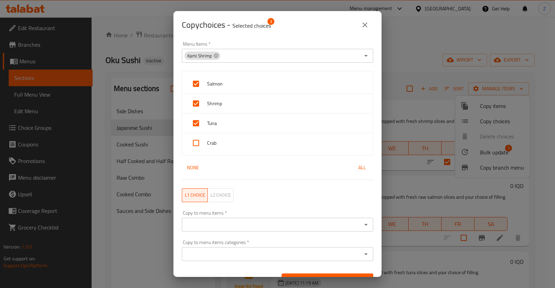
checkbox input "true"
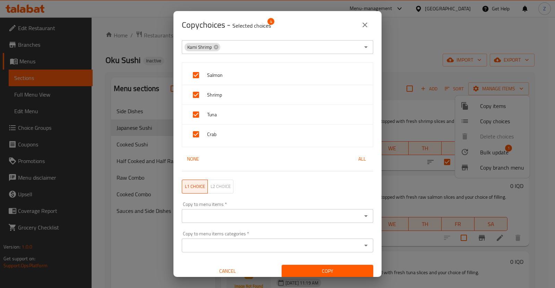
scroll to position [13, 0]
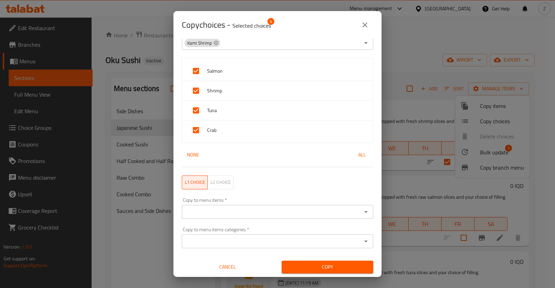
click at [219, 211] on input "Copy to menu items   *" at bounding box center [272, 212] width 176 height 10
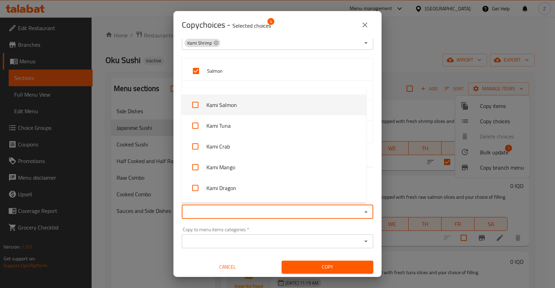
scroll to position [130, 0]
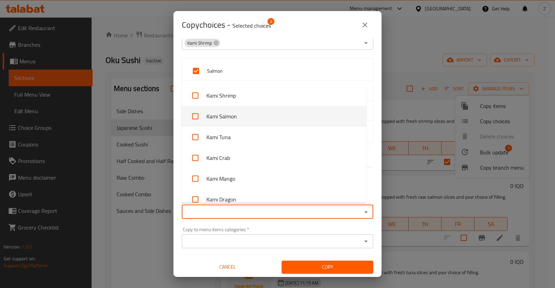
click at [239, 117] on li "Kami Salmon" at bounding box center [273, 116] width 185 height 21
checkbox input "true"
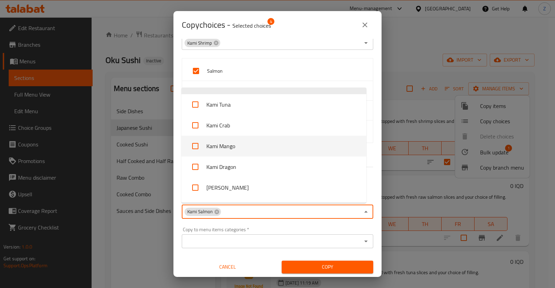
scroll to position [173, 0]
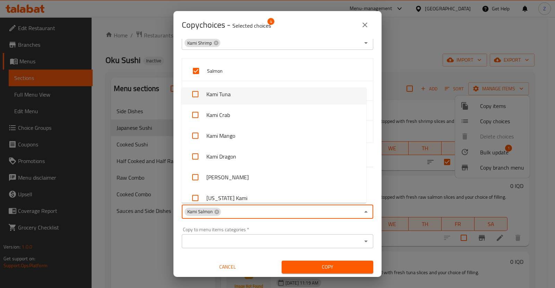
click at [231, 93] on li "Kami Tuna" at bounding box center [273, 94] width 185 height 21
checkbox input "true"
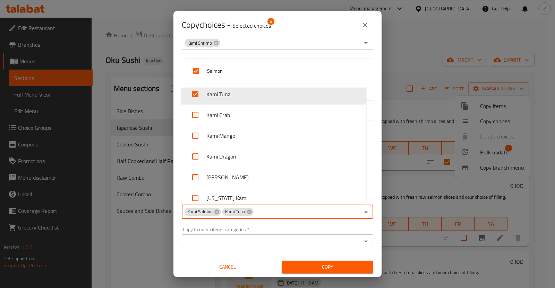
scroll to position [149, 0]
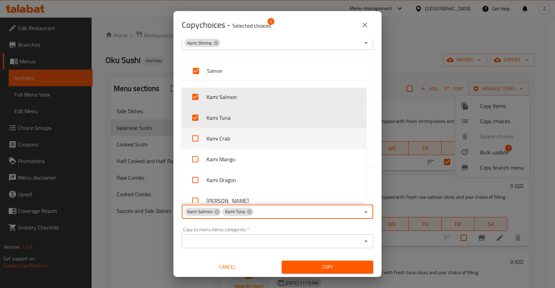
click at [226, 140] on li "Kami Crab" at bounding box center [273, 138] width 185 height 21
checkbox input "true"
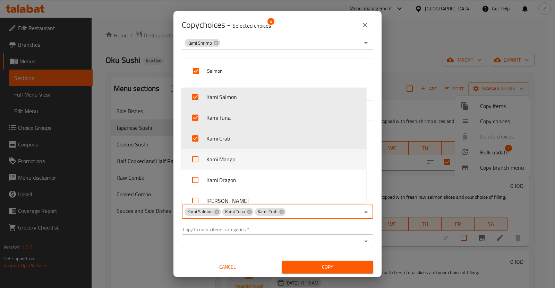
drag, startPoint x: 227, startPoint y: 162, endPoint x: 262, endPoint y: 139, distance: 42.0
click at [227, 163] on li "Kami Mango" at bounding box center [273, 159] width 185 height 21
checkbox input "true"
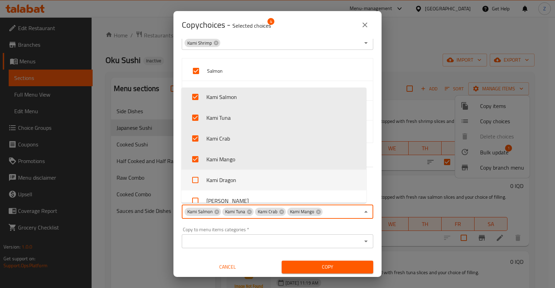
click at [227, 178] on li "Kami Dragon" at bounding box center [273, 180] width 185 height 21
checkbox input "true"
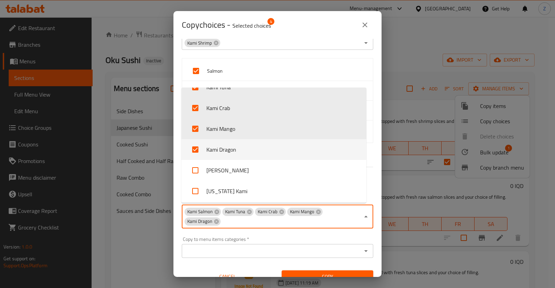
scroll to position [193, 0]
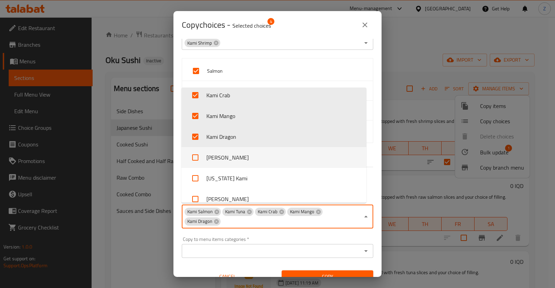
click at [232, 155] on li "[PERSON_NAME]" at bounding box center [273, 157] width 185 height 21
checkbox input "true"
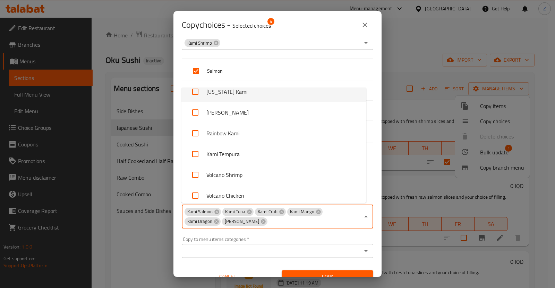
click at [243, 89] on li "[US_STATE] Kami" at bounding box center [273, 91] width 185 height 21
checkbox input "true"
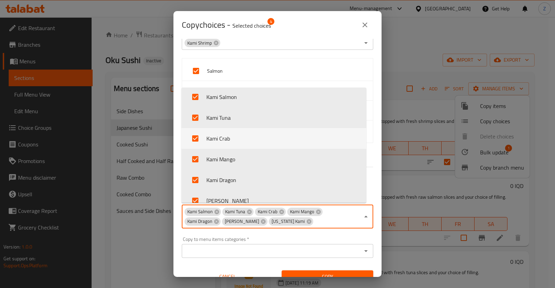
scroll to position [236, 0]
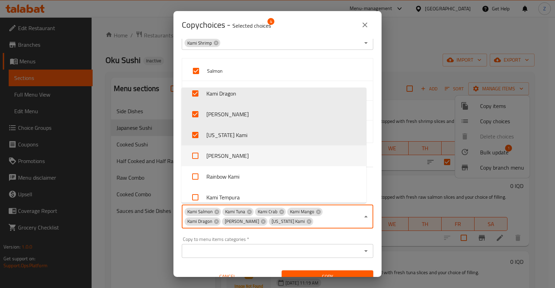
click at [241, 154] on li "[PERSON_NAME]" at bounding box center [273, 156] width 185 height 21
checkbox input "true"
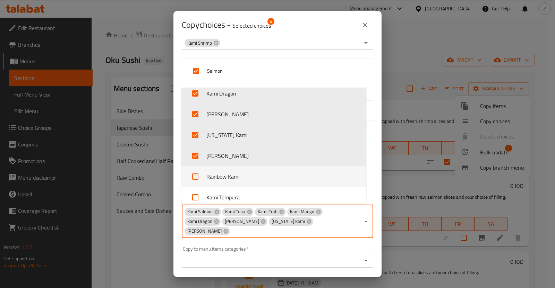
click at [230, 182] on li "Rainbow Kami" at bounding box center [273, 176] width 185 height 21
checkbox input "true"
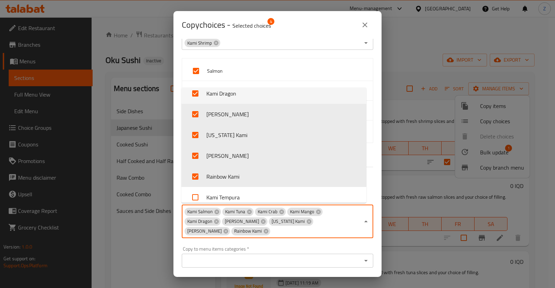
scroll to position [149, 0]
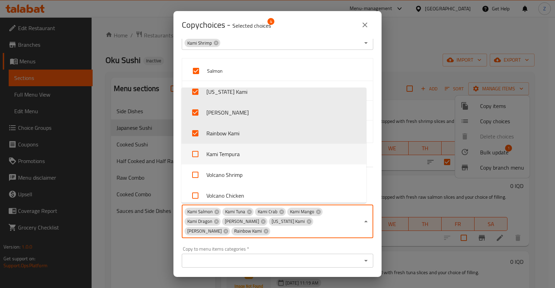
click at [237, 158] on li "Kami Tempura" at bounding box center [273, 154] width 185 height 21
checkbox input "true"
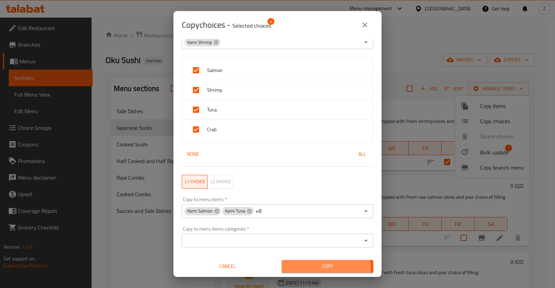
click at [306, 269] on span "Copy" at bounding box center [327, 266] width 80 height 9
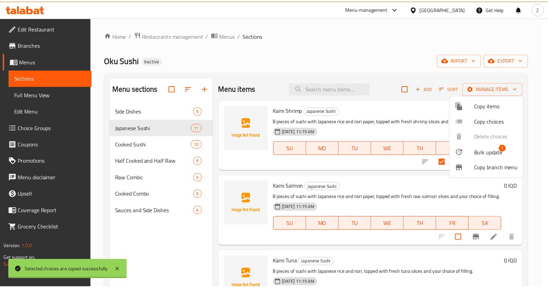
scroll to position [1, 0]
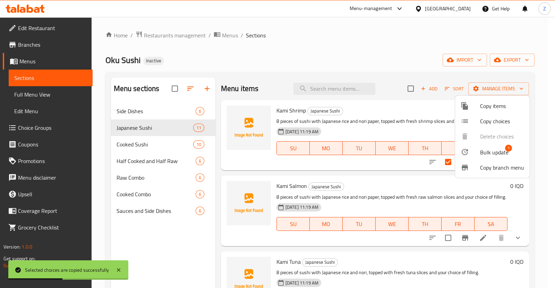
drag, startPoint x: 536, startPoint y: 211, endPoint x: 520, endPoint y: 231, distance: 25.4
click at [536, 211] on div at bounding box center [277, 144] width 555 height 288
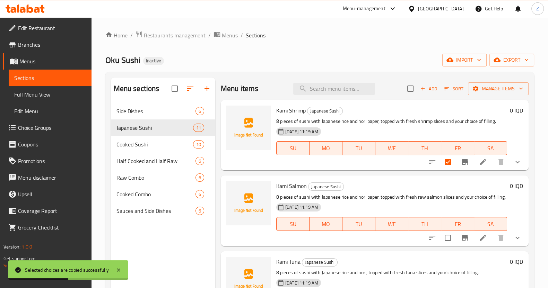
click at [480, 242] on icon at bounding box center [483, 238] width 8 height 8
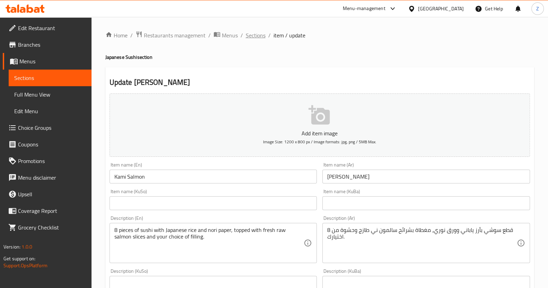
click at [259, 35] on span "Sections" at bounding box center [256, 35] width 20 height 8
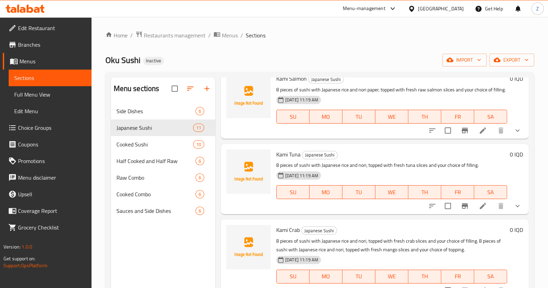
scroll to position [86, 0]
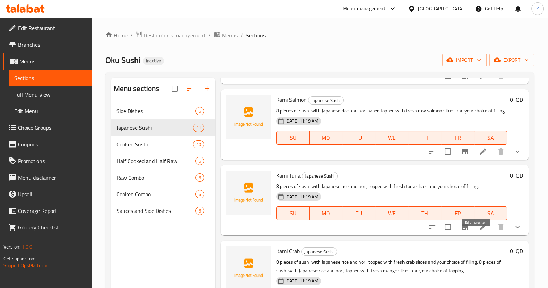
click at [480, 232] on icon at bounding box center [483, 227] width 8 height 8
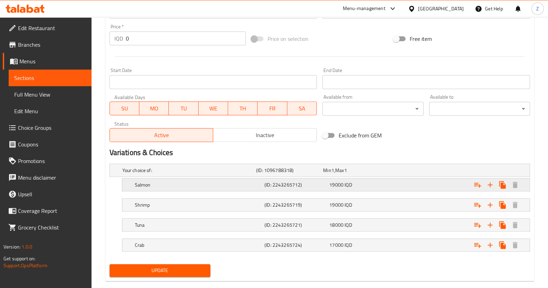
scroll to position [336, 0]
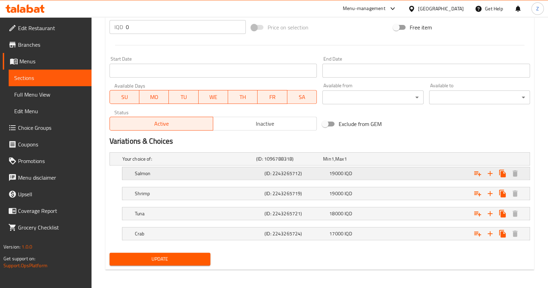
click at [222, 163] on h5 "Salmon" at bounding box center [187, 159] width 131 height 7
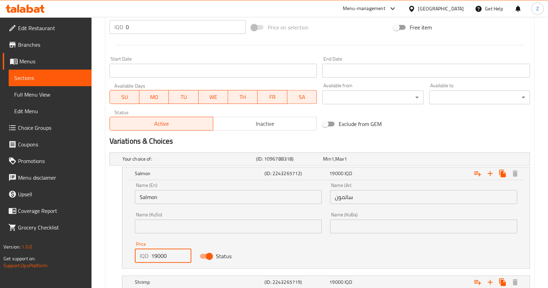
drag, startPoint x: 154, startPoint y: 255, endPoint x: 156, endPoint y: 259, distance: 4.0
click at [156, 259] on input "19000" at bounding box center [171, 256] width 41 height 14
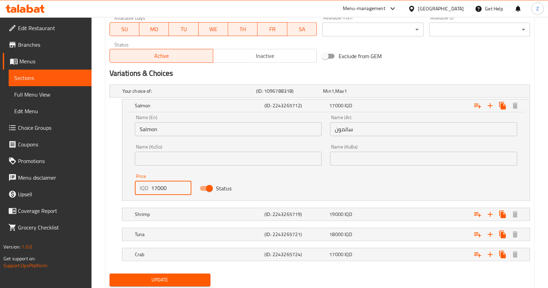
scroll to position [425, 0]
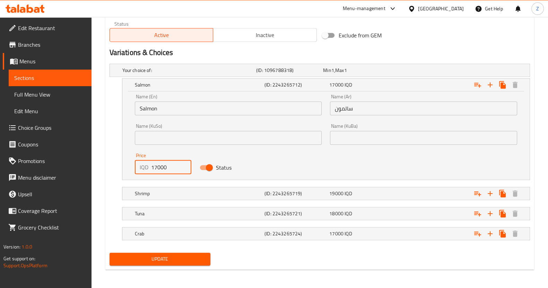
click at [153, 167] on input "17000" at bounding box center [171, 167] width 41 height 14
type input "19000"
click at [243, 259] on div "Update" at bounding box center [320, 259] width 426 height 18
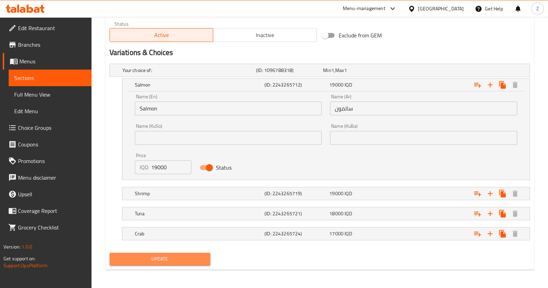
click at [192, 260] on span "Update" at bounding box center [160, 259] width 90 height 9
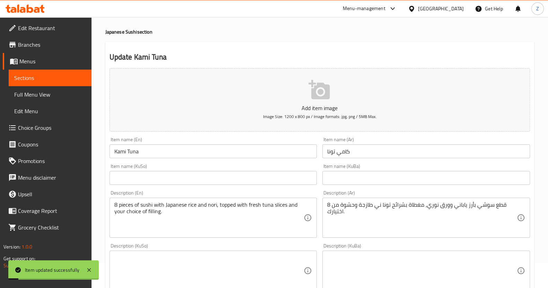
scroll to position [0, 0]
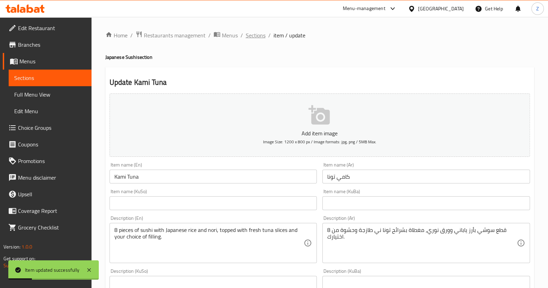
click at [263, 36] on span "Sections" at bounding box center [256, 35] width 20 height 8
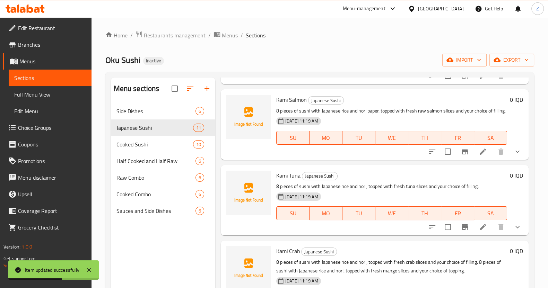
scroll to position [130, 0]
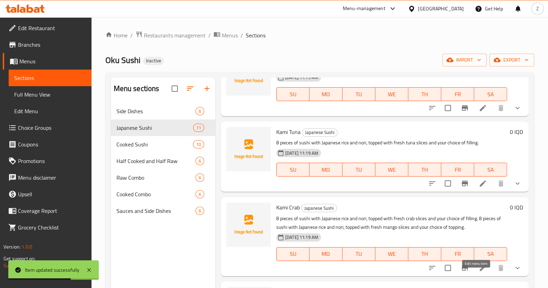
click at [479, 272] on icon at bounding box center [483, 268] width 8 height 8
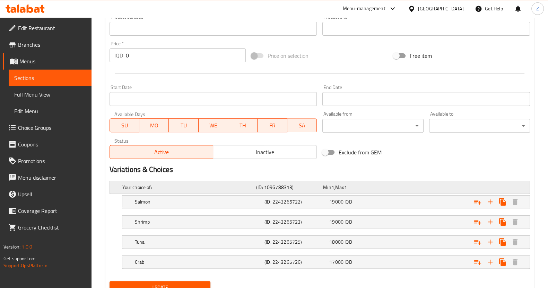
scroll to position [336, 0]
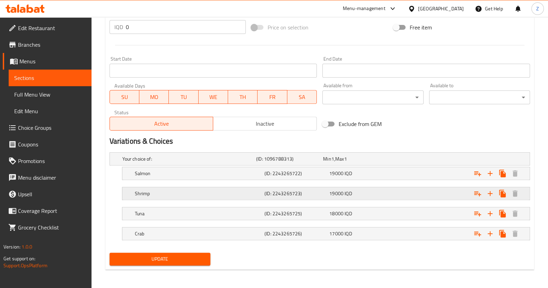
click at [198, 167] on div "Shrimp (ID: 2243265723) 19000 IQD" at bounding box center [322, 158] width 402 height 15
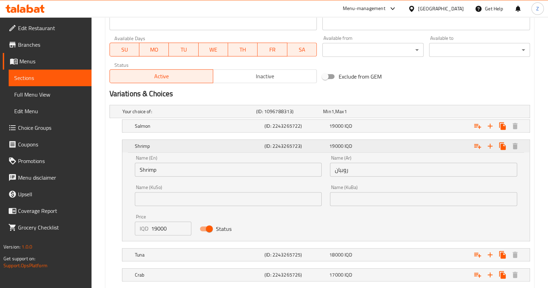
scroll to position [425, 0]
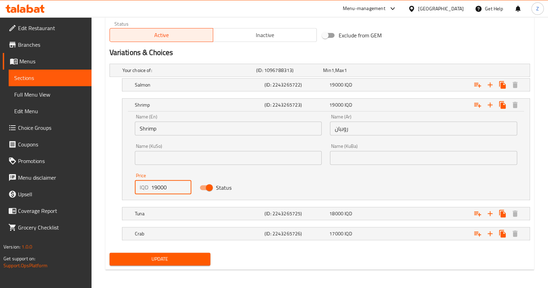
click at [155, 188] on input "19000" at bounding box center [171, 188] width 41 height 14
type input "17000"
click at [225, 74] on h5 "Salmon" at bounding box center [187, 70] width 131 height 7
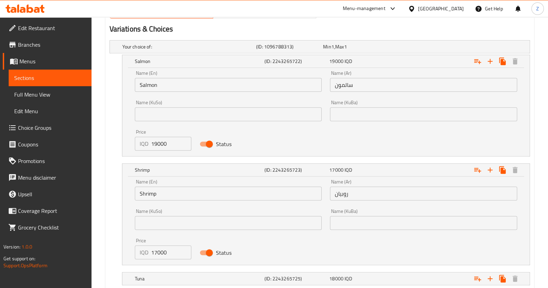
scroll to position [468, 0]
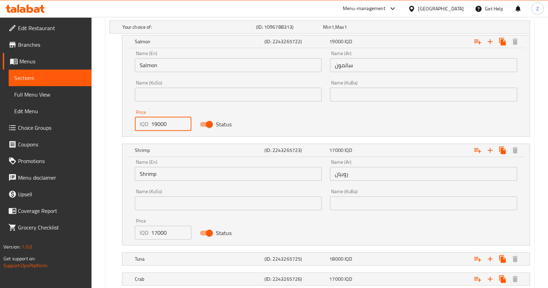
drag, startPoint x: 157, startPoint y: 122, endPoint x: 154, endPoint y: 122, distance: 3.8
click at [154, 122] on input "19000" at bounding box center [171, 124] width 41 height 14
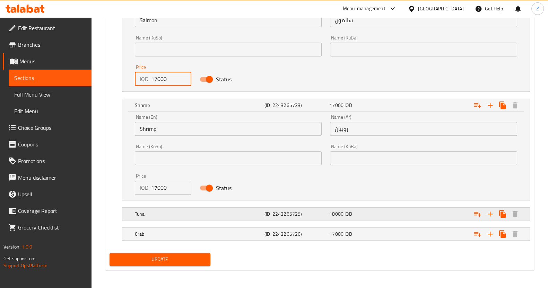
type input "17000"
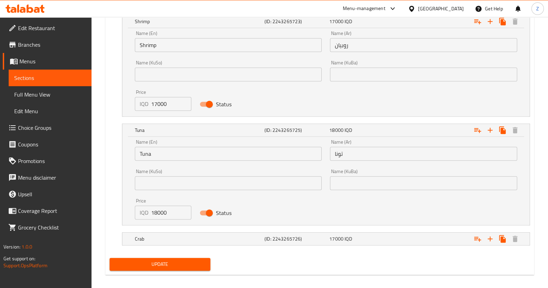
scroll to position [598, 0]
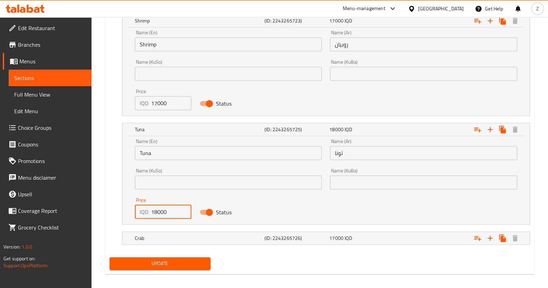
click at [157, 211] on input "18000" at bounding box center [171, 212] width 41 height 14
type input "15000"
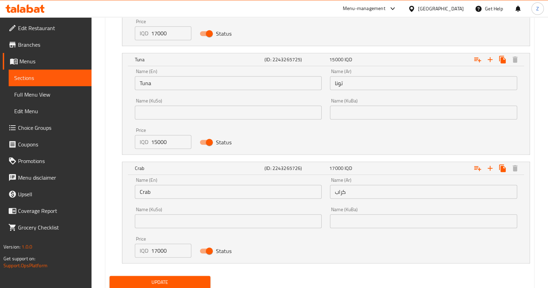
scroll to position [684, 0]
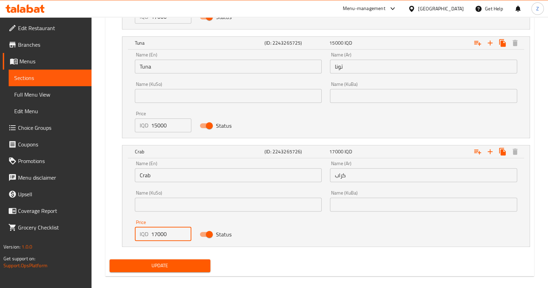
click at [157, 233] on input "17000" at bounding box center [171, 234] width 41 height 14
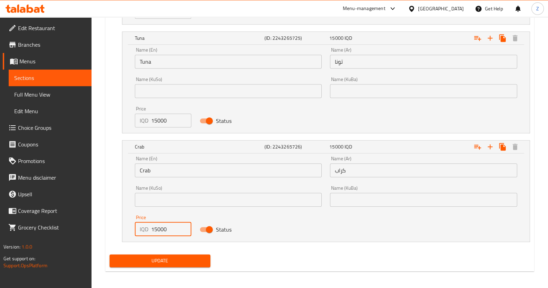
scroll to position [690, 0]
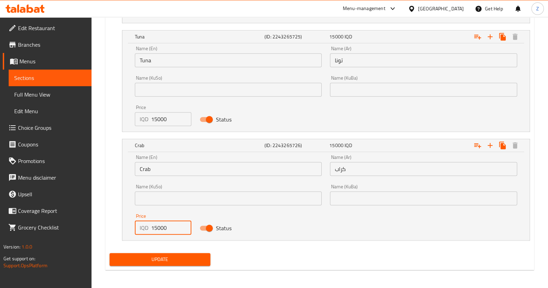
type input "15000"
click at [177, 260] on span "Update" at bounding box center [160, 259] width 90 height 9
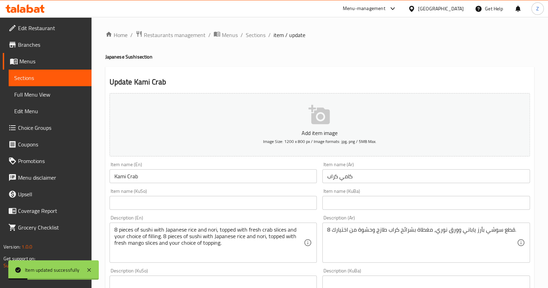
scroll to position [0, 0]
click at [258, 33] on span "Sections" at bounding box center [256, 35] width 20 height 8
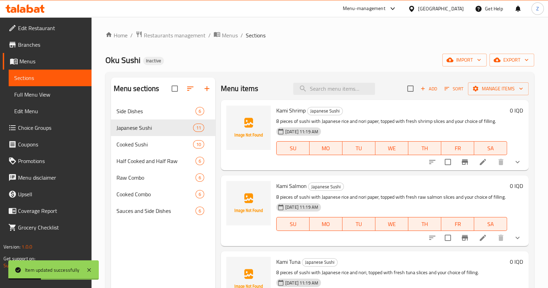
scroll to position [260, 0]
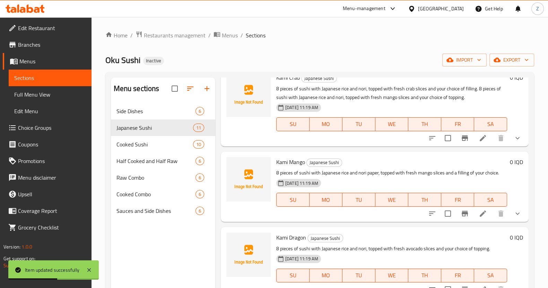
click at [479, 218] on icon at bounding box center [483, 214] width 8 height 8
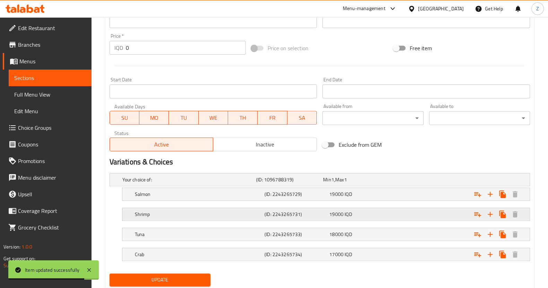
scroll to position [336, 0]
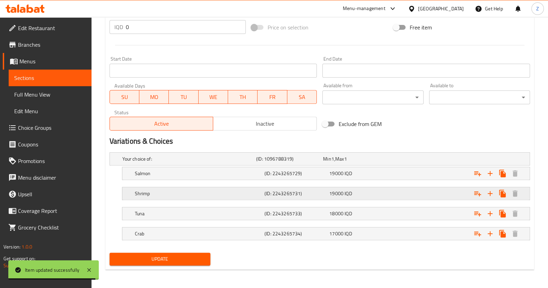
click at [203, 164] on div "Shrimp" at bounding box center [188, 159] width 134 height 10
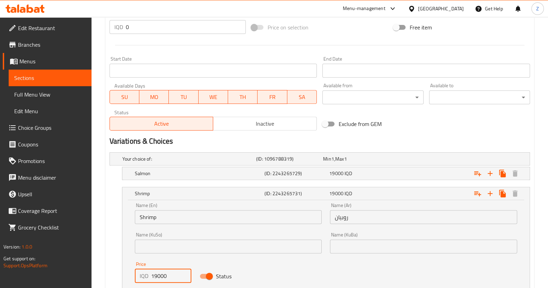
click at [156, 277] on input "19000" at bounding box center [171, 276] width 41 height 14
type input "18000"
click at [181, 163] on h5 "Salmon" at bounding box center [187, 159] width 131 height 7
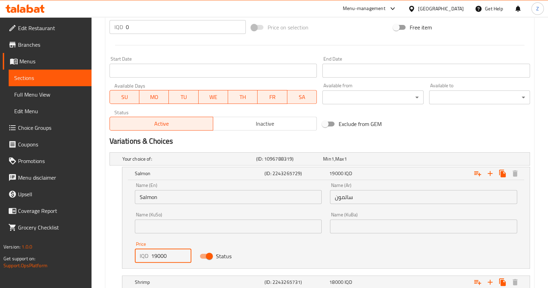
click at [153, 254] on input "19000" at bounding box center [171, 256] width 41 height 14
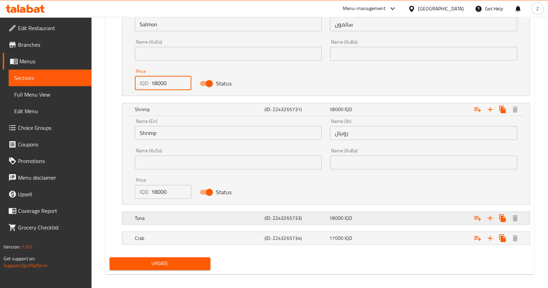
scroll to position [509, 0]
type input "18000"
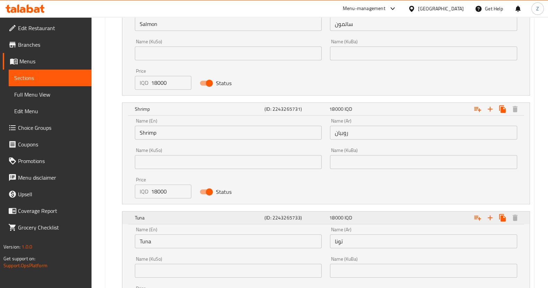
scroll to position [602, 0]
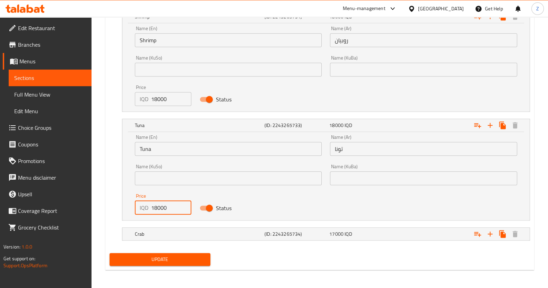
click at [157, 209] on input "18000" at bounding box center [171, 208] width 41 height 14
type input "15000"
drag, startPoint x: 179, startPoint y: 236, endPoint x: 167, endPoint y: 223, distance: 17.2
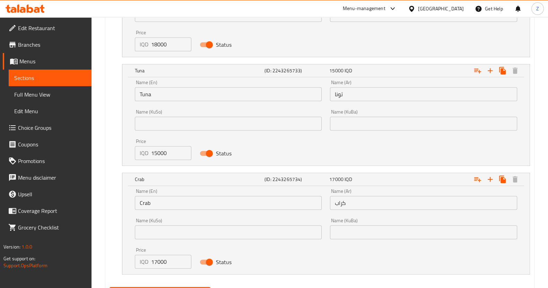
scroll to position [690, 0]
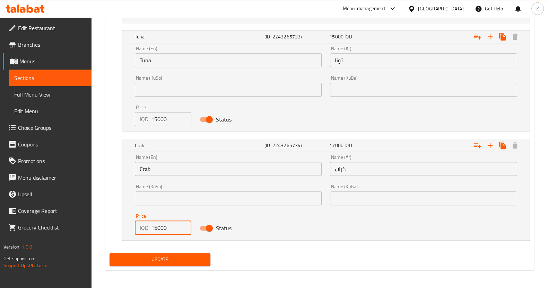
click at [154, 225] on input "15000" at bounding box center [171, 228] width 41 height 14
type input "15000"
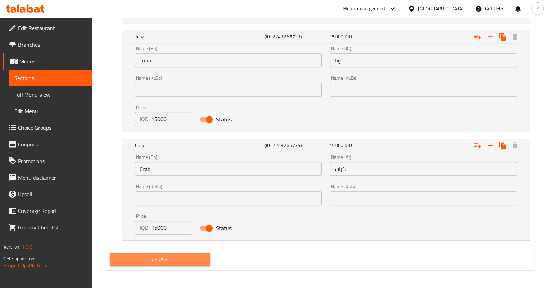
click at [167, 257] on span "Update" at bounding box center [160, 259] width 90 height 9
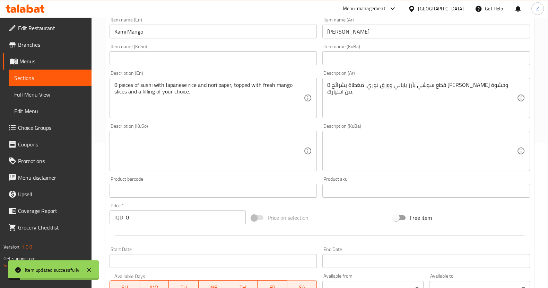
scroll to position [0, 0]
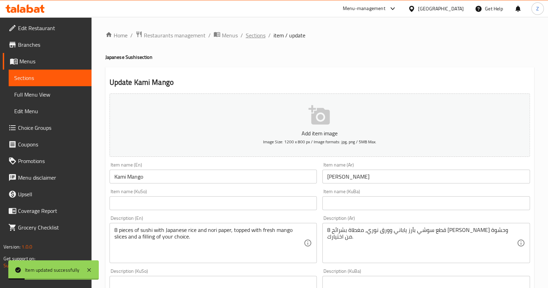
click at [252, 31] on span "Sections" at bounding box center [256, 35] width 20 height 8
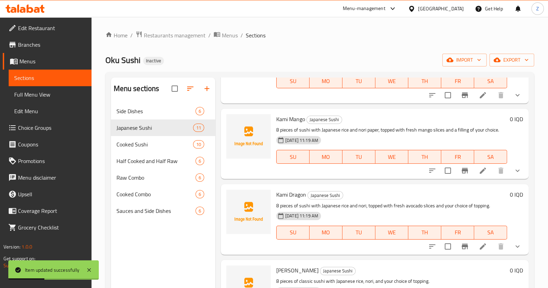
scroll to position [390, 0]
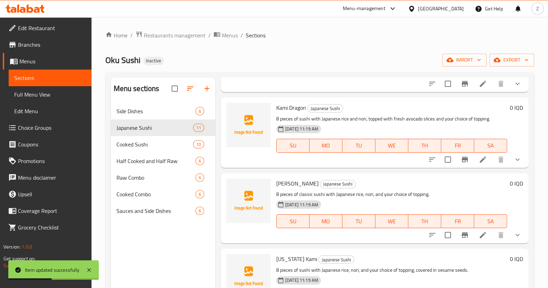
click at [481, 166] on li at bounding box center [482, 160] width 19 height 12
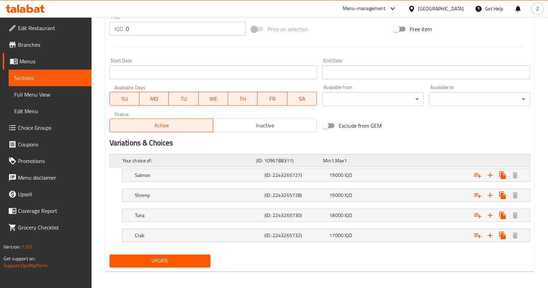
scroll to position [336, 0]
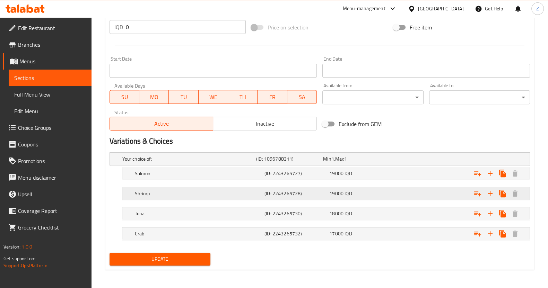
click at [334, 164] on span "IQD" at bounding box center [332, 159] width 3 height 9
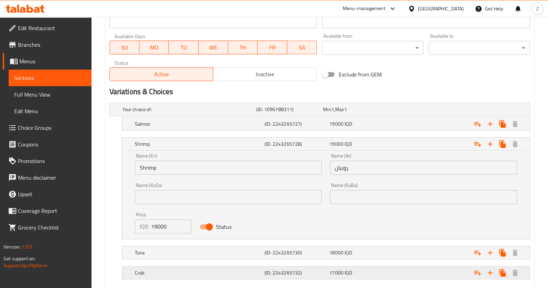
scroll to position [423, 0]
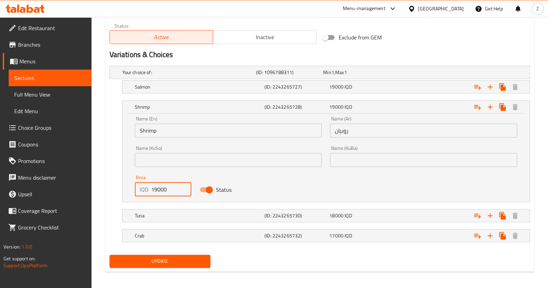
drag, startPoint x: 156, startPoint y: 192, endPoint x: 154, endPoint y: 189, distance: 3.7
click at [154, 189] on input "19000" at bounding box center [171, 190] width 41 height 14
type input "18000"
click at [181, 76] on h5 "Salmon" at bounding box center [187, 72] width 131 height 7
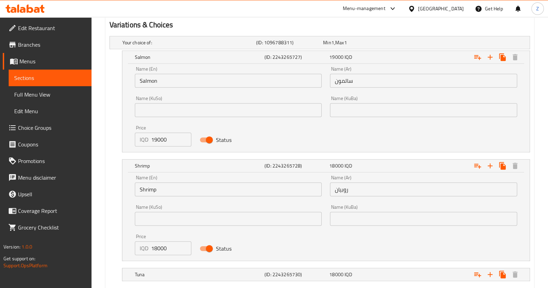
scroll to position [466, 0]
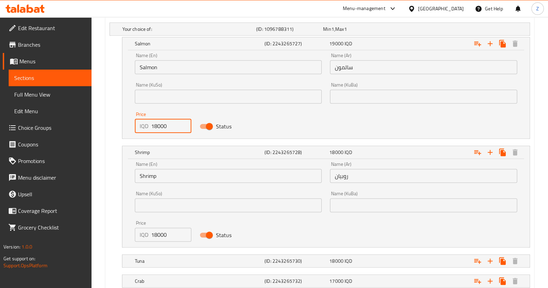
click at [154, 124] on input "18000" at bounding box center [171, 126] width 41 height 14
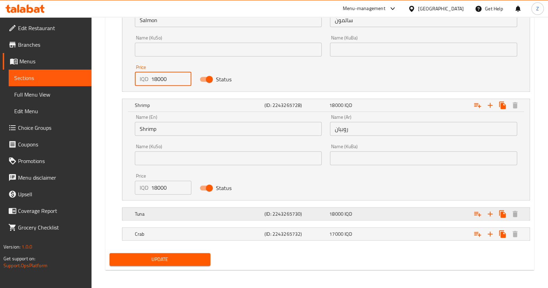
type input "18000"
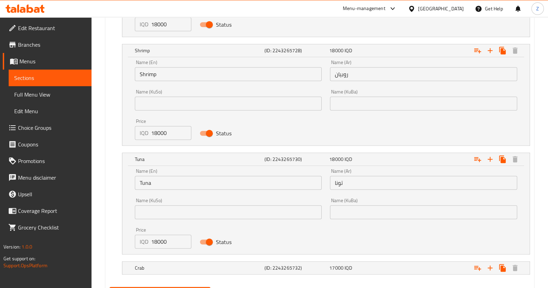
scroll to position [599, 0]
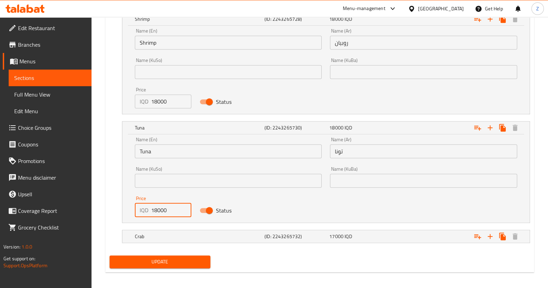
drag, startPoint x: 157, startPoint y: 211, endPoint x: 154, endPoint y: 208, distance: 4.7
click at [154, 208] on input "18000" at bounding box center [171, 210] width 41 height 14
type input "15000"
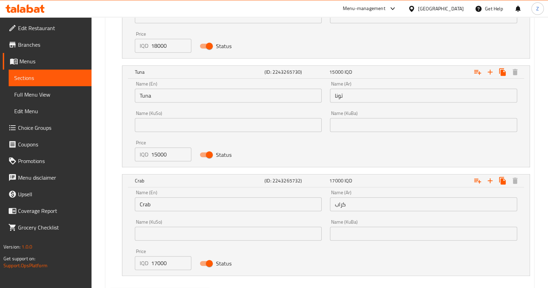
scroll to position [686, 0]
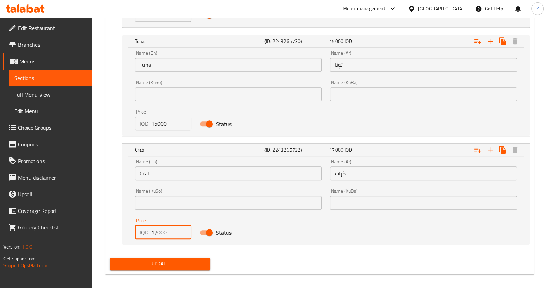
click at [153, 228] on input "17000" at bounding box center [171, 233] width 41 height 14
type input "15000"
click at [176, 267] on span "Update" at bounding box center [160, 264] width 90 height 9
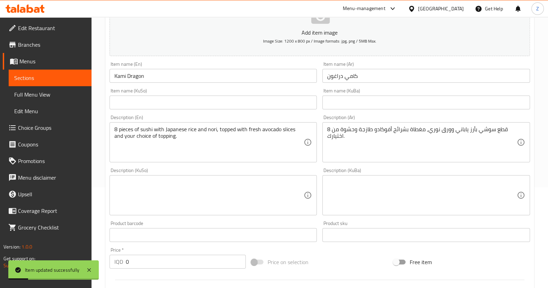
scroll to position [0, 0]
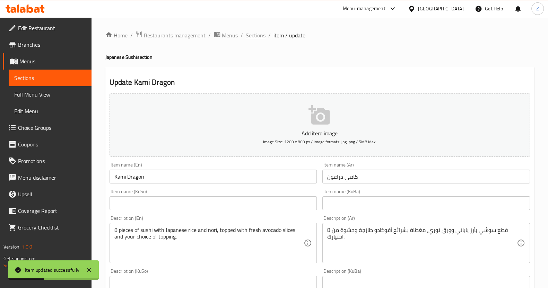
click at [255, 37] on span "Sections" at bounding box center [256, 35] width 20 height 8
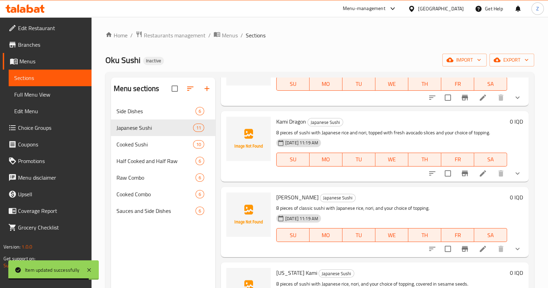
scroll to position [390, 0]
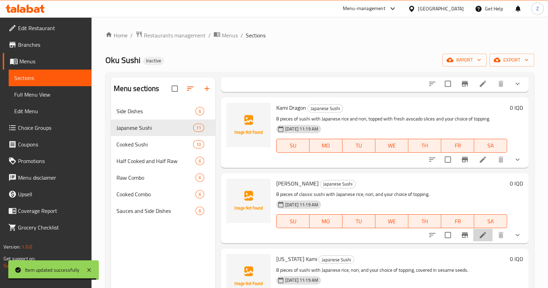
click at [479, 240] on icon at bounding box center [483, 235] width 8 height 8
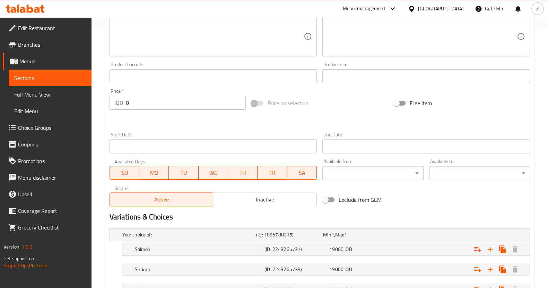
scroll to position [336, 0]
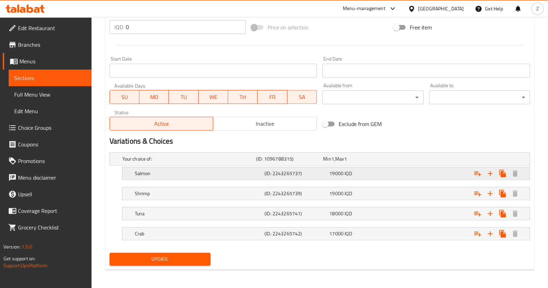
click at [165, 163] on h5 "Salmon" at bounding box center [187, 159] width 131 height 7
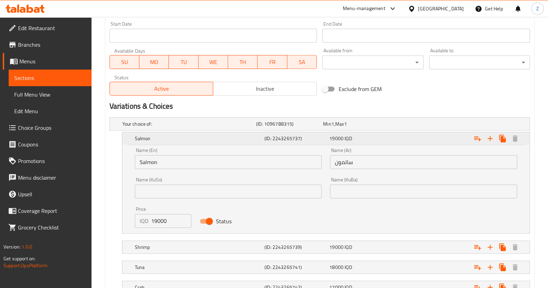
scroll to position [379, 0]
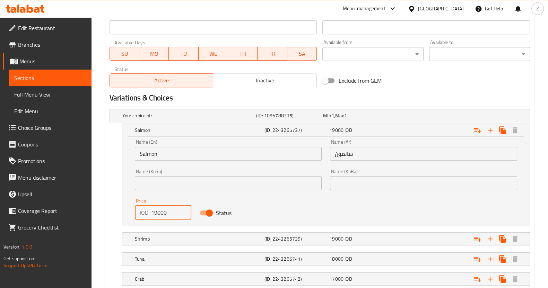
click at [153, 211] on input "19000" at bounding box center [171, 213] width 41 height 14
type input "13000"
drag, startPoint x: 177, startPoint y: 238, endPoint x: 170, endPoint y: 198, distance: 40.2
click at [177, 119] on h5 "Shrimp" at bounding box center [187, 115] width 131 height 7
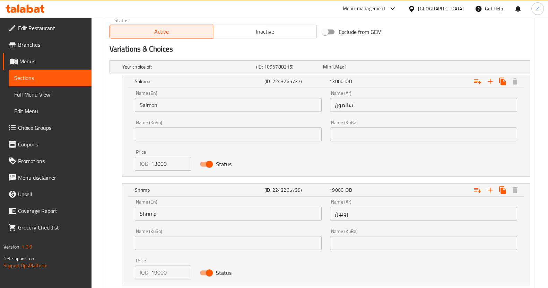
scroll to position [466, 0]
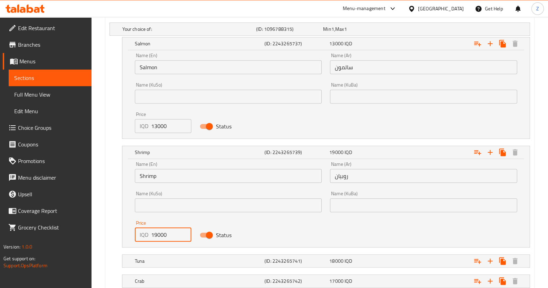
drag, startPoint x: 156, startPoint y: 237, endPoint x: 168, endPoint y: 248, distance: 17.0
click at [154, 235] on input "19000" at bounding box center [171, 235] width 41 height 14
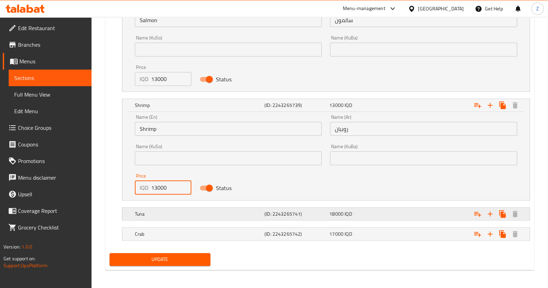
type input "13000"
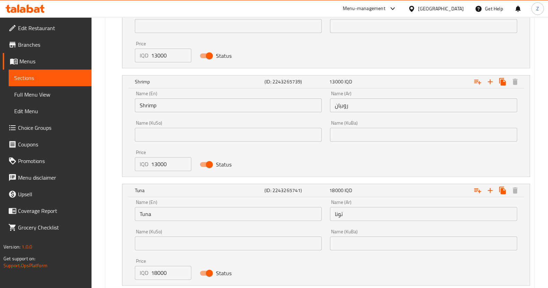
scroll to position [556, 0]
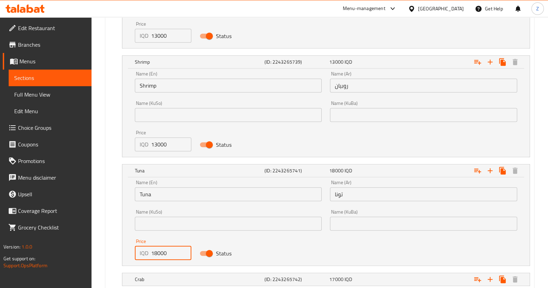
click at [154, 251] on input "18000" at bounding box center [171, 253] width 41 height 14
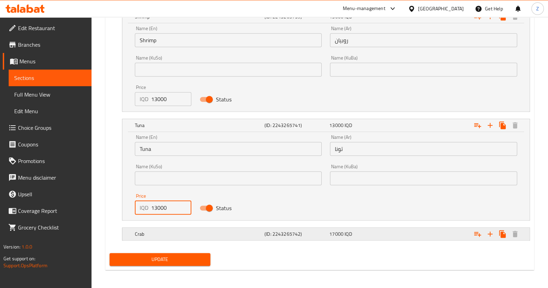
type input "13000"
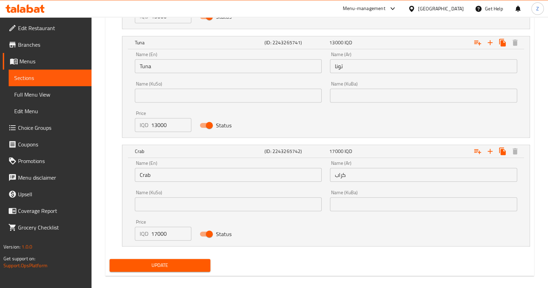
scroll to position [690, 0]
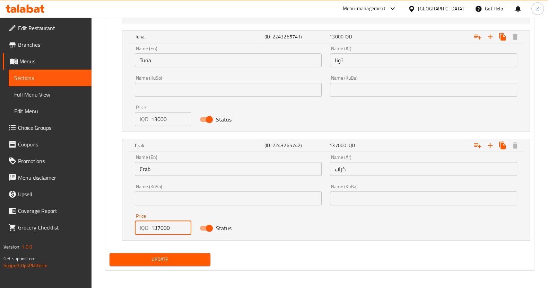
click at [155, 229] on input "137000" at bounding box center [171, 228] width 41 height 14
click at [158, 227] on input "137000" at bounding box center [171, 228] width 41 height 14
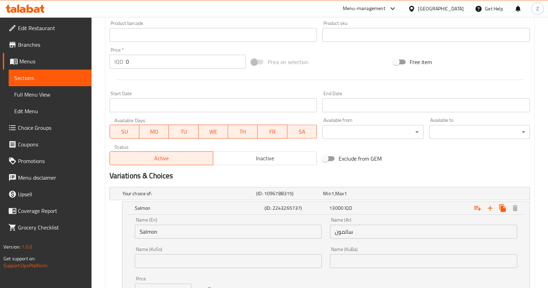
scroll to position [301, 0]
type input "13000"
click at [314, 195] on h5 "(ID: 1096788315)" at bounding box center [288, 194] width 64 height 7
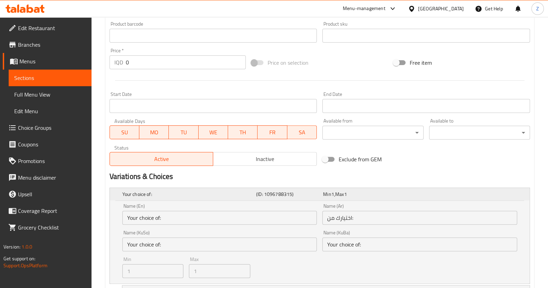
click at [314, 195] on h5 "(ID: 1096788315)" at bounding box center [288, 194] width 64 height 7
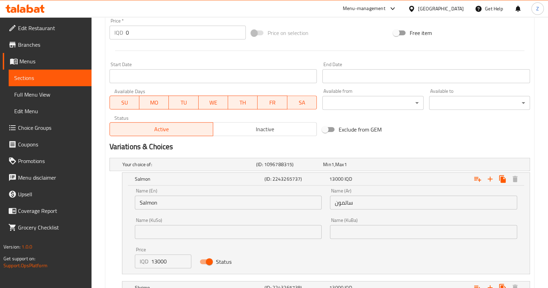
scroll to position [344, 0]
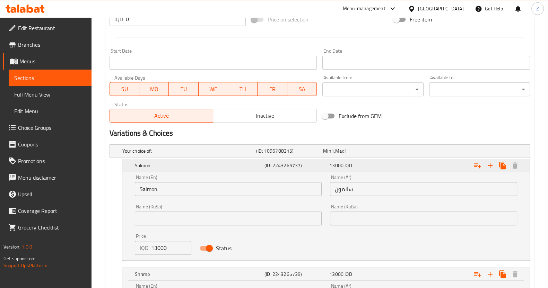
click at [315, 171] on div "Salmon (ID: 2243265737) 13000 IQD" at bounding box center [327, 165] width 389 height 15
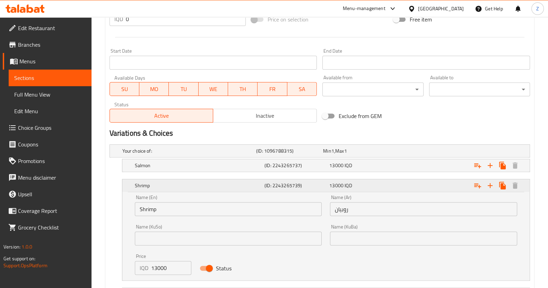
click at [315, 188] on h5 "(ID: 2243265739)" at bounding box center [295, 185] width 62 height 7
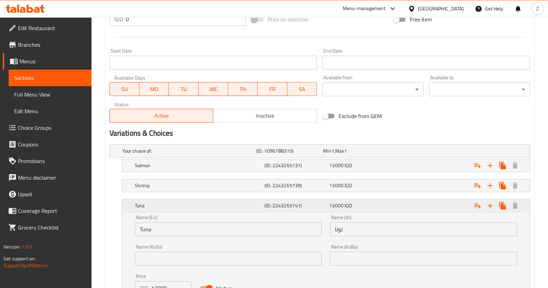
click at [313, 206] on h5 "(ID: 2243265741)" at bounding box center [295, 205] width 62 height 7
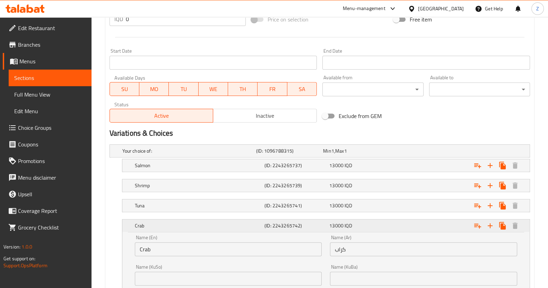
click at [316, 223] on h5 "(ID: 2243265742)" at bounding box center [295, 226] width 62 height 7
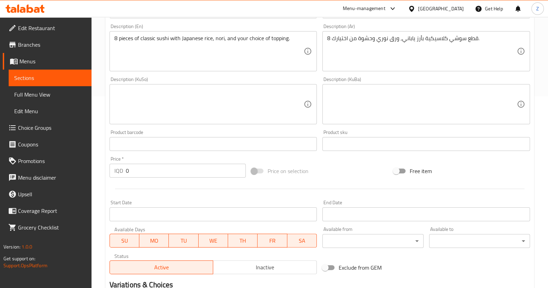
scroll to position [336, 0]
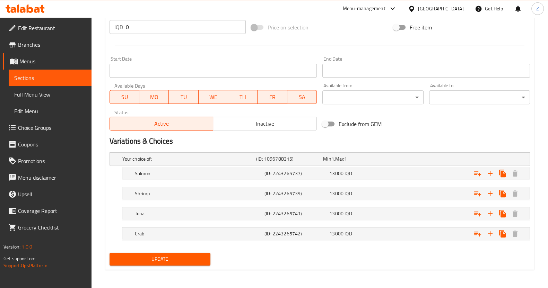
click at [180, 268] on div "Update [PERSON_NAME] Add item image Image Size: 1200 x 800 px / Image formats: …" at bounding box center [319, 0] width 429 height 539
drag, startPoint x: 182, startPoint y: 260, endPoint x: 185, endPoint y: 257, distance: 4.4
click at [182, 259] on span "Update" at bounding box center [160, 259] width 90 height 9
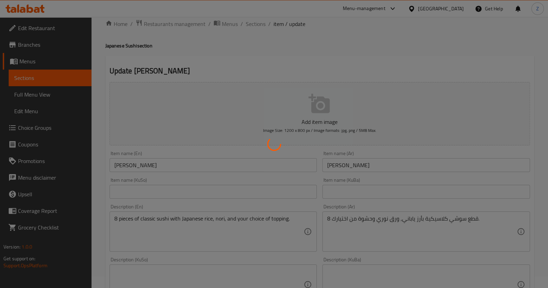
scroll to position [0, 0]
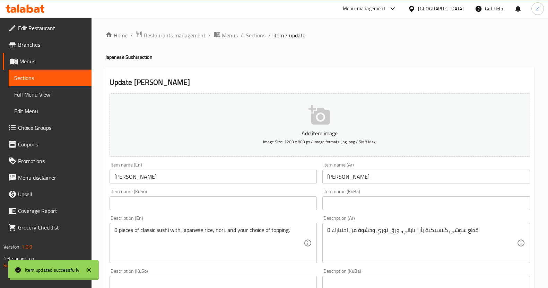
click at [258, 35] on span "Sections" at bounding box center [256, 35] width 20 height 8
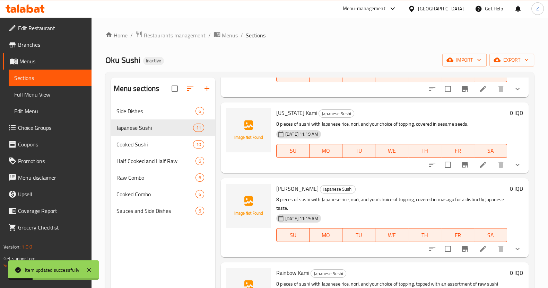
scroll to position [518, 0]
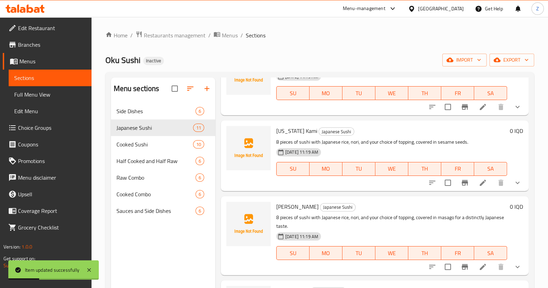
click at [479, 187] on icon at bounding box center [483, 183] width 8 height 8
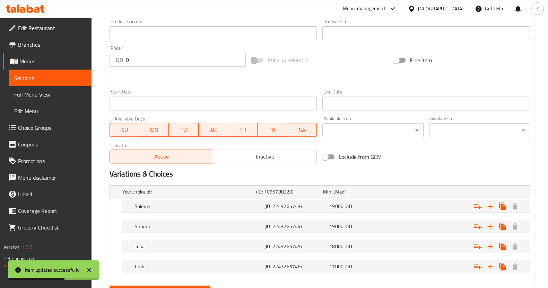
scroll to position [336, 0]
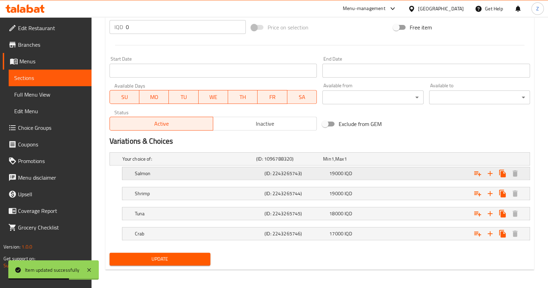
click at [214, 163] on h5 "Salmon" at bounding box center [187, 159] width 131 height 7
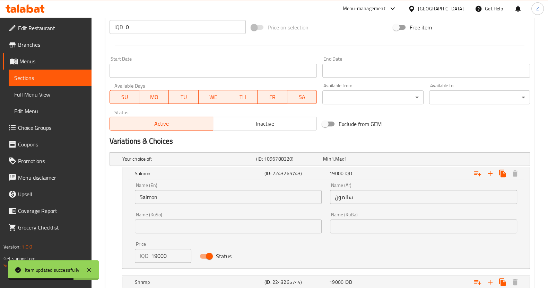
scroll to position [423, 0]
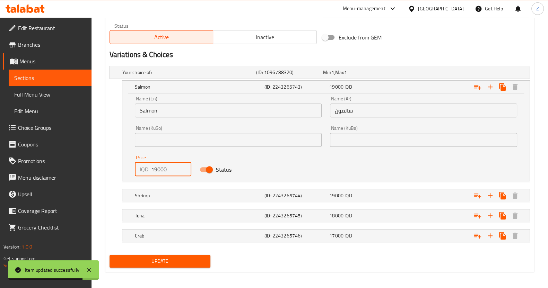
click at [154, 167] on input "19000" at bounding box center [171, 170] width 41 height 14
type input "15000"
click at [176, 80] on div "Shrimp (ID: 2243265744) 19000 IQD" at bounding box center [322, 72] width 402 height 15
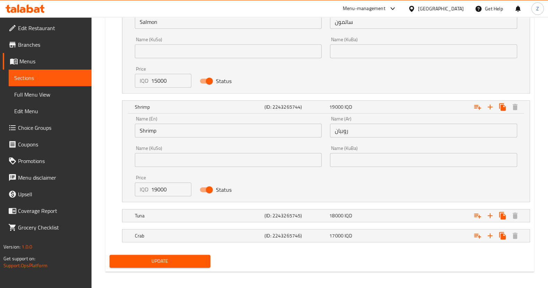
scroll to position [513, 0]
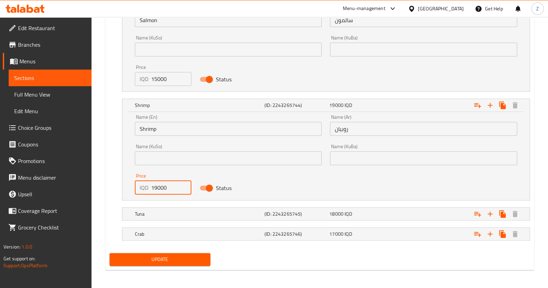
click at [154, 186] on input "19000" at bounding box center [171, 188] width 41 height 14
type input "15000"
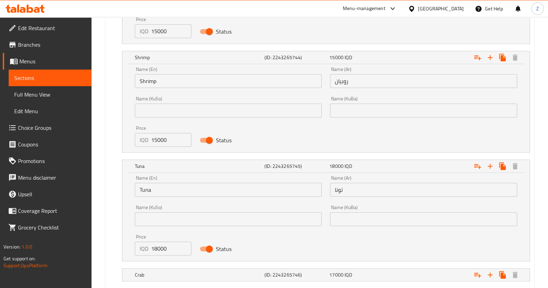
scroll to position [602, 0]
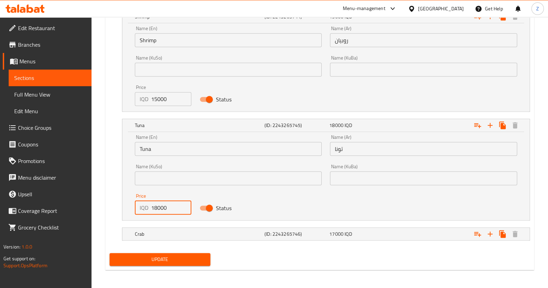
click at [157, 209] on input "18000" at bounding box center [171, 208] width 41 height 14
type input "13000"
drag, startPoint x: 168, startPoint y: 233, endPoint x: 158, endPoint y: 176, distance: 57.7
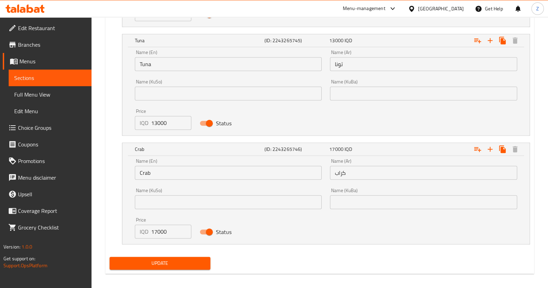
scroll to position [690, 0]
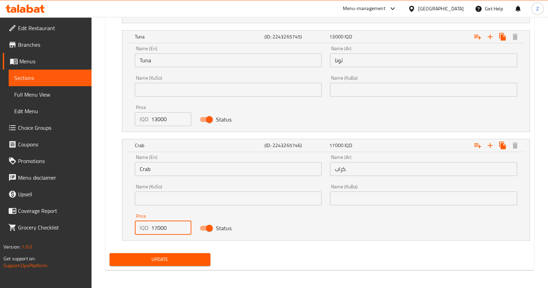
click at [155, 226] on input "17000" at bounding box center [171, 228] width 41 height 14
type input "13000"
click at [177, 255] on span "Update" at bounding box center [160, 259] width 90 height 9
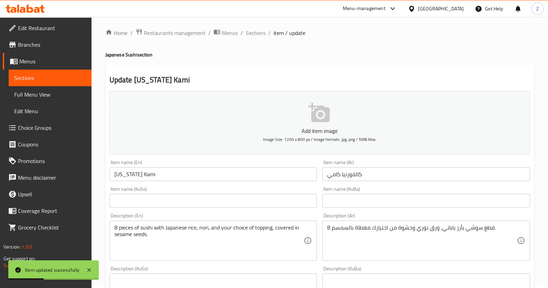
scroll to position [0, 0]
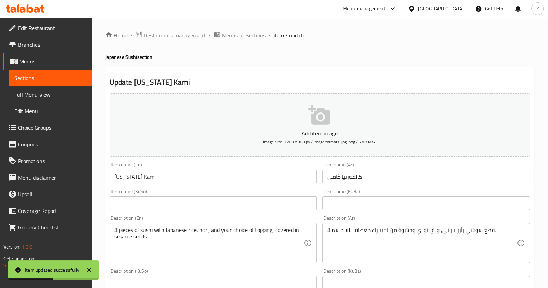
click at [250, 35] on span "Sections" at bounding box center [256, 35] width 20 height 8
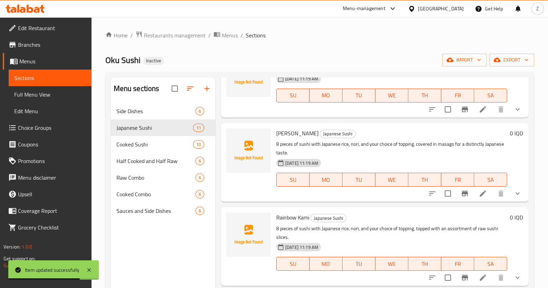
scroll to position [605, 0]
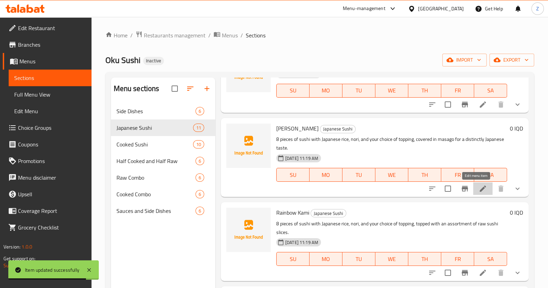
click at [479, 190] on icon at bounding box center [483, 189] width 8 height 8
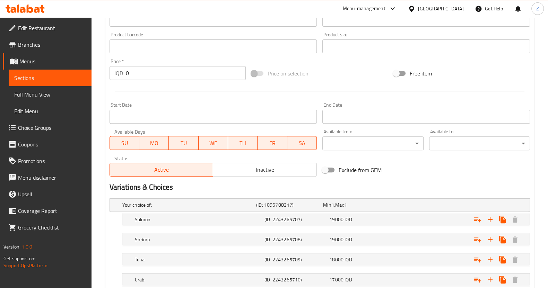
scroll to position [336, 0]
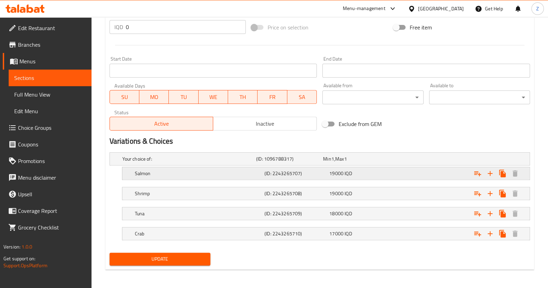
click at [189, 163] on h5 "Salmon" at bounding box center [187, 159] width 131 height 7
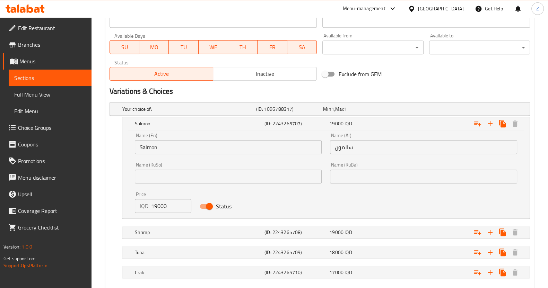
scroll to position [423, 0]
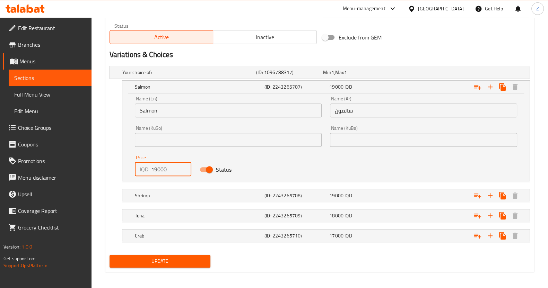
click at [155, 166] on input "19000" at bounding box center [171, 170] width 41 height 14
type input "18000"
drag, startPoint x: 170, startPoint y: 192, endPoint x: 162, endPoint y: 167, distance: 26.4
click at [170, 77] on div "Shrimp" at bounding box center [188, 73] width 134 height 10
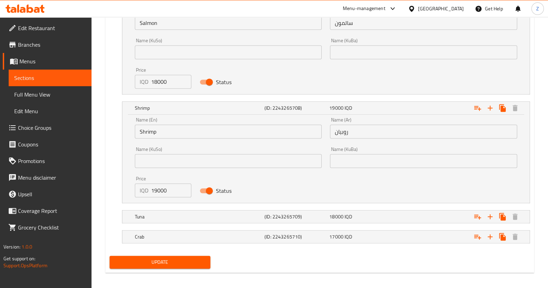
scroll to position [511, 0]
click at [153, 188] on input "19000" at bounding box center [171, 190] width 41 height 14
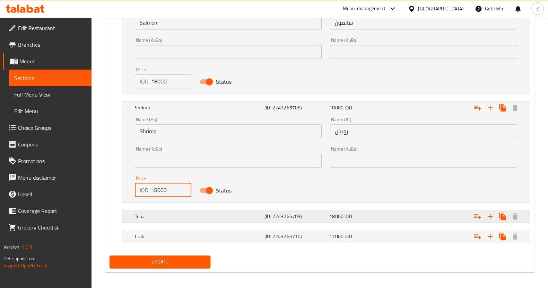
type input "18000"
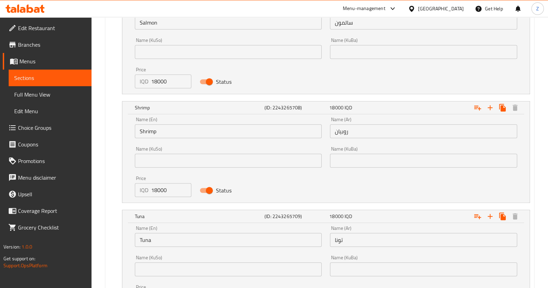
scroll to position [597, 0]
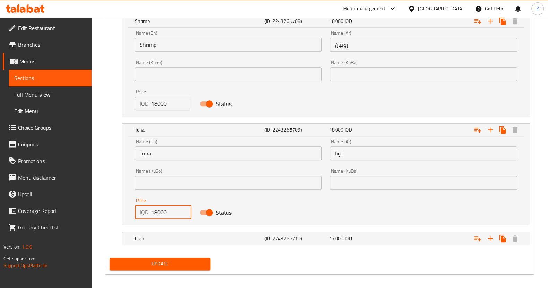
click at [154, 211] on input "18000" at bounding box center [171, 213] width 41 height 14
type input "16000"
drag, startPoint x: 163, startPoint y: 227, endPoint x: 158, endPoint y: 237, distance: 11.9
click at [163, 227] on nav at bounding box center [320, 230] width 420 height 6
drag, startPoint x: 158, startPoint y: 237, endPoint x: 158, endPoint y: 208, distance: 29.8
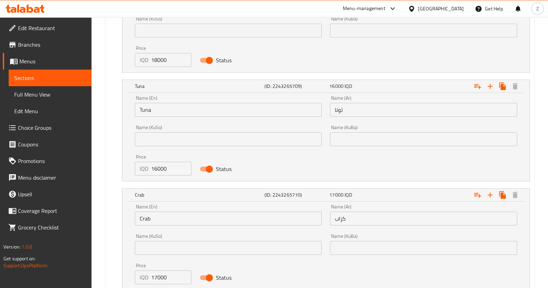
scroll to position [684, 0]
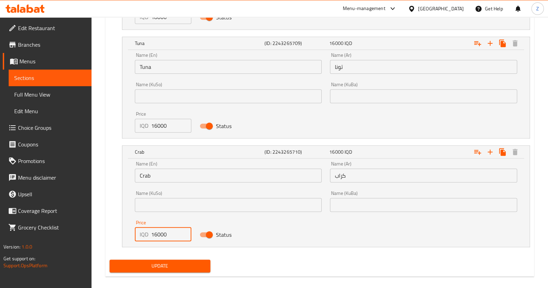
click at [156, 234] on input "16000" at bounding box center [171, 235] width 41 height 14
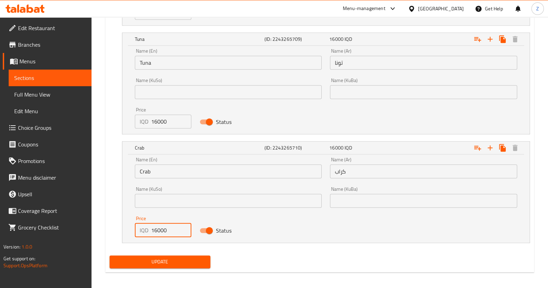
scroll to position [690, 0]
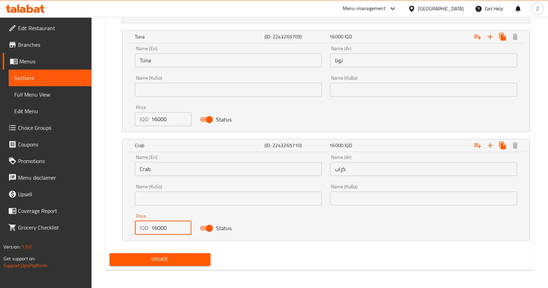
type input "16000"
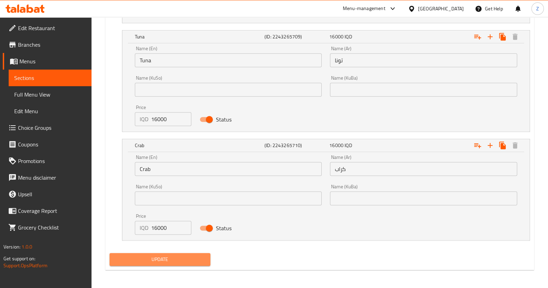
click at [168, 253] on button "Update" at bounding box center [160, 259] width 101 height 13
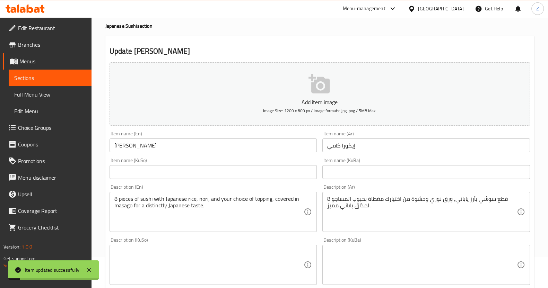
scroll to position [0, 0]
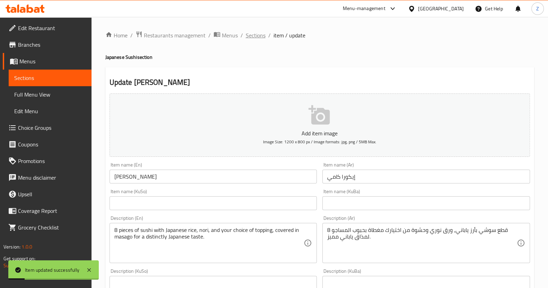
click at [259, 35] on span "Sections" at bounding box center [256, 35] width 20 height 8
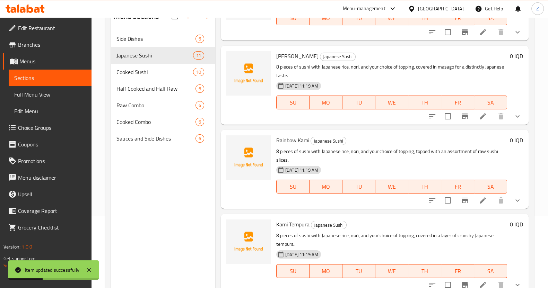
scroll to position [86, 0]
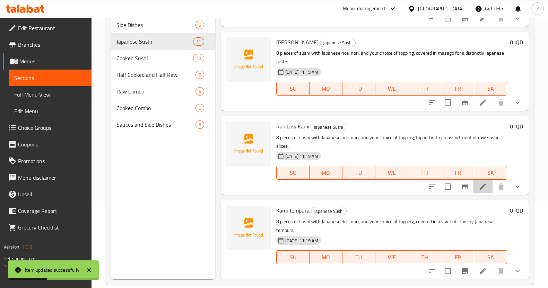
click at [477, 191] on li at bounding box center [482, 187] width 19 height 12
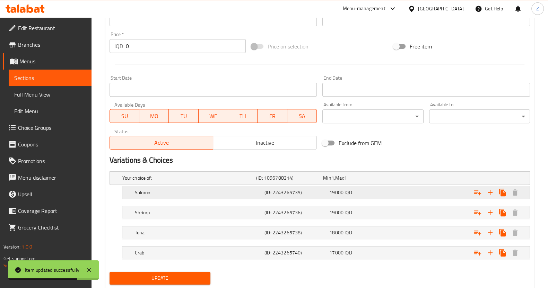
scroll to position [336, 0]
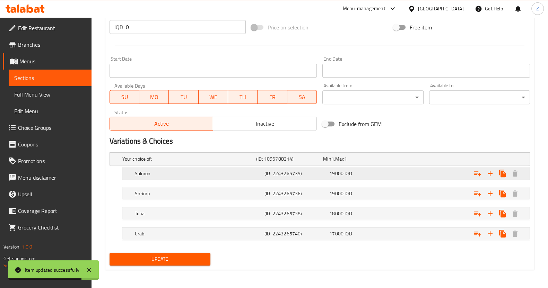
click at [201, 163] on h5 "Salmon" at bounding box center [187, 159] width 131 height 7
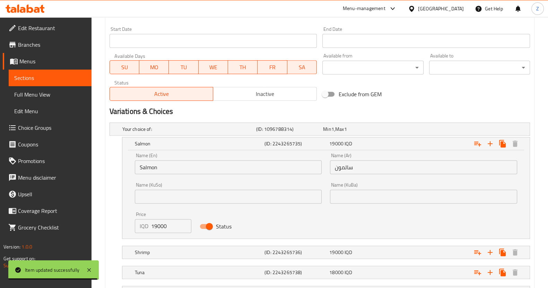
scroll to position [379, 0]
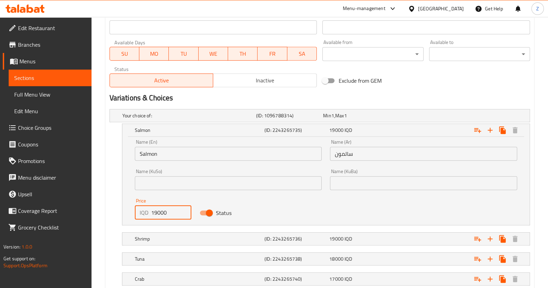
click at [154, 214] on input "19000" at bounding box center [171, 213] width 41 height 14
type input "18000"
click at [158, 121] on div "Shrimp" at bounding box center [188, 116] width 134 height 10
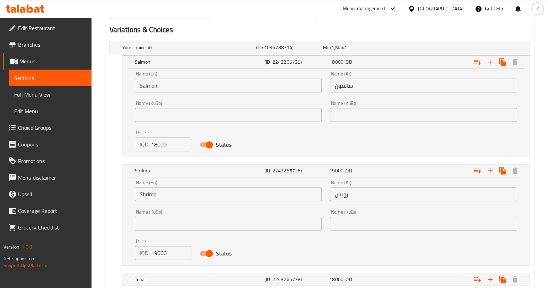
scroll to position [513, 0]
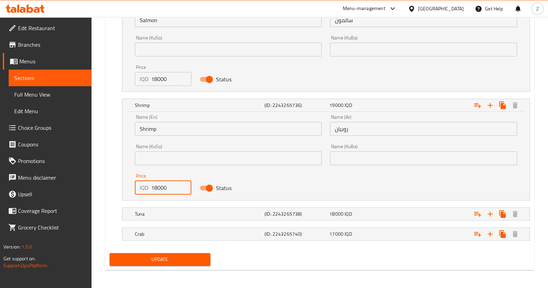
click at [154, 188] on input "18000" at bounding box center [171, 188] width 41 height 14
type input "18000"
drag, startPoint x: 186, startPoint y: 207, endPoint x: 185, endPoint y: 211, distance: 4.5
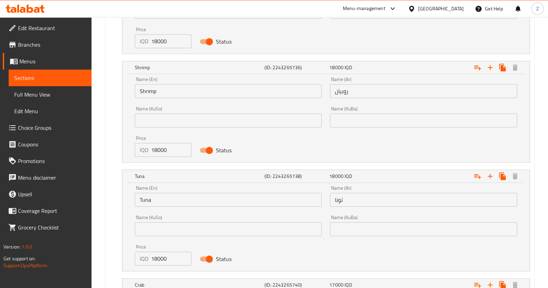
scroll to position [602, 0]
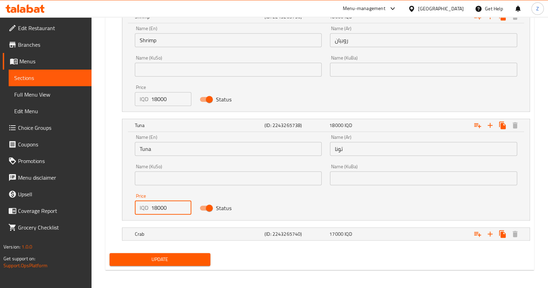
drag, startPoint x: 159, startPoint y: 209, endPoint x: 153, endPoint y: 207, distance: 6.1
click at [153, 207] on input "18000" at bounding box center [171, 208] width 41 height 14
click at [158, 209] on input "18000" at bounding box center [171, 208] width 41 height 14
drag, startPoint x: 158, startPoint y: 206, endPoint x: 153, endPoint y: 205, distance: 5.0
click at [153, 205] on input "18000" at bounding box center [171, 208] width 41 height 14
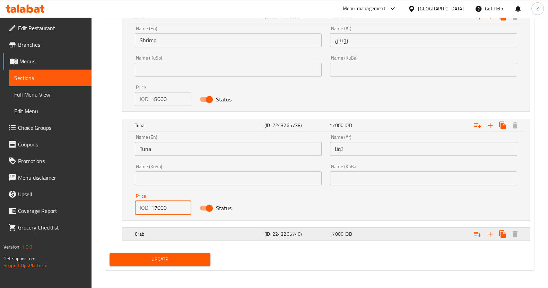
type input "17000"
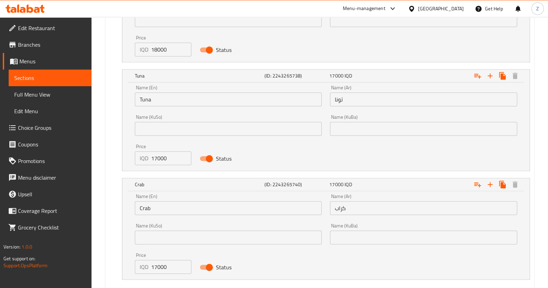
scroll to position [690, 0]
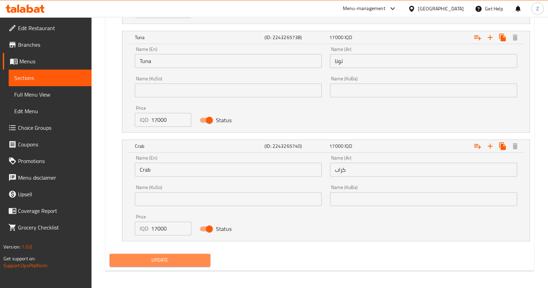
click at [179, 259] on span "Update" at bounding box center [160, 260] width 90 height 9
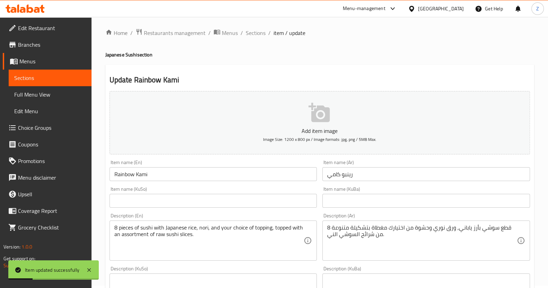
scroll to position [0, 0]
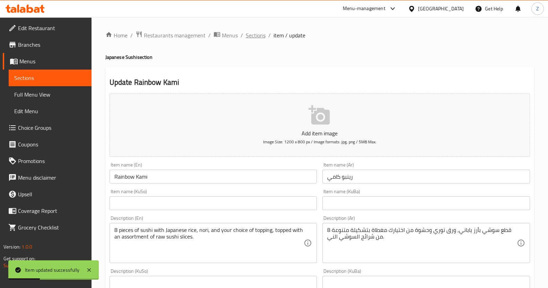
click at [259, 32] on span "Sections" at bounding box center [256, 35] width 20 height 8
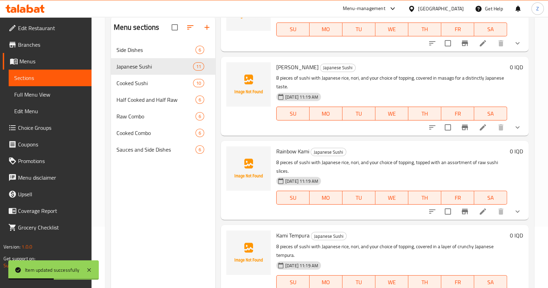
scroll to position [97, 0]
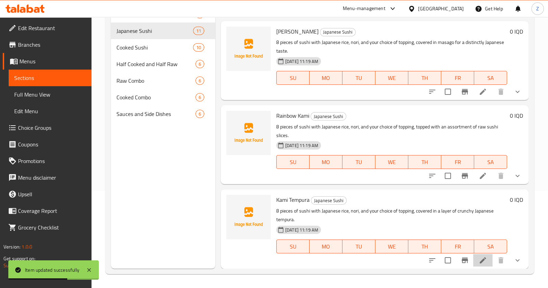
click at [480, 262] on li at bounding box center [482, 260] width 19 height 12
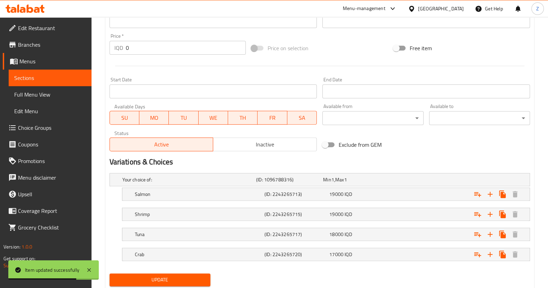
scroll to position [336, 0]
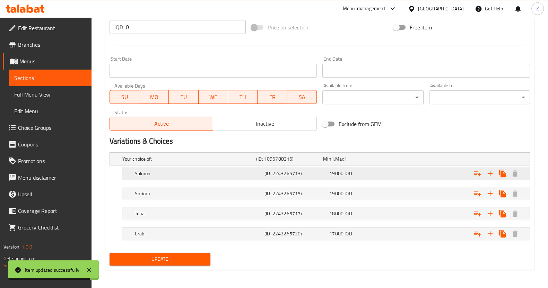
click at [154, 163] on h5 "Salmon" at bounding box center [187, 159] width 131 height 7
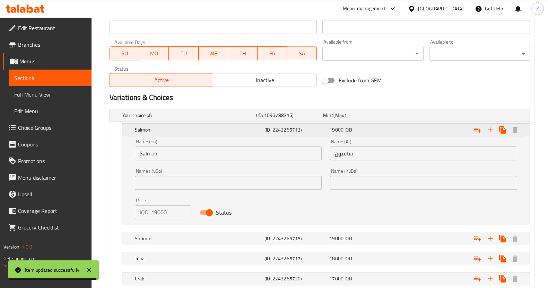
scroll to position [425, 0]
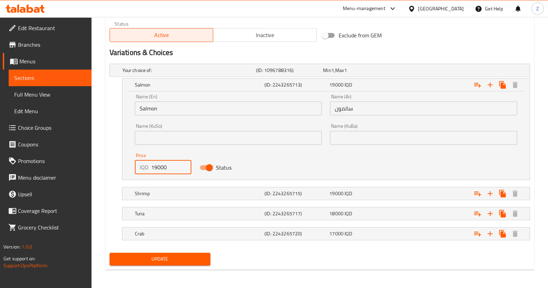
click at [154, 167] on input "19000" at bounding box center [171, 167] width 41 height 14
type input "18000"
click at [175, 74] on h5 "Shrimp" at bounding box center [187, 70] width 131 height 7
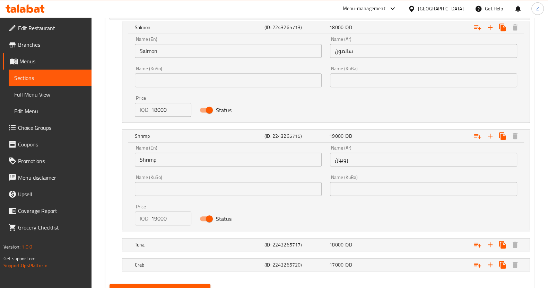
scroll to position [512, 0]
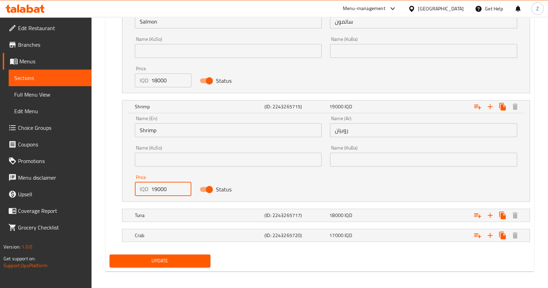
click at [154, 190] on input "19000" at bounding box center [171, 189] width 41 height 14
type input "18000"
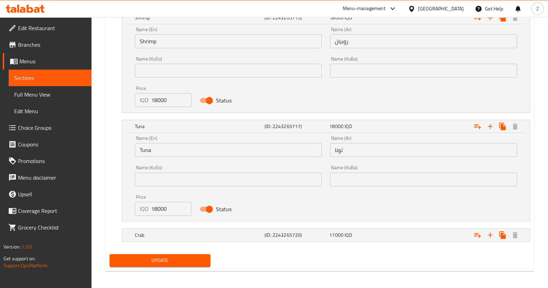
scroll to position [602, 0]
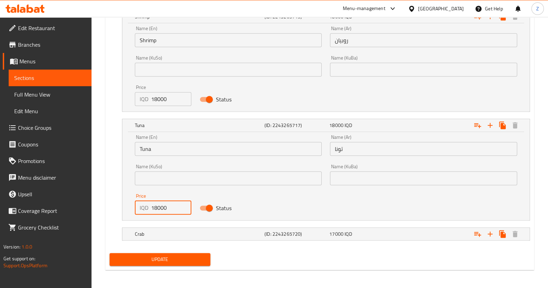
drag, startPoint x: 155, startPoint y: 208, endPoint x: 158, endPoint y: 211, distance: 3.9
click at [158, 211] on input "18000" at bounding box center [171, 208] width 41 height 14
type input "17000"
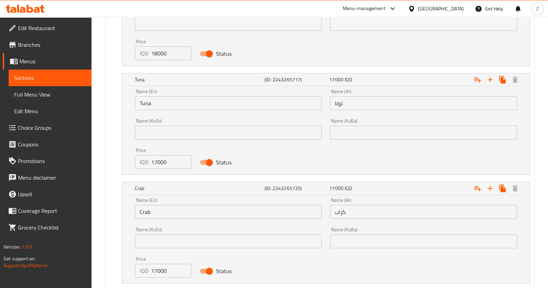
scroll to position [689, 0]
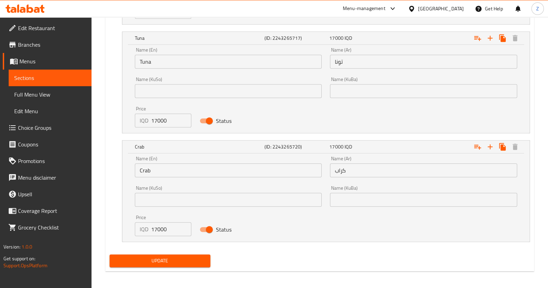
drag, startPoint x: 197, startPoint y: 253, endPoint x: 193, endPoint y: 253, distance: 3.8
click at [196, 254] on div "Update" at bounding box center [160, 261] width 106 height 18
click at [193, 255] on button "Update" at bounding box center [160, 261] width 101 height 13
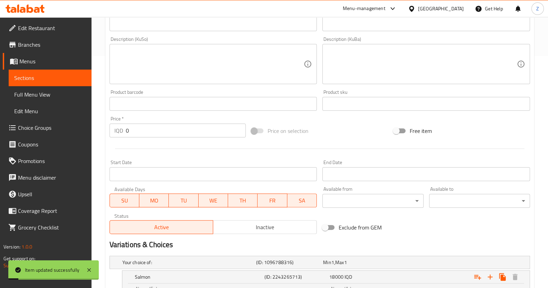
scroll to position [0, 0]
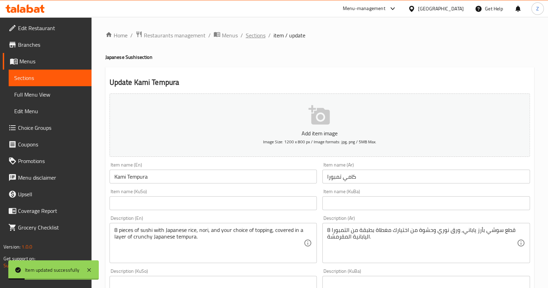
click at [255, 35] on span "Sections" at bounding box center [256, 35] width 20 height 8
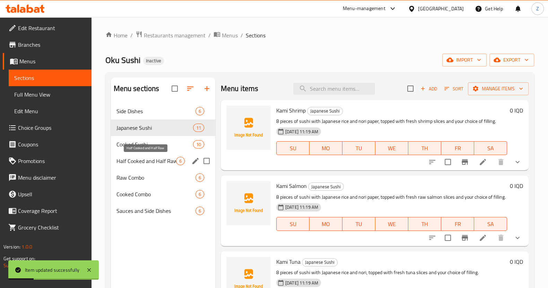
click at [163, 162] on span "Half Cooked and Half Raw" at bounding box center [146, 161] width 60 height 8
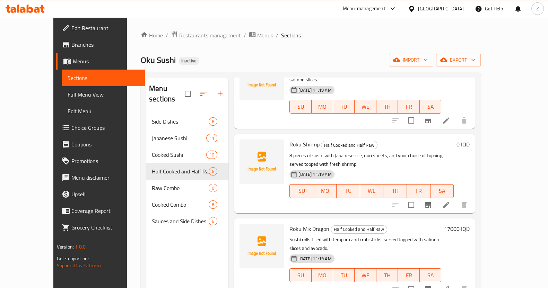
scroll to position [43, 0]
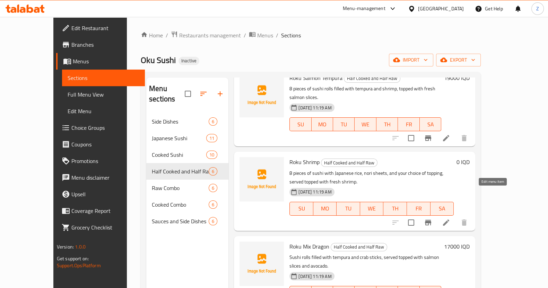
click at [450, 219] on icon at bounding box center [446, 223] width 8 height 8
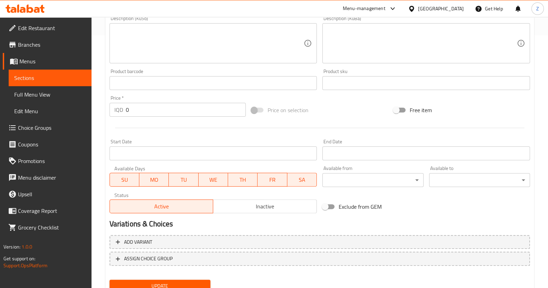
scroll to position [280, 0]
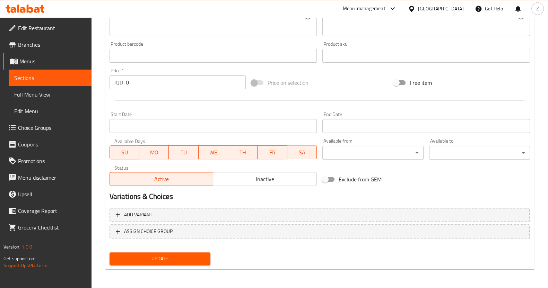
drag, startPoint x: 192, startPoint y: 148, endPoint x: 193, endPoint y: 102, distance: 45.8
click at [193, 105] on div "Add item image Image Size: 1200 x 800 px / Image formats: jpg, png / 5MB Max. I…" at bounding box center [320, -1] width 426 height 379
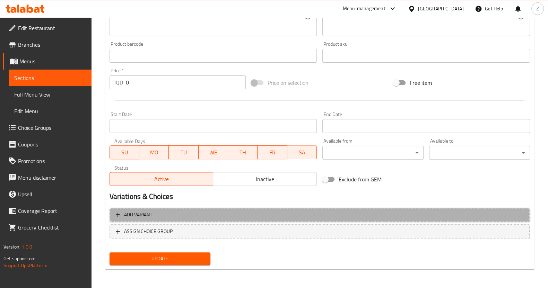
click at [171, 216] on span "Add variant" at bounding box center [320, 215] width 408 height 9
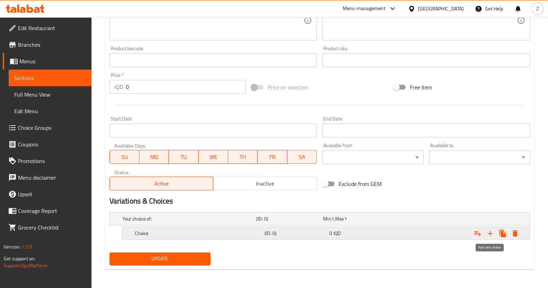
click at [489, 237] on button "Expand" at bounding box center [490, 233] width 12 height 12
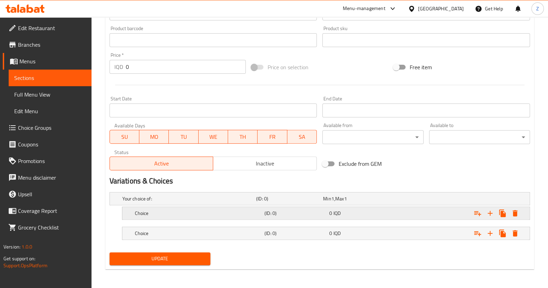
click at [334, 203] on span "IQD" at bounding box center [332, 198] width 3 height 9
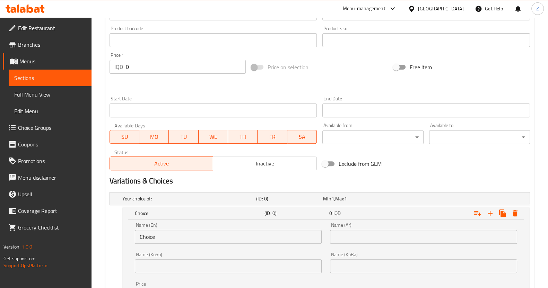
scroll to position [383, 0]
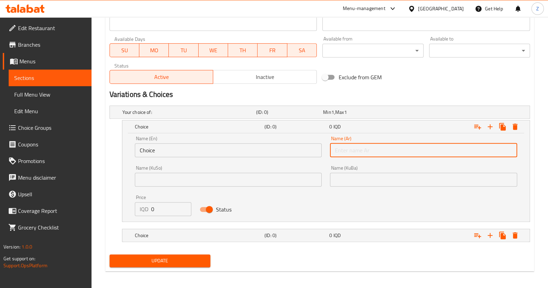
click at [373, 150] on input "text" at bounding box center [423, 151] width 187 height 14
type input "سالمون"
click at [163, 150] on input "Choice" at bounding box center [228, 151] width 187 height 14
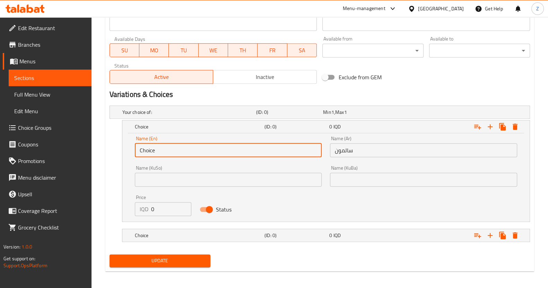
click at [163, 150] on input "Choice" at bounding box center [228, 151] width 187 height 14
click at [163, 150] on input "text" at bounding box center [228, 151] width 187 height 14
type input "س"
type input "Salmon"
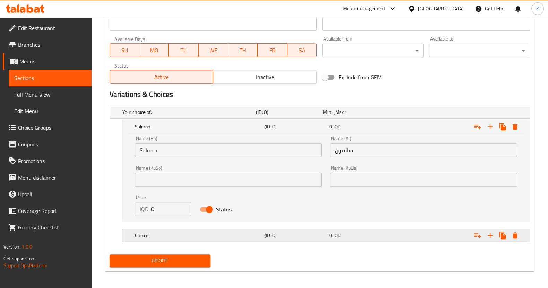
click at [359, 120] on div "Choice (ID: 0) 0 IQD" at bounding box center [322, 112] width 402 height 15
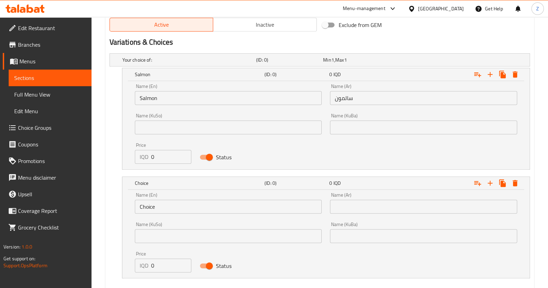
scroll to position [466, 0]
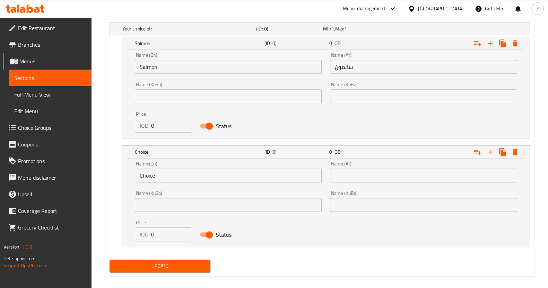
click at [356, 178] on input "text" at bounding box center [423, 176] width 187 height 14
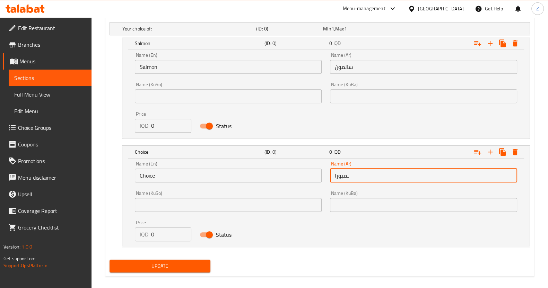
click at [347, 175] on input "ـمبورا" at bounding box center [423, 176] width 187 height 14
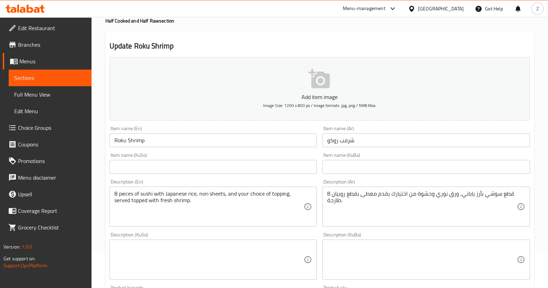
scroll to position [86, 0]
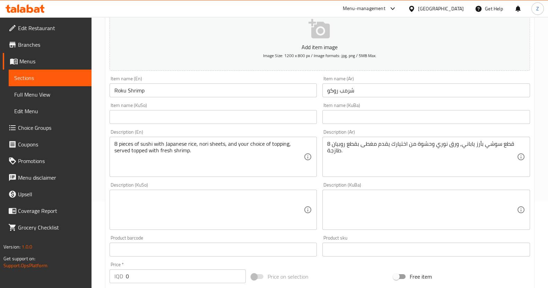
type input "تمبورا"
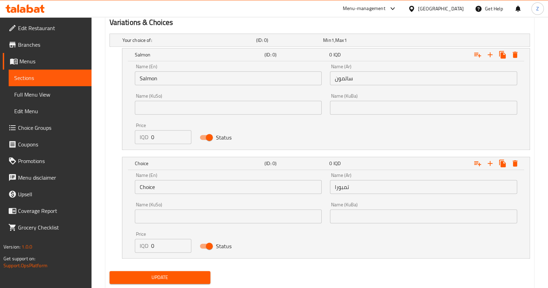
scroll to position [473, 0]
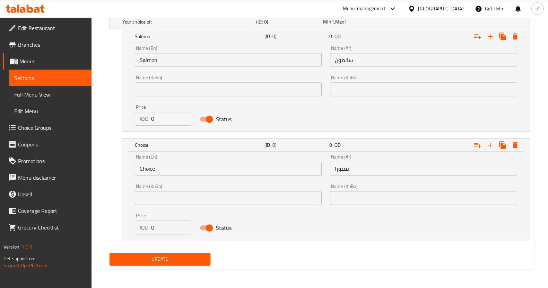
drag, startPoint x: 175, startPoint y: 169, endPoint x: 106, endPoint y: 171, distance: 69.3
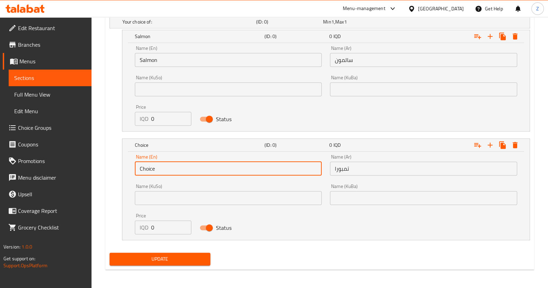
paste input "Tempura"
type input "Tempura"
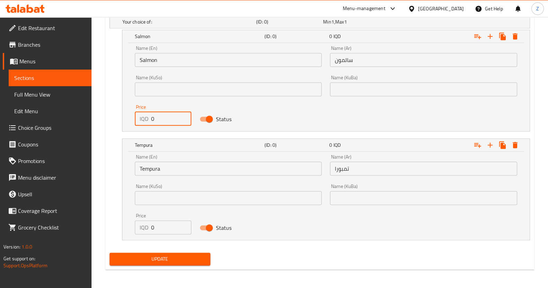
drag, startPoint x: 164, startPoint y: 116, endPoint x: 131, endPoint y: 117, distance: 32.9
click at [131, 117] on div "Price IQD 0 Price" at bounding box center [163, 115] width 65 height 29
type input "19000"
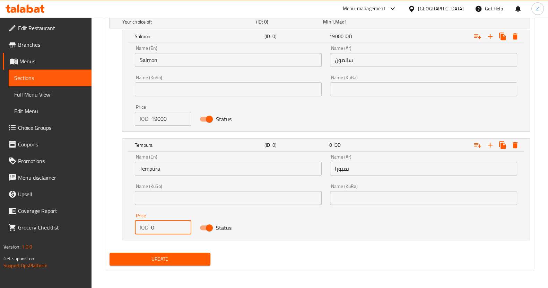
drag, startPoint x: 167, startPoint y: 229, endPoint x: 130, endPoint y: 224, distance: 37.5
click at [131, 224] on div "Price IQD 0 Price" at bounding box center [163, 223] width 65 height 29
type input "19000"
click at [203, 257] on span "Update" at bounding box center [160, 259] width 90 height 9
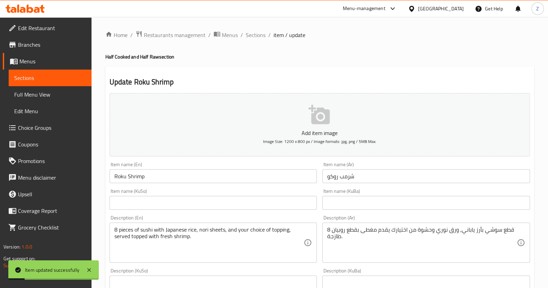
scroll to position [0, 0]
click at [260, 32] on span "Sections" at bounding box center [256, 35] width 20 height 8
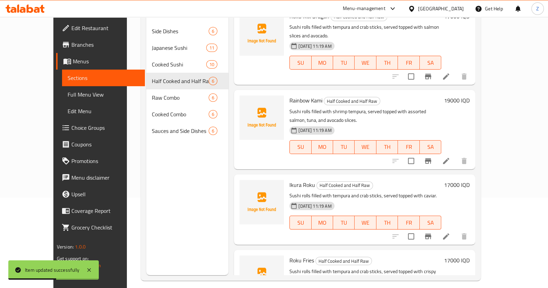
scroll to position [97, 0]
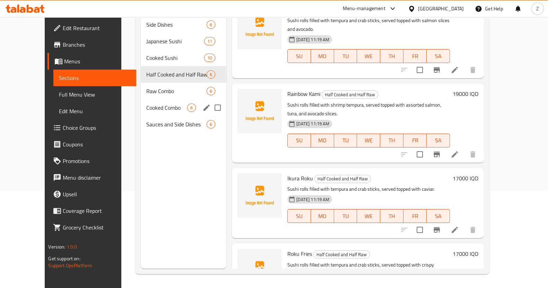
click at [158, 104] on span "Cooked Combo" at bounding box center [166, 108] width 41 height 8
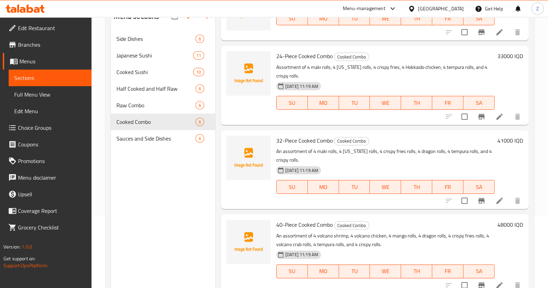
scroll to position [97, 0]
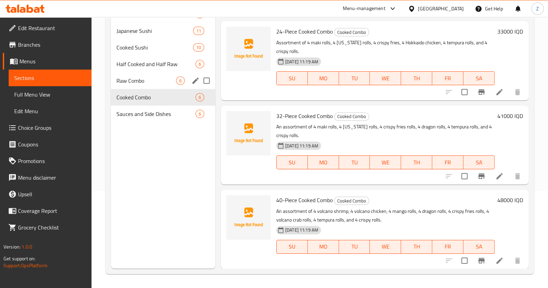
click at [130, 74] on div "Raw Combo 6" at bounding box center [163, 80] width 104 height 17
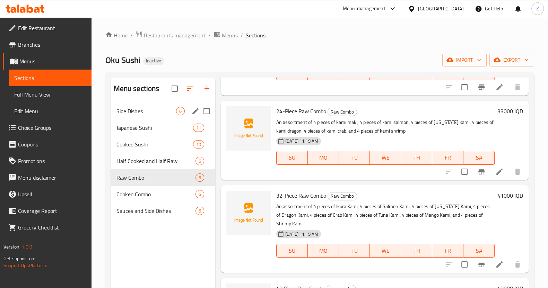
click at [146, 120] on div "Japanese Sushi 11" at bounding box center [163, 128] width 104 height 17
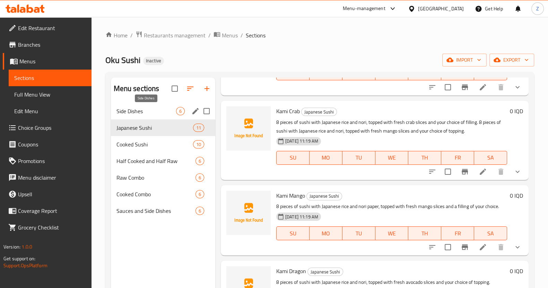
click at [149, 108] on span "Side Dishes" at bounding box center [146, 111] width 60 height 8
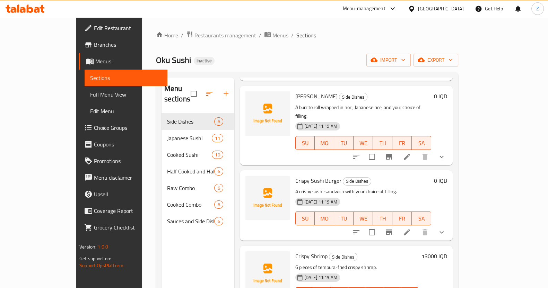
scroll to position [86, 0]
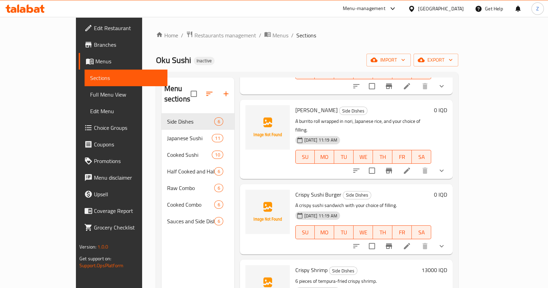
click at [417, 165] on li at bounding box center [406, 171] width 19 height 12
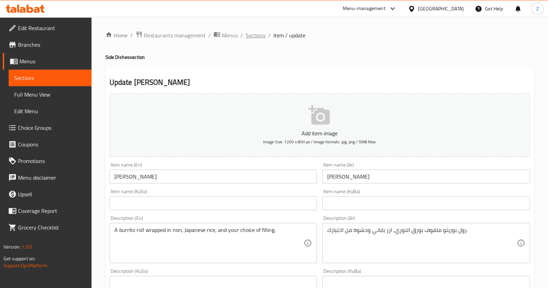
click at [260, 37] on span "Sections" at bounding box center [256, 35] width 20 height 8
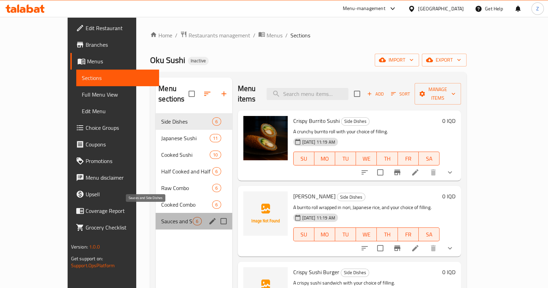
click at [161, 217] on span "Sauces and Side Dishes" at bounding box center [177, 221] width 32 height 8
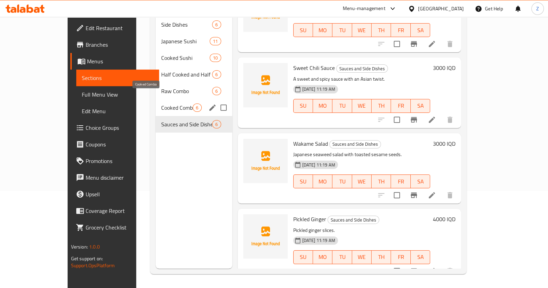
click at [161, 104] on span "Cooked Combo" at bounding box center [177, 108] width 32 height 8
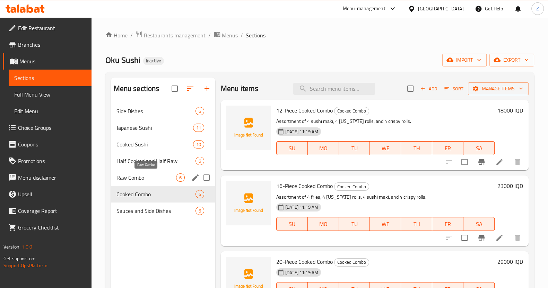
click at [150, 174] on span "Raw Combo" at bounding box center [146, 178] width 60 height 8
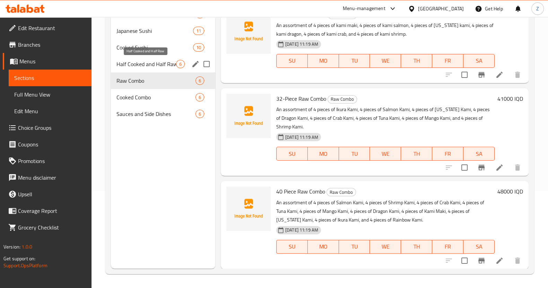
click at [146, 60] on span "Half Cooked and Half Raw" at bounding box center [146, 64] width 60 height 8
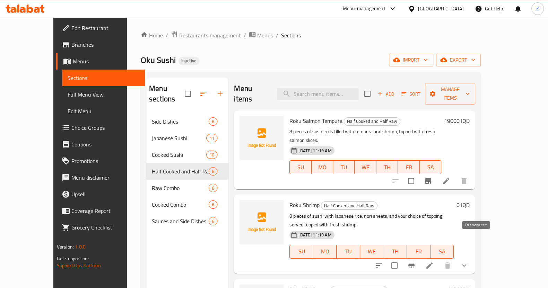
click at [433, 263] on icon at bounding box center [429, 266] width 6 height 6
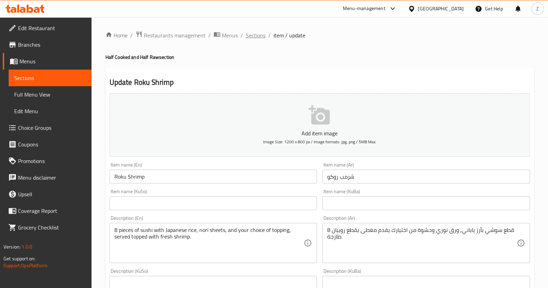
click at [256, 38] on span "Sections" at bounding box center [256, 35] width 20 height 8
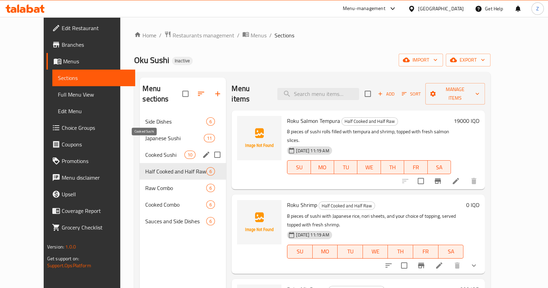
drag, startPoint x: 141, startPoint y: 147, endPoint x: 168, endPoint y: 148, distance: 27.4
click at [145, 151] on span "Cooked Sushi" at bounding box center [164, 155] width 39 height 8
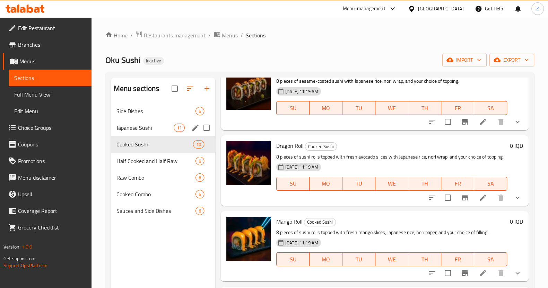
click at [148, 123] on div "Japanese Sushi 11" at bounding box center [163, 128] width 104 height 17
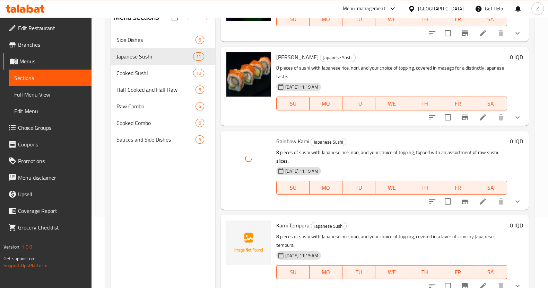
scroll to position [97, 0]
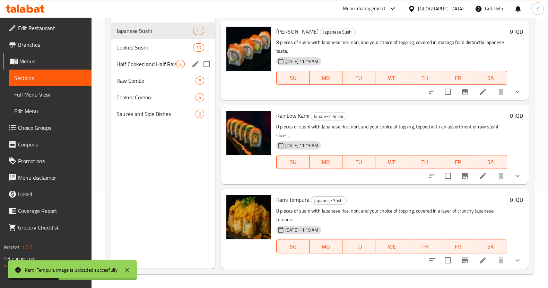
click at [143, 65] on span "Half Cooked and Half Raw" at bounding box center [146, 64] width 60 height 8
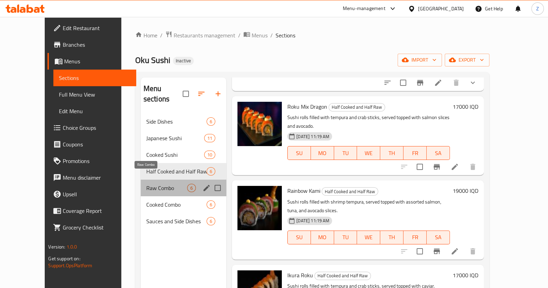
click at [155, 184] on span "Raw Combo" at bounding box center [166, 188] width 41 height 8
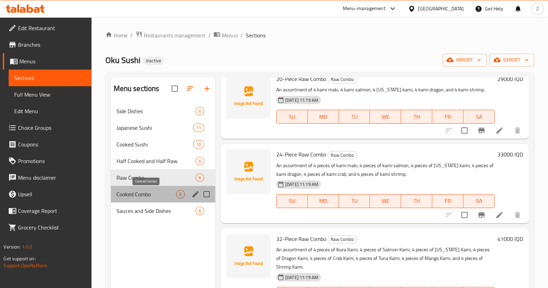
click at [155, 198] on span "Cooked Combo" at bounding box center [146, 194] width 60 height 8
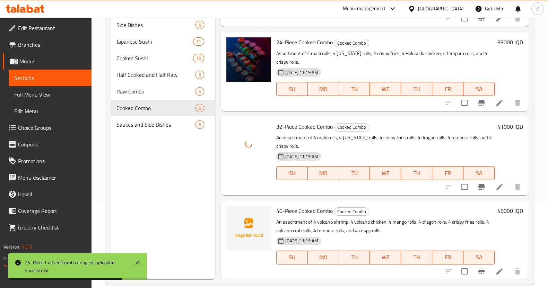
scroll to position [97, 0]
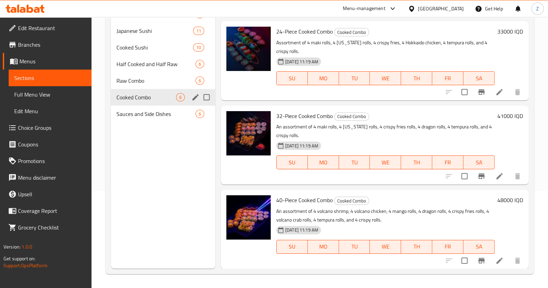
click at [151, 80] on span "Raw Combo" at bounding box center [155, 81] width 79 height 8
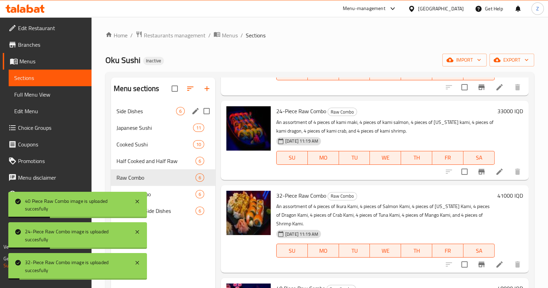
click at [147, 116] on div "Side Dishes 6" at bounding box center [163, 111] width 104 height 17
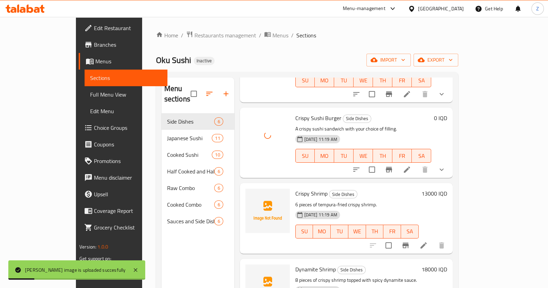
scroll to position [183, 0]
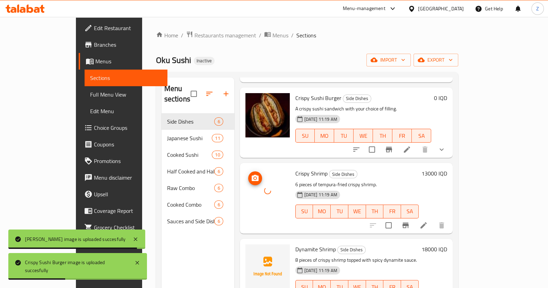
click at [249, 182] on div at bounding box center [267, 191] width 44 height 44
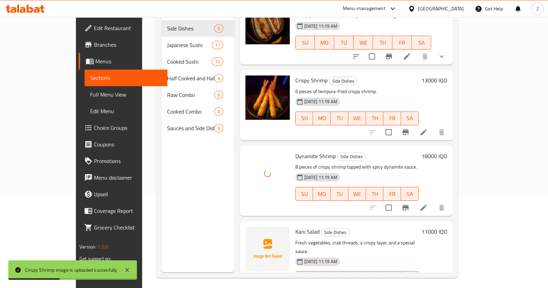
scroll to position [97, 0]
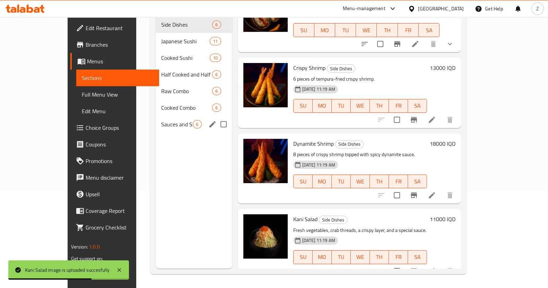
click at [161, 120] on span "Sauces and Side Dishes" at bounding box center [177, 124] width 32 height 8
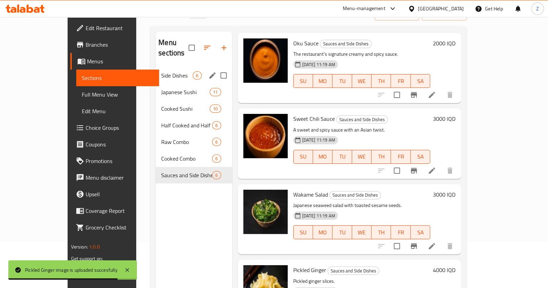
scroll to position [10, 0]
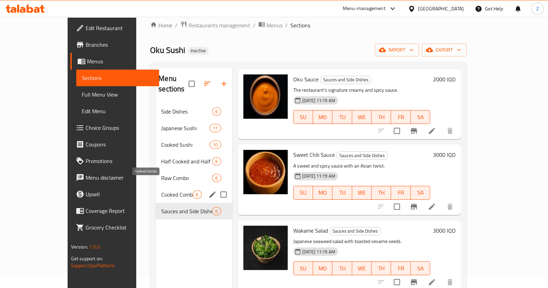
click at [161, 191] on span "Cooked Combo" at bounding box center [177, 195] width 32 height 8
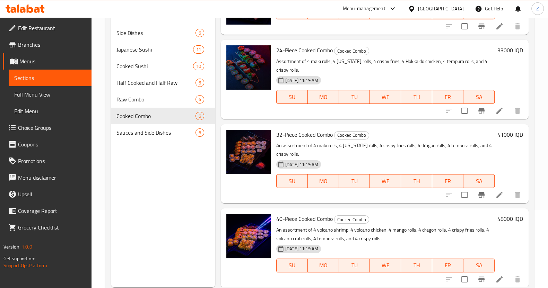
scroll to position [97, 0]
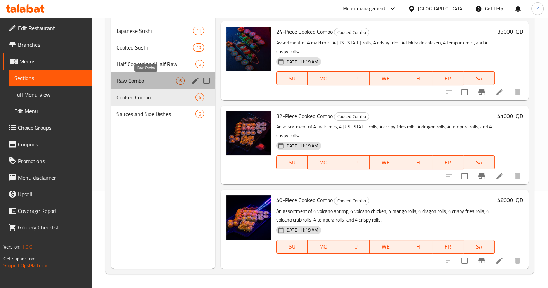
click at [147, 82] on span "Raw Combo" at bounding box center [146, 81] width 60 height 8
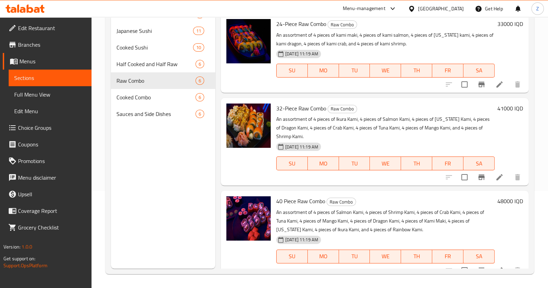
scroll to position [226, 0]
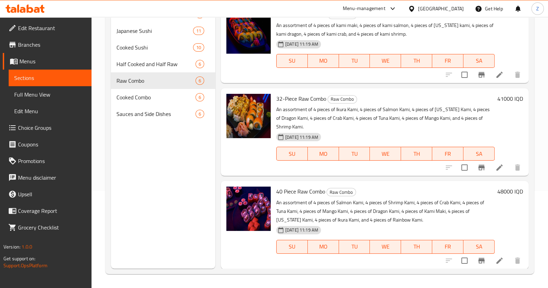
click at [497, 256] on li at bounding box center [499, 261] width 19 height 12
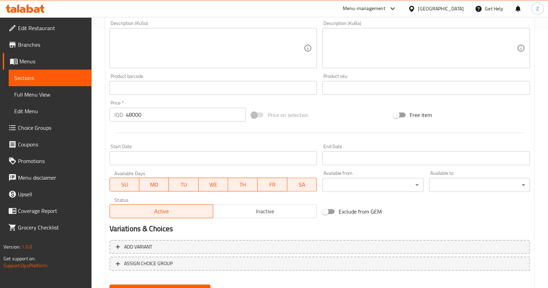
scroll to position [260, 0]
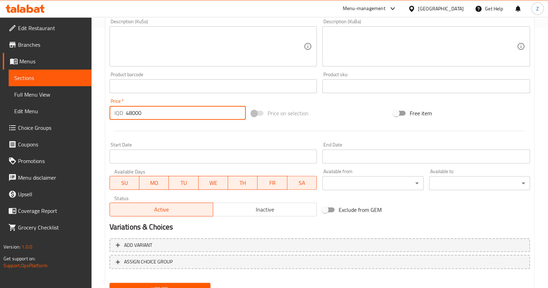
drag, startPoint x: 133, startPoint y: 112, endPoint x: 120, endPoint y: 112, distance: 12.5
click at [120, 112] on div "IQD 48000 Price *" at bounding box center [178, 113] width 137 height 14
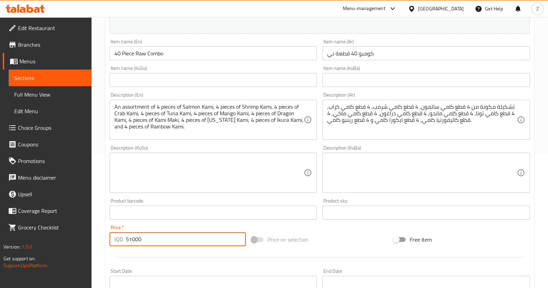
scroll to position [130, 0]
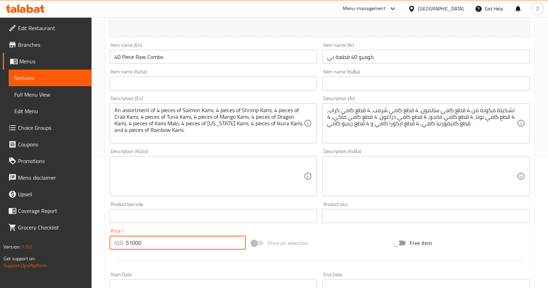
type input "51000"
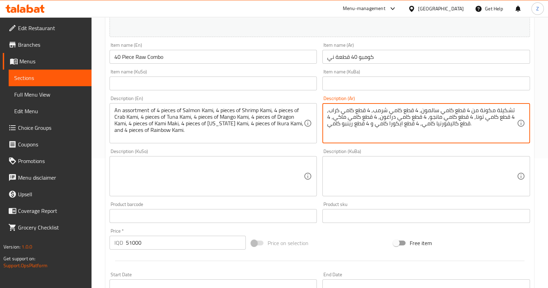
click at [390, 110] on textarea "تشكيلة مكونة من 4 قطع كامي سالمون, 4 قطع كامي شرمب, 4 قطع كامي كراب, 4 قطع كامي…" at bounding box center [422, 123] width 190 height 33
click at [349, 112] on textarea "تشكيلة مكونة من 4 قطع كامي سالمون, 4 قطع كامي شرمب, 4 قطع كامي كراب, 4 قطع كامي…" at bounding box center [422, 123] width 190 height 33
click at [444, 120] on textarea "تشكيلة مكونة من 4 قطع كامي سالمون, 4 قطع كامي شرمب, 4 قطع كامي كراب, 4 قطع كامي…" at bounding box center [422, 123] width 190 height 33
click at [387, 119] on textarea "تشكيلة مكونة من 4 قطع كامي سالمون, 4 قطع كامي شرمب, 4 قطع كامي كراب, 4 قطع كامي…" at bounding box center [422, 123] width 190 height 33
click at [350, 120] on textarea "تشكيلة مكونة من 4 قطع كامي سالمون, 4 قطع كامي شرمب, 4 قطع كامي كراب, 4 قطع كامي…" at bounding box center [422, 123] width 190 height 33
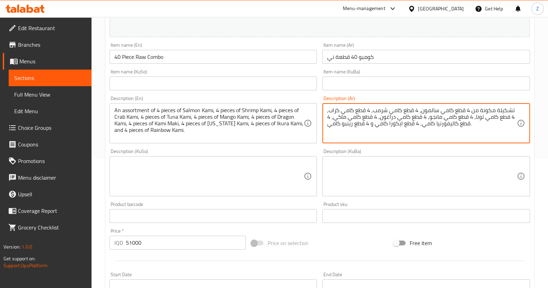
click at [501, 111] on textarea "تشكيلة مكونة من 4 قطع كامي سالمون, 4 قطع كامي شرمب, 4 قطع كامي كراب, 4 قطع كامي…" at bounding box center [422, 123] width 190 height 33
click at [490, 122] on textarea "تشكيلة مكونة من 4 قطع كامي سالمون, 4 قطع كامي شرمب, 4 قطع كامي كراب, 4 قطع كامي…" at bounding box center [422, 123] width 190 height 33
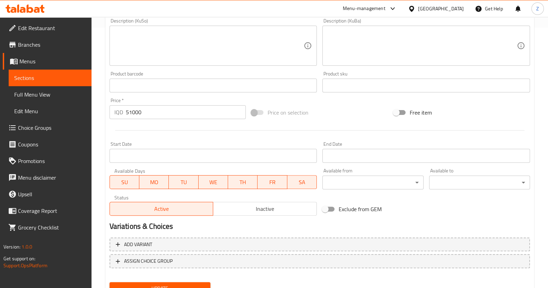
scroll to position [291, 0]
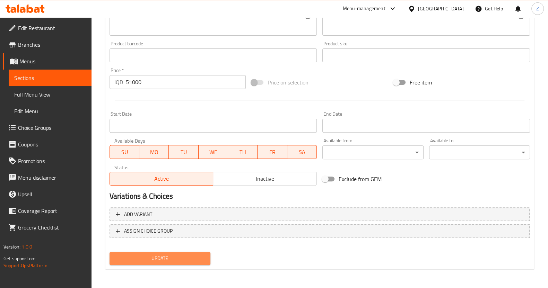
click at [182, 263] on button "Update" at bounding box center [160, 258] width 101 height 13
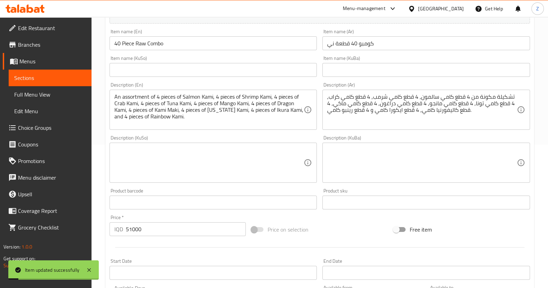
scroll to position [0, 0]
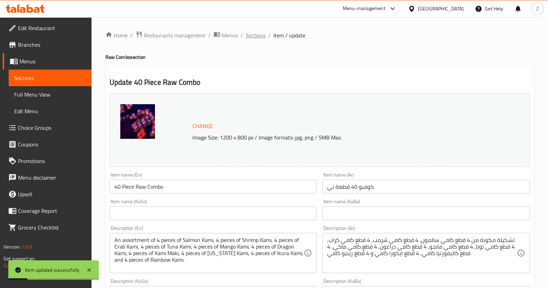
click at [254, 33] on span "Sections" at bounding box center [256, 35] width 20 height 8
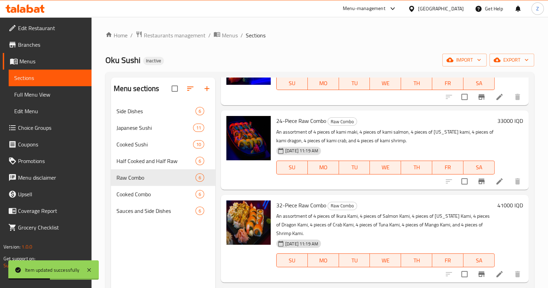
scroll to position [226, 0]
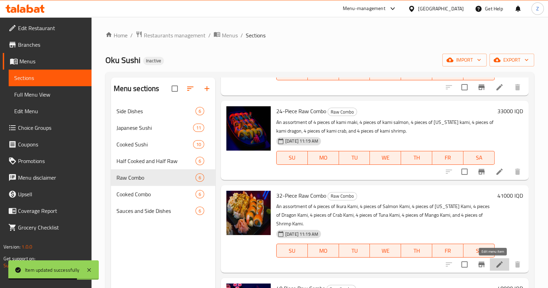
click at [495, 262] on icon at bounding box center [499, 265] width 8 height 8
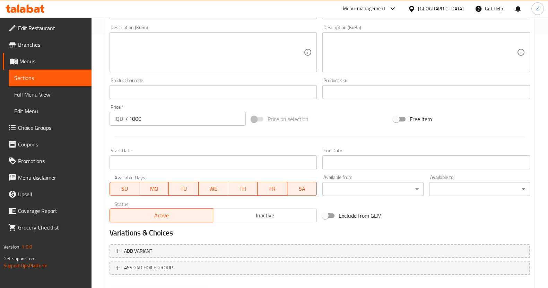
scroll to position [291, 0]
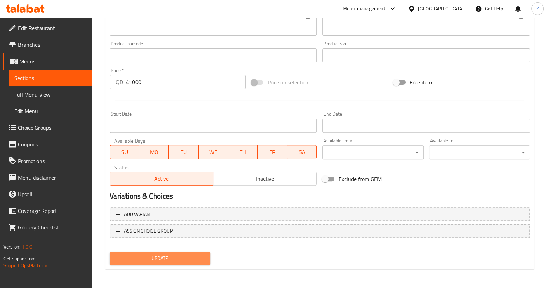
click at [179, 259] on span "Update" at bounding box center [160, 258] width 90 height 9
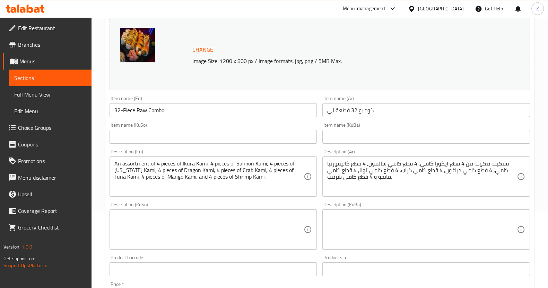
scroll to position [0, 0]
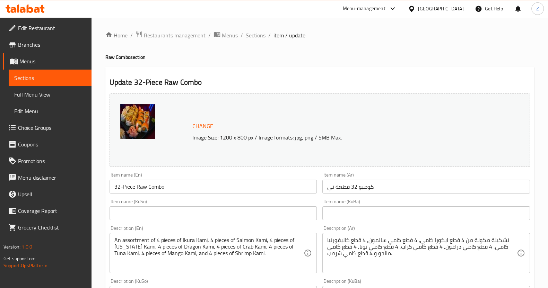
click at [255, 38] on span "Sections" at bounding box center [256, 35] width 20 height 8
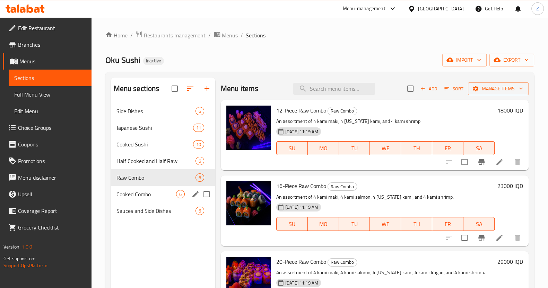
click at [152, 193] on span "Cooked Combo" at bounding box center [146, 194] width 60 height 8
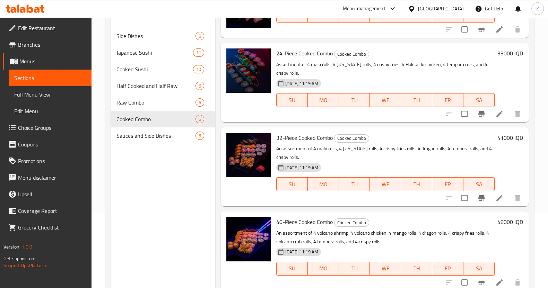
scroll to position [97, 0]
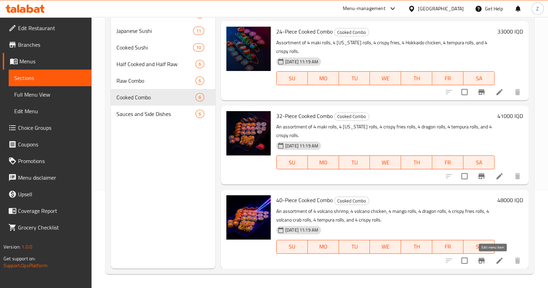
click at [495, 257] on icon at bounding box center [499, 261] width 8 height 8
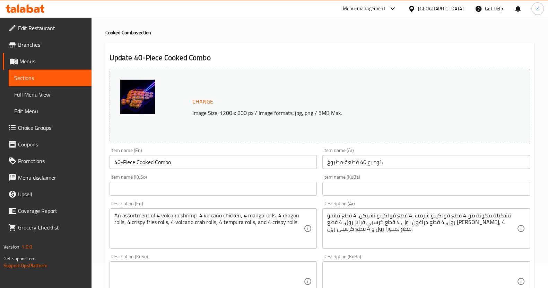
scroll to position [43, 0]
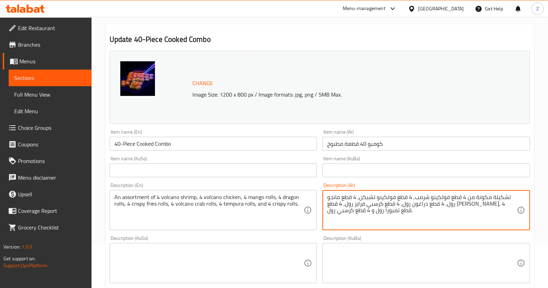
click at [411, 198] on textarea "تشكيلة مكونة من 4 قطع فولكينو شرمب, 4 قطع فولكينو تشيكن, 4 قطع مانجو رول, 4 قطع…" at bounding box center [422, 210] width 190 height 33
click at [355, 195] on textarea "تشكيلة مكونة من 4 قطع فولكينو شرمب, 4 قطع فولكينو تشيكن, 4 قطع مانجو رول, 4 قطع…" at bounding box center [422, 210] width 190 height 33
click at [485, 205] on textarea "تشكيلة مكونة من 4 قطع فولكينو شرمب, 4 قطع فولكينو تشيكن, 4 قطع مانجو رول, 4 قطع…" at bounding box center [422, 210] width 190 height 33
click at [438, 204] on textarea "تشكيلة مكونة من 4 قطع فولكينو شرمب, 4 قطع فولكينو تشيكن, 4 قطع مانجو رول, 4 قطع…" at bounding box center [422, 210] width 190 height 33
click at [384, 204] on textarea "تشكيلة مكونة من 4 قطع فولكينو شرمب, 4 قطع فولكينو تشيكن, 4 قطع مانجو رول, 4 قطع…" at bounding box center [422, 210] width 190 height 33
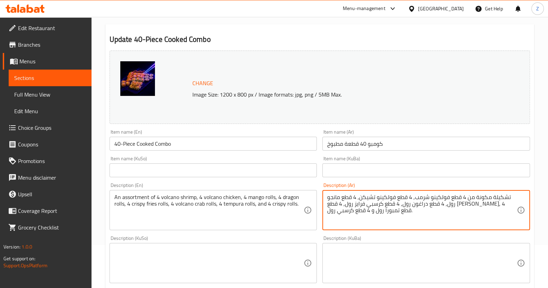
click at [339, 206] on textarea "تشكيلة مكونة من 4 قطع فولكينو شرمب, 4 قطع فولكينو تشيكن, 4 قطع مانجو رول, 4 قطع…" at bounding box center [422, 210] width 190 height 33
click at [362, 212] on textarea "تشكيلة مكونة من 4 قطع فولكينو شرمب, 4 قطع فولكينو تشيكن, 4 قطع مانجو رول, 4 قطع…" at bounding box center [422, 210] width 190 height 33
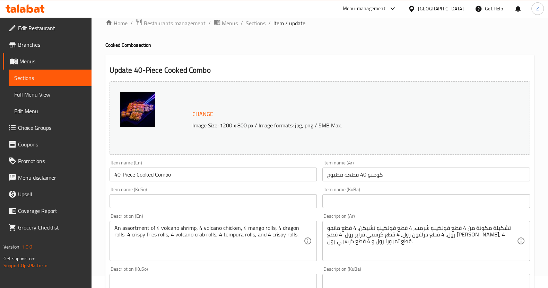
scroll to position [0, 0]
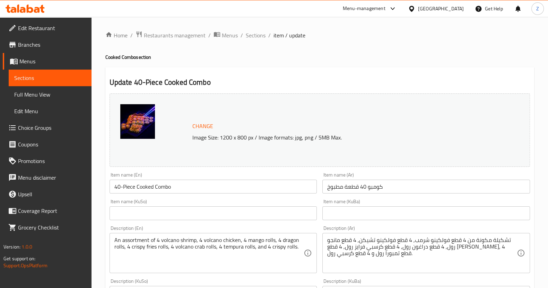
click at [256, 34] on span "Sections" at bounding box center [256, 35] width 20 height 8
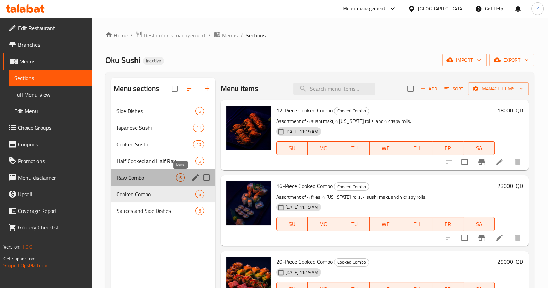
click at [179, 175] on span "6" at bounding box center [180, 178] width 8 height 7
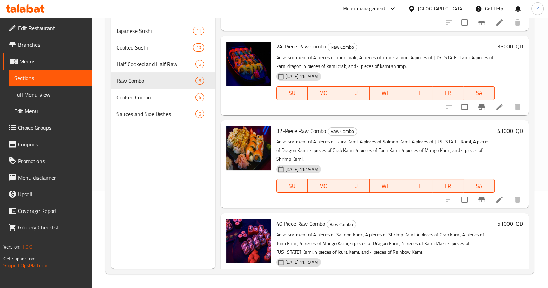
scroll to position [140, 0]
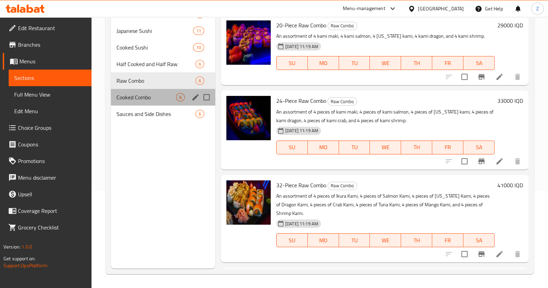
click at [145, 93] on div "Cooked Combo 6" at bounding box center [163, 97] width 104 height 17
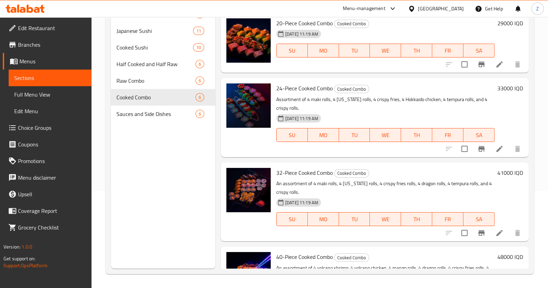
scroll to position [86, 0]
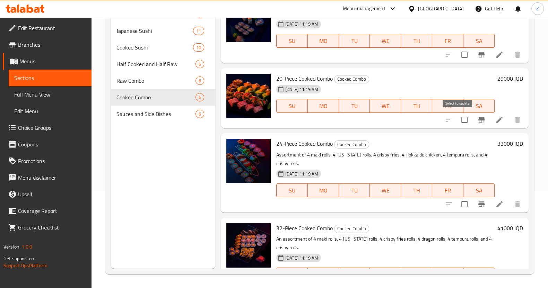
click at [462, 122] on input "checkbox" at bounding box center [464, 120] width 15 height 15
checkbox input "true"
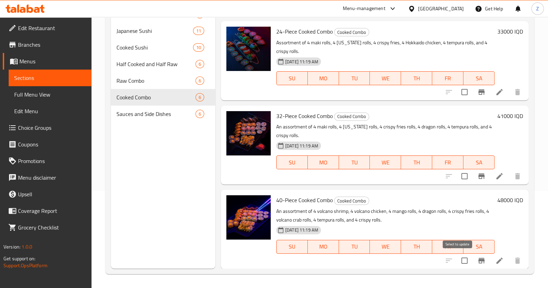
drag, startPoint x: 455, startPoint y: 262, endPoint x: 456, endPoint y: 254, distance: 7.7
click at [457, 262] on input "checkbox" at bounding box center [464, 261] width 15 height 15
checkbox input "true"
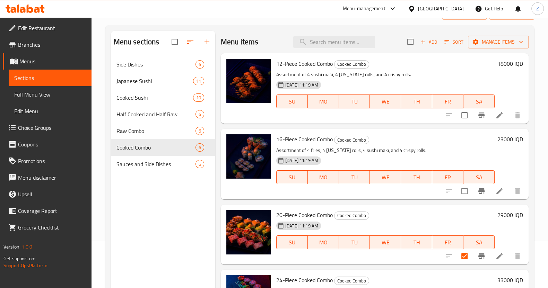
scroll to position [0, 0]
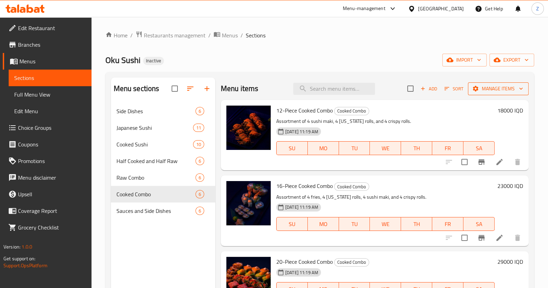
click at [499, 90] on span "Manage items" at bounding box center [498, 89] width 50 height 9
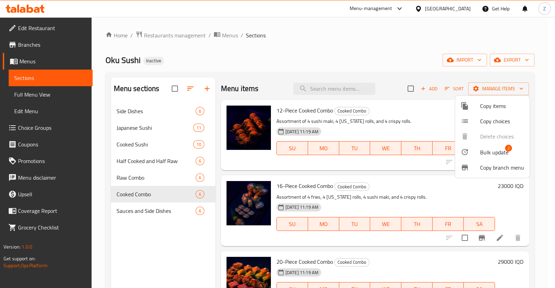
click at [494, 157] on li "Bulk update 2" at bounding box center [492, 152] width 75 height 16
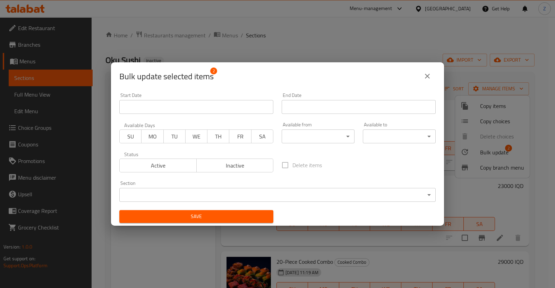
click at [227, 166] on span "Inactive" at bounding box center [234, 166] width 71 height 10
click at [230, 221] on button "Save" at bounding box center [196, 216] width 154 height 13
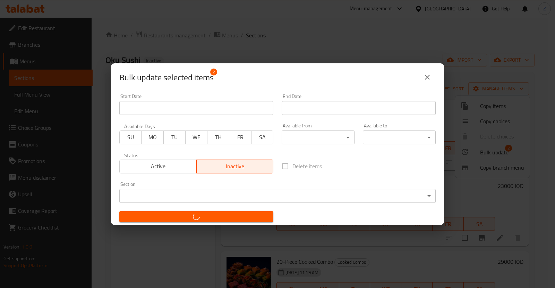
checkbox input "false"
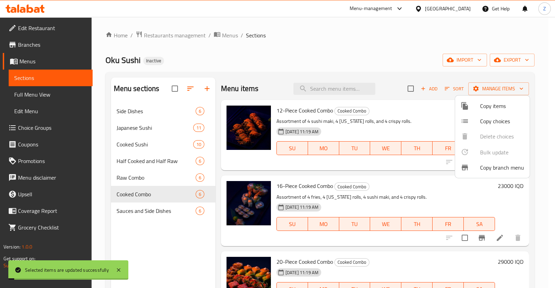
click at [295, 53] on div at bounding box center [277, 144] width 555 height 288
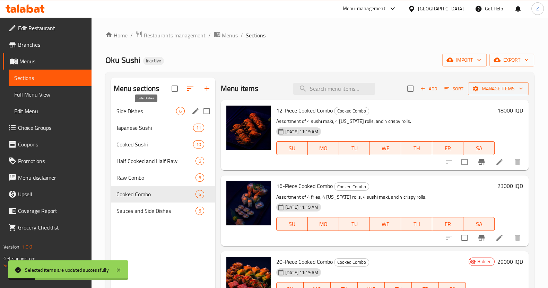
click at [137, 108] on span "Side Dishes" at bounding box center [146, 111] width 60 height 8
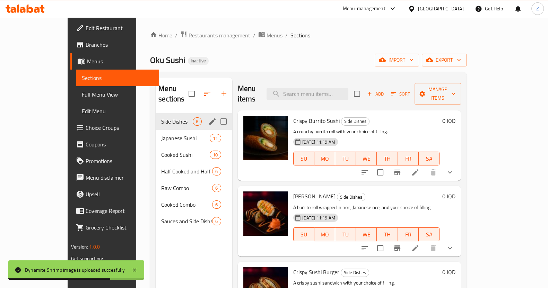
click at [161, 134] on span "Japanese Sushi" at bounding box center [185, 138] width 49 height 8
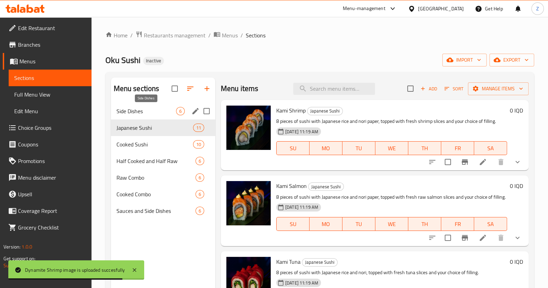
click at [150, 113] on span "Side Dishes" at bounding box center [146, 111] width 60 height 8
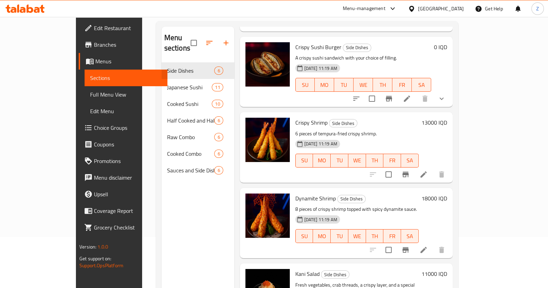
scroll to position [97, 0]
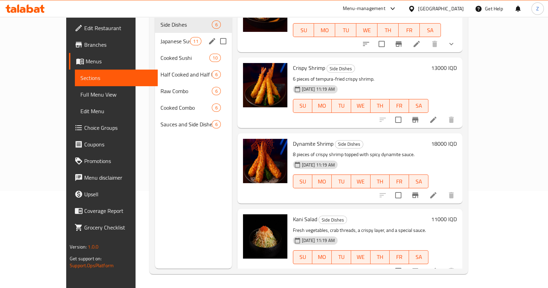
click at [160, 37] on span "Japanese Sushi" at bounding box center [174, 41] width 29 height 8
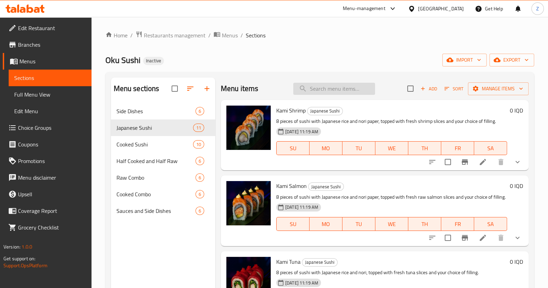
click at [342, 86] on input "search" at bounding box center [334, 89] width 82 height 12
type input "كامي"
drag, startPoint x: 332, startPoint y: 89, endPoint x: 296, endPoint y: 93, distance: 36.2
click at [296, 93] on input "كامي" at bounding box center [334, 89] width 82 height 12
click at [151, 125] on span "Japanese Sushi" at bounding box center [144, 128] width 57 height 8
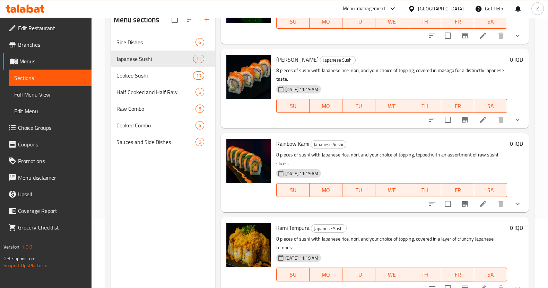
scroll to position [97, 0]
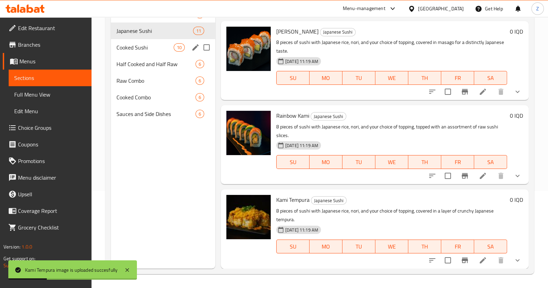
click at [153, 46] on span "Cooked Sushi" at bounding box center [144, 47] width 57 height 8
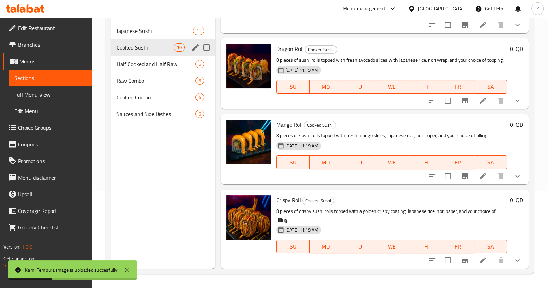
scroll to position [529, 0]
click at [154, 32] on span "Japanese Sushi" at bounding box center [144, 31] width 57 height 8
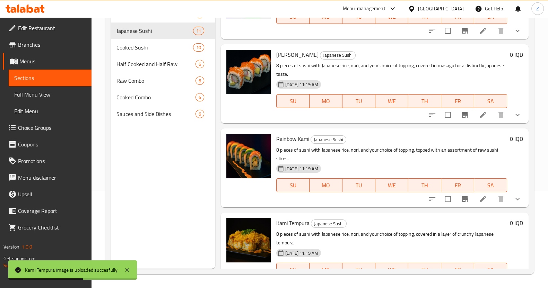
scroll to position [605, 0]
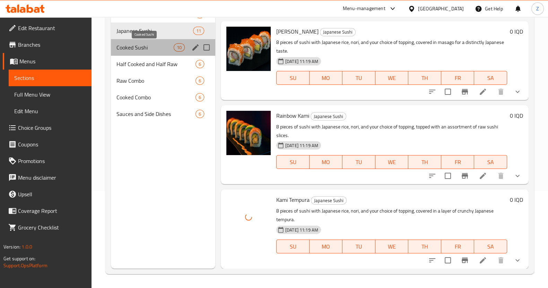
click at [158, 46] on span "Cooked Sushi" at bounding box center [144, 47] width 57 height 8
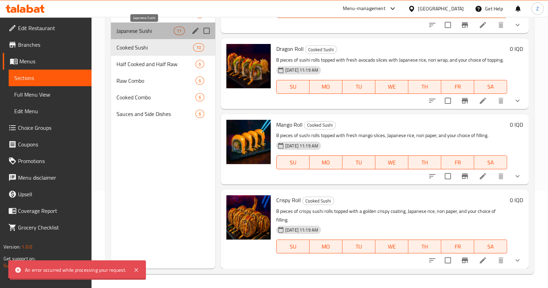
click at [161, 32] on span "Japanese Sushi" at bounding box center [144, 31] width 57 height 8
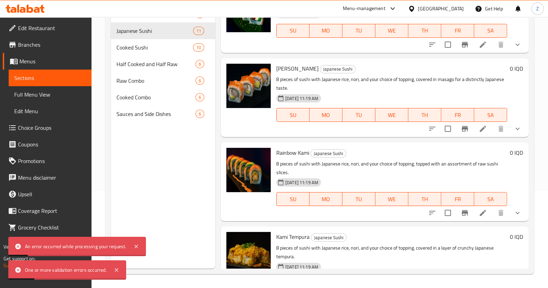
scroll to position [605, 0]
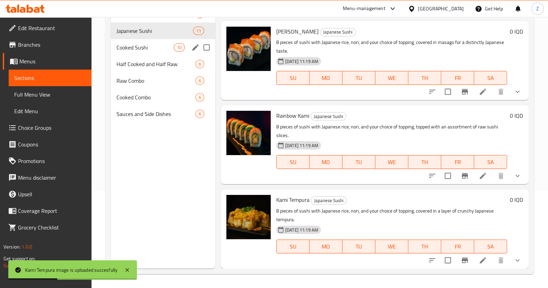
click at [135, 49] on span "Cooked Sushi" at bounding box center [144, 47] width 57 height 8
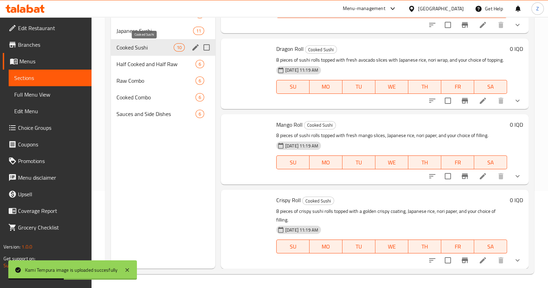
scroll to position [529, 0]
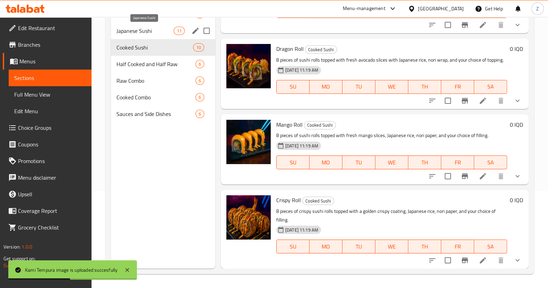
click at [143, 32] on span "Japanese Sushi" at bounding box center [144, 31] width 57 height 8
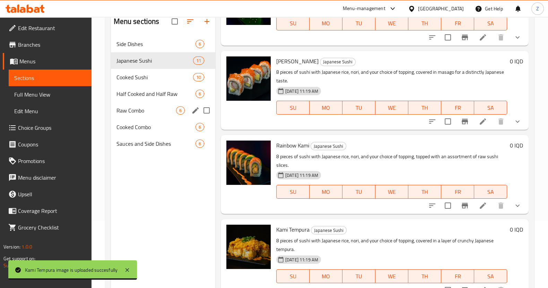
scroll to position [54, 0]
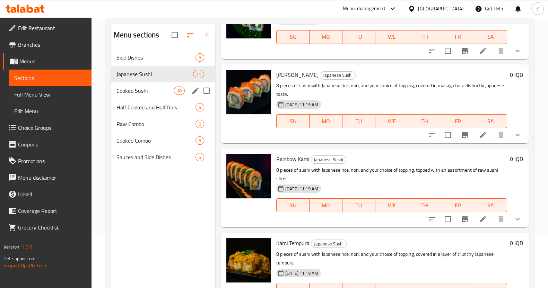
drag, startPoint x: 151, startPoint y: 89, endPoint x: 157, endPoint y: 94, distance: 8.1
click at [151, 89] on span "Cooked Sushi" at bounding box center [144, 91] width 57 height 8
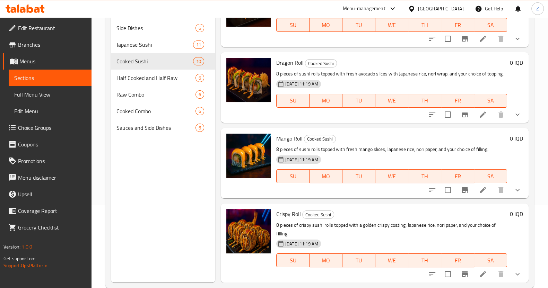
scroll to position [97, 0]
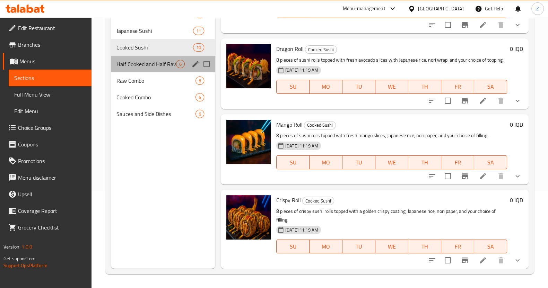
click at [159, 70] on div "Half Cooked and Half Raw 6" at bounding box center [163, 64] width 104 height 17
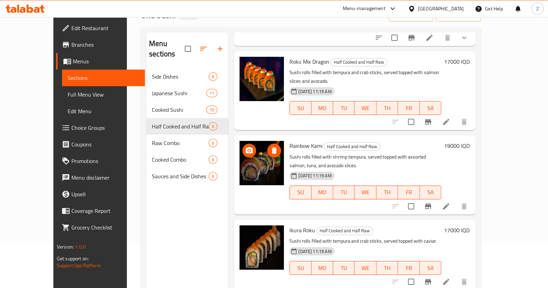
scroll to position [97, 0]
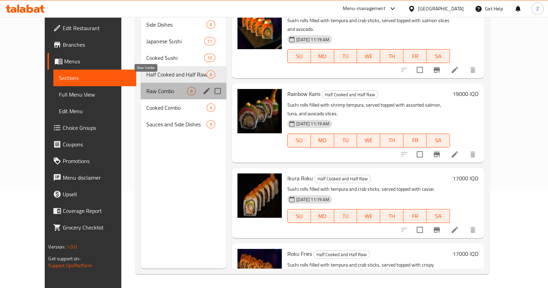
click at [151, 87] on span "Raw Combo" at bounding box center [166, 91] width 41 height 8
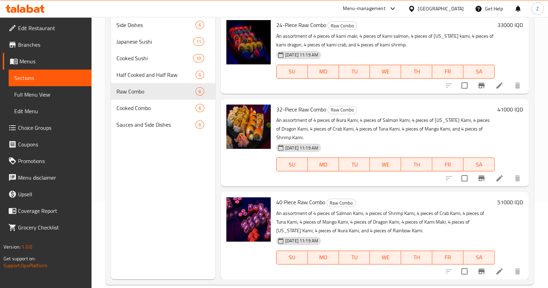
scroll to position [97, 0]
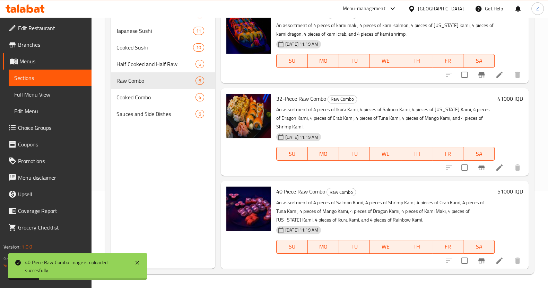
click at [204, 213] on div "Menu sections Side Dishes 6 Japanese Sushi 11 Cooked Sushi 10 Half Cooked and H…" at bounding box center [163, 125] width 104 height 288
click at [147, 92] on div "Cooked Combo 6" at bounding box center [163, 97] width 104 height 17
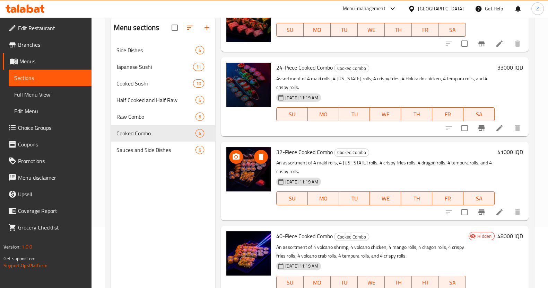
scroll to position [97, 0]
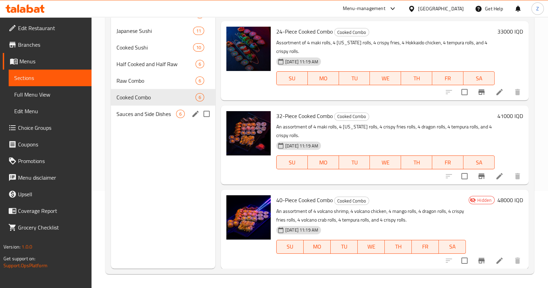
click at [150, 112] on span "Sauces and Side Dishes" at bounding box center [146, 114] width 60 height 8
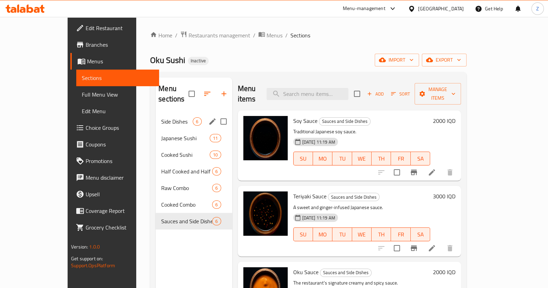
click at [161, 118] on span "Side Dishes" at bounding box center [177, 122] width 32 height 8
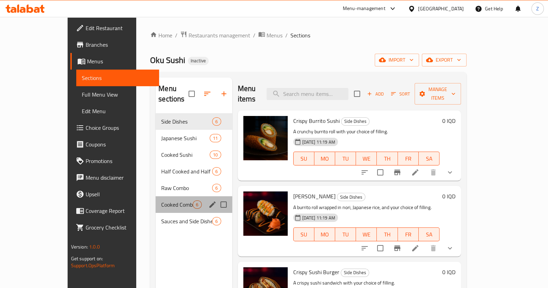
click at [156, 199] on div "Cooked Combo 6" at bounding box center [194, 205] width 76 height 17
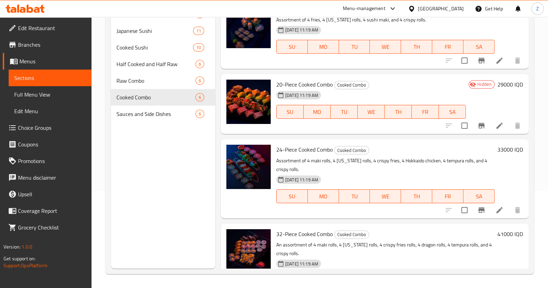
scroll to position [69, 0]
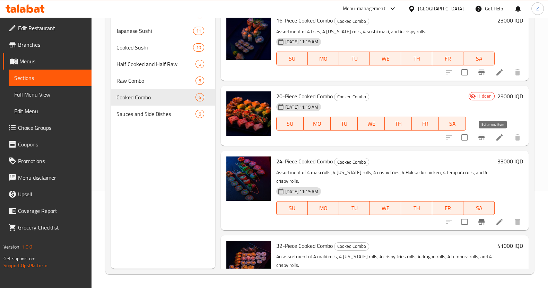
click at [495, 136] on icon at bounding box center [499, 137] width 8 height 8
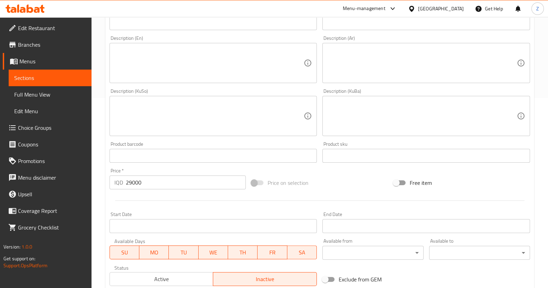
scroll to position [118, 0]
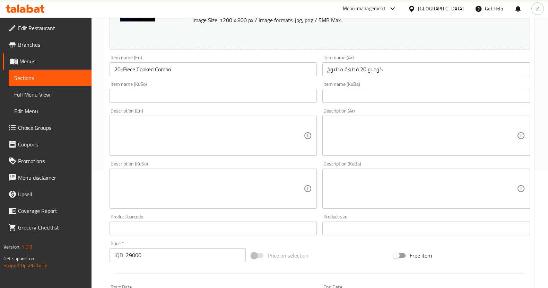
click at [366, 130] on textarea at bounding box center [422, 136] width 190 height 33
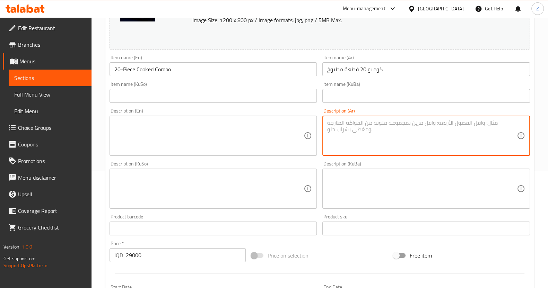
click at [382, 127] on textarea at bounding box center [422, 136] width 190 height 33
click at [484, 122] on textarea "4 قطع ماكي رول, 4 قطع كاليفورنيا رول, 4 قطع كرسبي رول, 4 قطع فولكينو تشيكن و 4 …" at bounding box center [422, 136] width 190 height 33
click at [454, 122] on textarea "4 قطع ماكي رول, 4 قطع كاليفورنيا رول, 4 قطع كرسبي رول, 4 قطع فولكينو تشيكن و 4 …" at bounding box center [422, 136] width 190 height 33
click at [398, 123] on textarea "4 قطع ماكي رول, 4 قطع كاليفورنيا رول, 4 قطع كرسبي رول, 4 قطع فولكينو تشيكن و 4 …" at bounding box center [422, 136] width 190 height 33
click at [345, 122] on textarea "4 قطع ماكي رول, 4 قطع كاليفورنيا رول, 4 قطع كرسبي رول, 4 قطع فولكينو تشيكن و 4 …" at bounding box center [422, 136] width 190 height 33
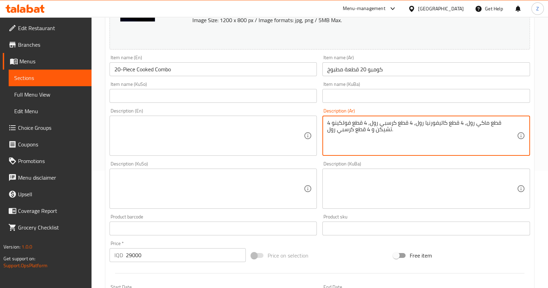
click at [354, 131] on textarea "4 قطع ماكي رول, 4 قطع كاليفورنيا رول, 4 قطع كرسبي رول, 4 قطع فولكينو تشيكن و 4 …" at bounding box center [422, 136] width 190 height 33
click at [383, 127] on textarea "4 قطع ماكي رول, 4 قطع كاليفورنيا رول, 4 قطع كرسبي رول, 4 قطع فولكينو تشيكن و 4 …" at bounding box center [422, 136] width 190 height 33
click at [499, 123] on textarea "4 قطع ماكي رول, 4 قطع كاليفورنيا رول, 4 قطع كرسبي رول, 4 قطع فولكينو تشيكن و 4 …" at bounding box center [422, 136] width 190 height 33
click at [504, 124] on textarea "4 قطع ماكي رول, 4 قطع كاليفورنيا رول, 4 قطع كرسبي رول, 4 قطع فولكينو تشيكن و 4 …" at bounding box center [422, 136] width 190 height 33
click at [466, 123] on textarea "4 قطع ماكي رول, 4 قطع كاليفورنيا رول, 4 قطع كرسبي رول, 4 قطع فولكينو تشيكن و 4 …" at bounding box center [422, 136] width 190 height 33
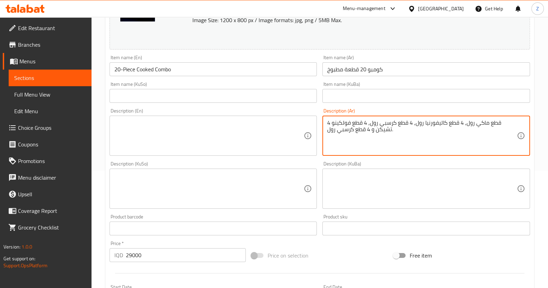
click at [503, 125] on textarea "4 قطع ماكي رول, 4 قطع كاليفورنيا رول, 4 قطع كرسبي رول, 4 قطع فولكينو تشيكن و 4 …" at bounding box center [422, 136] width 190 height 33
click at [499, 122] on textarea "4 قطع ماكي رول, 4 قطع كاليفورنيا رول, 4 قطع كرسبي رول, 4 قطع فولكينو تشيكن و 4 …" at bounding box center [422, 136] width 190 height 33
click at [468, 124] on textarea "4 تشكيلة مكونة من 4قطع ماكي رول, 4 قطع كاليفورنيا رول, 4 قطع كرسبي رول, 4 قطع ف…" at bounding box center [422, 136] width 190 height 33
click at [329, 123] on textarea "4 تشكيلة مكونة من 4قطع ماكي رول, 4 قطع كاليفورنيا رول, 4 قطع كرسبي رول, 4 قطع ف…" at bounding box center [422, 136] width 190 height 33
click at [334, 123] on textarea "4 تشكيلة مكونة من 4قطع ماكي رول, 4 قطع كاليفورنيا رول, 4 قطع كرسبي رول, 4 قطع ف…" at bounding box center [422, 136] width 190 height 33
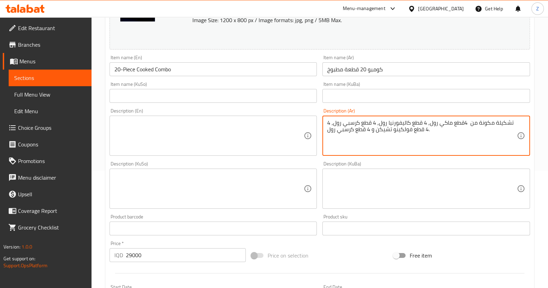
click at [332, 122] on textarea "4 تشكيلة مكونة من 4قطع ماكي رول, 4 قطع كاليفورنيا رول, 4 قطع كرسبي رول, 4 قطع ف…" at bounding box center [422, 136] width 190 height 33
click at [457, 130] on textarea "4 تشكيلة مكونة من 4قطع ماكي رول, 4 قطع كاليفورنيا رول, 4 قطع كرسبي رول, قطع فول…" at bounding box center [422, 136] width 190 height 33
click at [464, 124] on textarea "4 تشكيلة مكونة من 4قطع ماكي رول, 4 قطع كاليفورنيا رول, 4 قطع كرسبي رول, قطع فول…" at bounding box center [422, 136] width 190 height 33
click at [470, 124] on textarea "4 تشكيلة مكونة من 4قطع ماكي رول, 4 قطع كاليفورنيا رول, 4 قطع كرسبي رول, قطع فول…" at bounding box center [422, 136] width 190 height 33
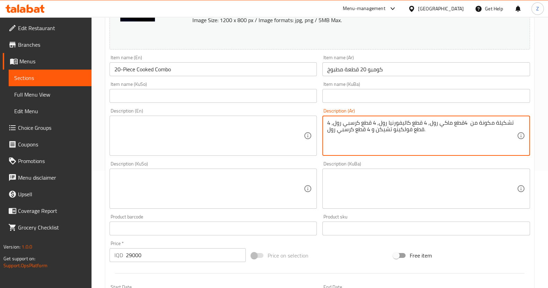
click at [467, 122] on textarea "4 تشكيلة مكونة من 4قطع ماكي رول, 4 قطع كاليفورنيا رول, 4 قطع كرسبي رول, قطع فول…" at bounding box center [422, 136] width 190 height 33
click at [461, 124] on textarea "4 تشكيلة مكونة من قطع ماكي رول, 4 قطع كاليفورنيا رول, 4 قطع كرسبي رول, قطع فولك…" at bounding box center [422, 136] width 190 height 33
click at [465, 125] on textarea "4 تشكيلة مكونة من قطع ماكي رول, 4 قطع كاليفورنيا رول, 4 قطع كرسبي رول, قطع فولك…" at bounding box center [422, 136] width 190 height 33
click at [463, 123] on textarea "4 تشكيلة مكونة من قطع ماكي رول, 4 قطع كاليفورنيا رول, 4 قطع كرسبي رول, قطع فولك…" at bounding box center [422, 136] width 190 height 33
click at [464, 123] on textarea "4 تشكيلة مكونة من 4قطع ماكي رول, 4 قطع كاليفورنيا رول, 4 قطع كرسبي رول, قطع فول…" at bounding box center [422, 136] width 190 height 33
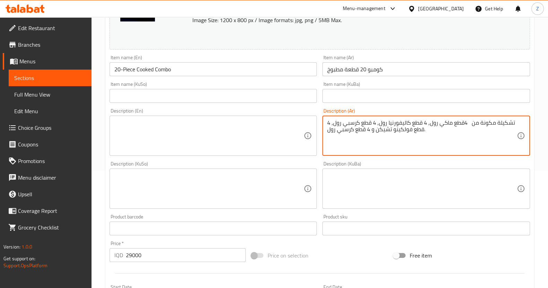
click at [468, 124] on textarea "4 تشكيلة مكونة من 4قطع ماكي رول, 4 قطع كاليفورنيا رول, 4 قطع كرسبي رول, قطع فول…" at bounding box center [422, 136] width 190 height 33
type textarea "4 تشكيلة مكونة من 4قطع ماكي رول, 4 قطع كاليفورنيا رول, 4 قطع كرسبي رول, قطع فول…"
click at [471, 134] on textarea "4 تشكيلة مكونة من 4قطع ماكي رول, 4 قطع كاليفورنيا رول, 4 قطع كرسبي رول, قطع فول…" at bounding box center [422, 136] width 190 height 33
click at [419, 131] on textarea "4 تشكيلة مكونة من 4قطع ماكي رول, 4 قطع كاليفورنيا رول, 4 قطع كرسبي رول, قطع فول…" at bounding box center [422, 136] width 190 height 33
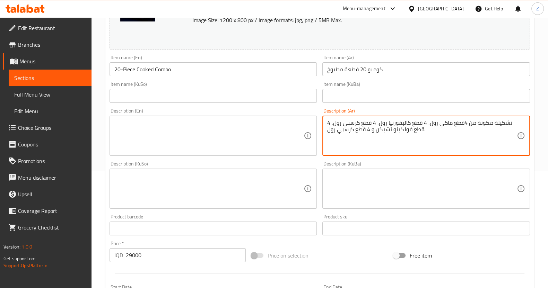
click at [419, 131] on textarea "4 تشكيلة مكونة من 4قطع ماكي رول, 4 قطع كاليفورنيا رول, 4 قطع كرسبي رول, قطع فول…" at bounding box center [422, 136] width 190 height 33
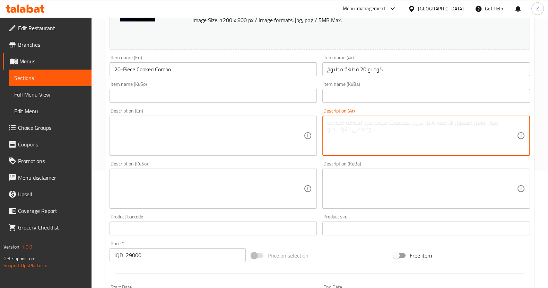
click at [375, 134] on textarea at bounding box center [422, 136] width 190 height 33
paste textarea "4 تشكيلة مكونة من 4قطع ماكي رول, 4 قطع كاليفورنيا رول, 4 قطع كرسبي رول, قطع فول…"
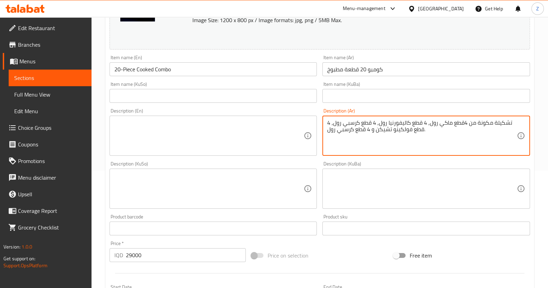
type textarea "4 تشكيلة مكونة من 4قطع ماكي رول, 4 قطع كاليفورنيا رول, 4 قطع كرسبي رول, قطع فول…"
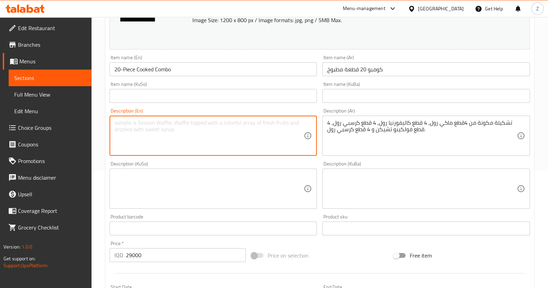
click at [242, 120] on textarea at bounding box center [209, 136] width 190 height 33
paste textarea "4 assortment consisting of 4 pieces of Maki Roll, 4 pieces of [US_STATE] Roll, …"
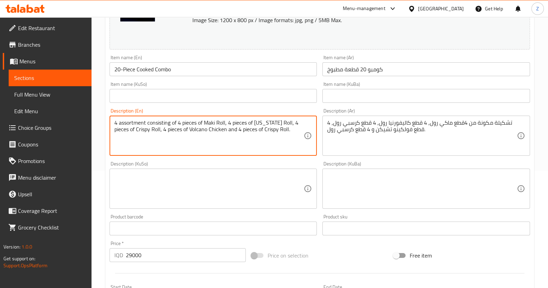
click at [155, 125] on textarea "4 assortment consisting of 4 pieces of Maki Roll, 4 pieces of [US_STATE] Roll, …" at bounding box center [209, 136] width 190 height 33
click at [201, 128] on textarea "4 assortment consisting of 4 pieces of Maki Roll, 4 pieces of [US_STATE] Roll, …" at bounding box center [209, 136] width 190 height 33
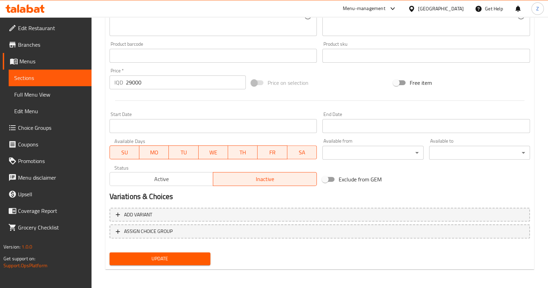
scroll to position [291, 0]
type textarea "4 assortment consisting of 4 pieces of Maki Roll, 4 pieces of [US_STATE] Roll, …"
click at [168, 259] on span "Update" at bounding box center [160, 258] width 90 height 9
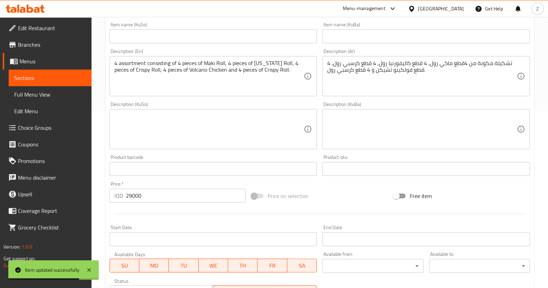
scroll to position [0, 0]
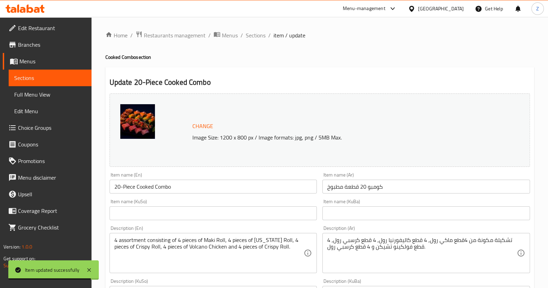
drag, startPoint x: 261, startPoint y: 37, endPoint x: 266, endPoint y: 42, distance: 6.4
click at [261, 37] on span "Sections" at bounding box center [256, 35] width 20 height 8
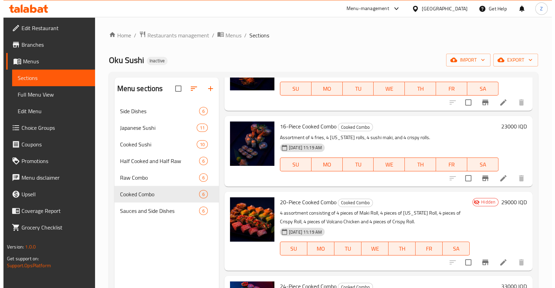
scroll to position [130, 0]
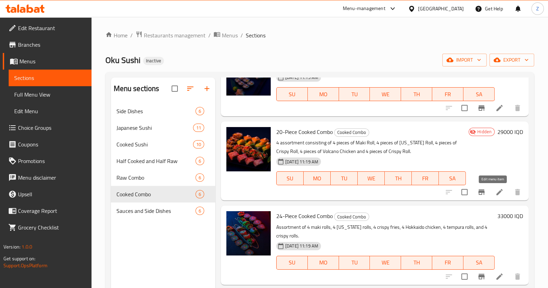
click at [496, 194] on icon at bounding box center [499, 192] width 6 height 6
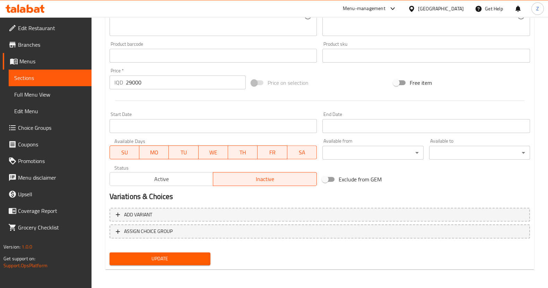
scroll to position [291, 0]
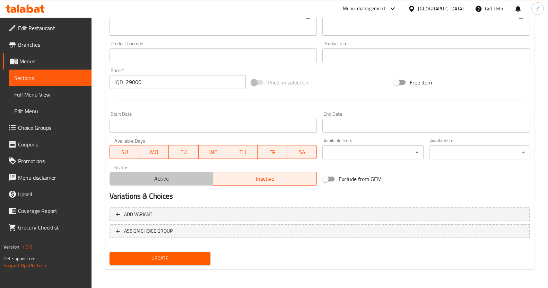
drag, startPoint x: 184, startPoint y: 177, endPoint x: 182, endPoint y: 184, distance: 7.0
click at [184, 178] on span "Active" at bounding box center [162, 179] width 98 height 10
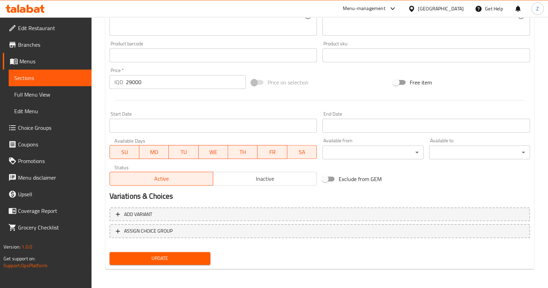
click at [178, 255] on span "Update" at bounding box center [160, 258] width 90 height 9
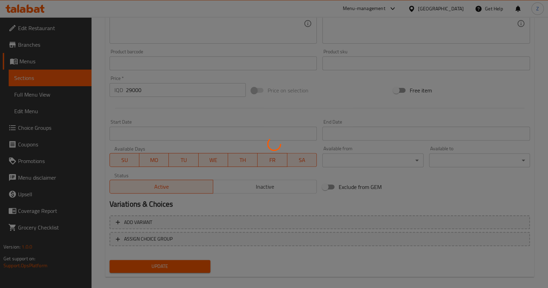
scroll to position [0, 0]
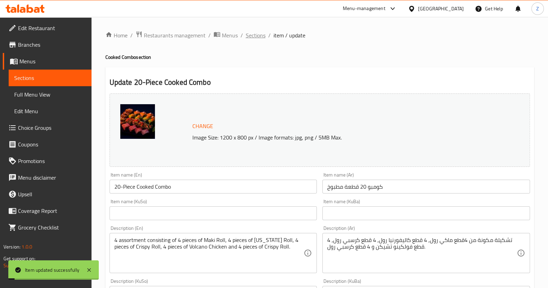
click at [250, 38] on span "Sections" at bounding box center [256, 35] width 20 height 8
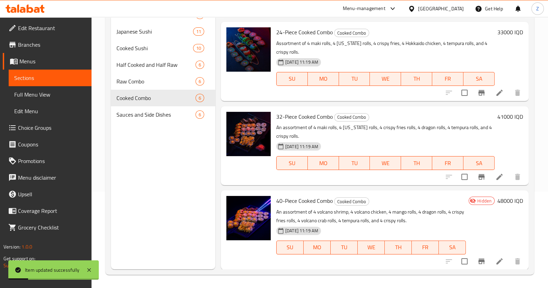
scroll to position [97, 0]
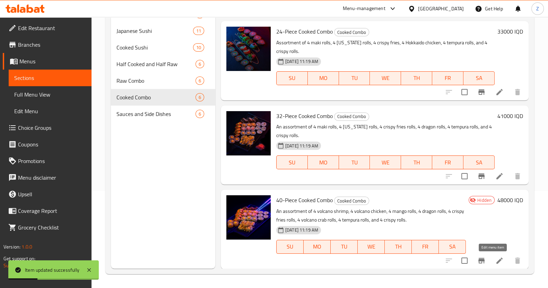
click at [495, 261] on icon at bounding box center [499, 261] width 8 height 8
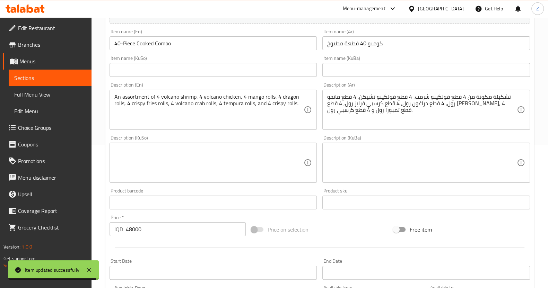
scroll to position [130, 0]
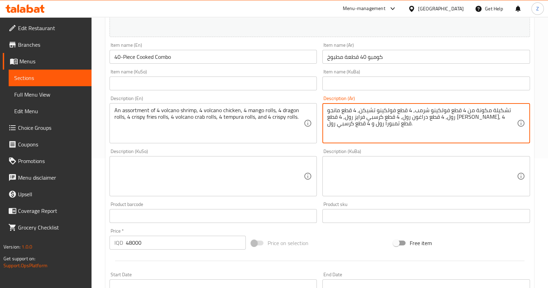
click at [412, 112] on textarea "تشكيلة مكونة من 4 قطع فولكينو شرمب, 4 قطع فولكينو تشيكن, 4 قطع مانجو رول, 4 قطع…" at bounding box center [422, 123] width 190 height 33
type textarea "تشكيلة مكونة من 4 قطع فولكينو شرمب, 4 قطع ماكي رول, 4 قطع كاليفورنيا رول, 4 قطع…"
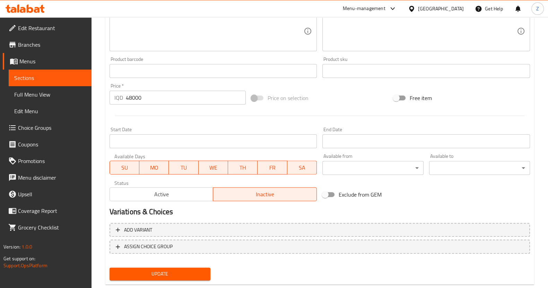
scroll to position [291, 0]
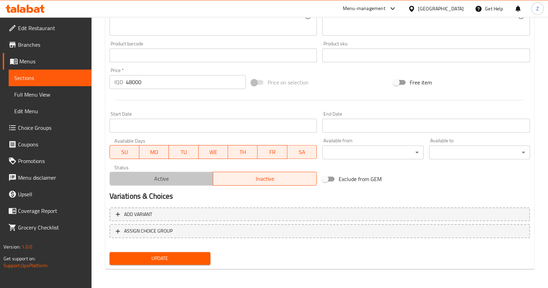
click at [182, 176] on span "Active" at bounding box center [162, 179] width 98 height 10
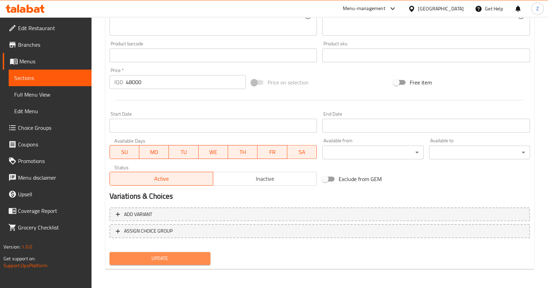
click at [176, 257] on span "Update" at bounding box center [160, 258] width 90 height 9
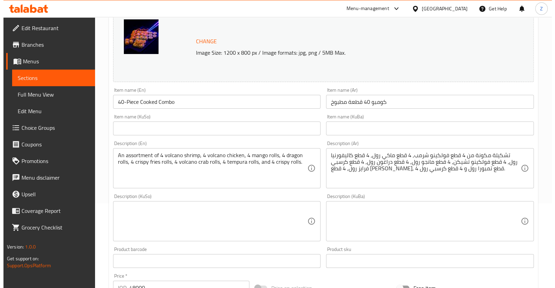
scroll to position [0, 0]
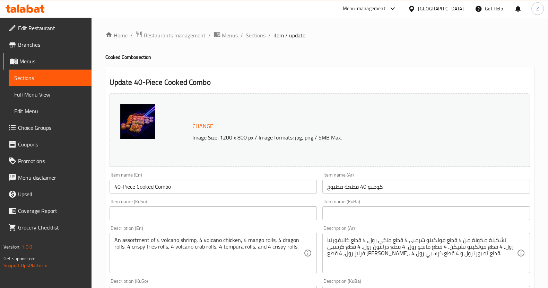
click at [257, 39] on span "Sections" at bounding box center [256, 35] width 20 height 8
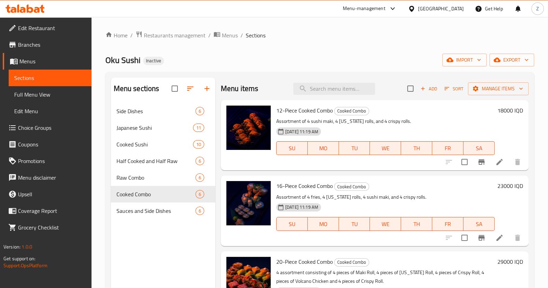
drag, startPoint x: 306, startPoint y: 60, endPoint x: 257, endPoint y: 83, distance: 54.3
click at [306, 60] on div "Oku Sushi Inactive import export" at bounding box center [319, 60] width 429 height 13
click at [147, 115] on span "Side Dishes" at bounding box center [146, 111] width 60 height 8
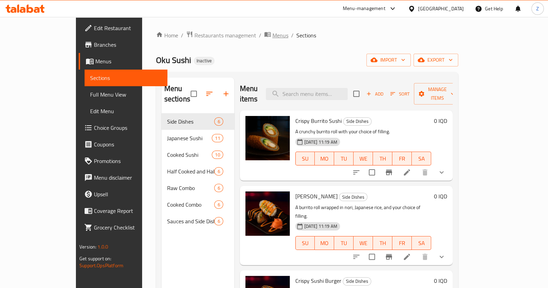
click at [272, 39] on span "Menus" at bounding box center [280, 35] width 16 height 8
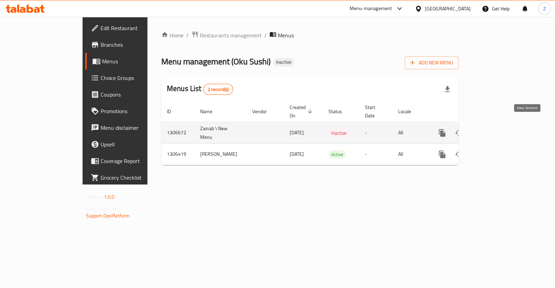
click at [496, 129] on icon "enhanced table" at bounding box center [492, 133] width 8 height 8
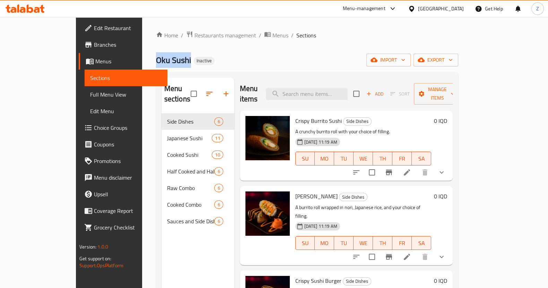
drag, startPoint x: 141, startPoint y: 58, endPoint x: 93, endPoint y: 59, distance: 47.8
click at [142, 59] on div "Home / Restaurants management / Menus / Sections Oku Sushi Inactive import expo…" at bounding box center [307, 201] width 330 height 368
copy span "Oku Sushi"
click at [254, 64] on div "Oku Sushi Inactive import export" at bounding box center [307, 60] width 302 height 13
click at [272, 35] on span "Menus" at bounding box center [280, 35] width 16 height 8
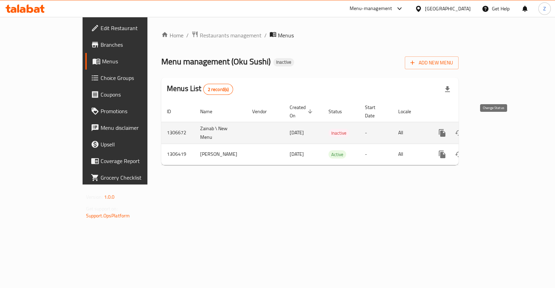
click at [462, 130] on icon "enhanced table" at bounding box center [459, 133] width 8 height 6
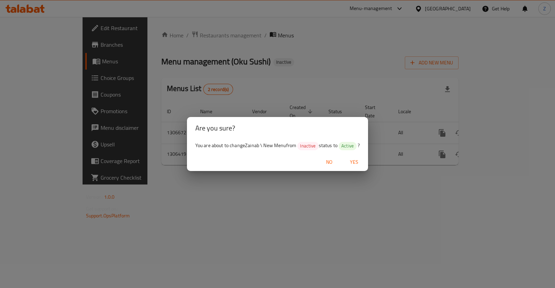
click at [318, 156] on button "No" at bounding box center [329, 162] width 22 height 13
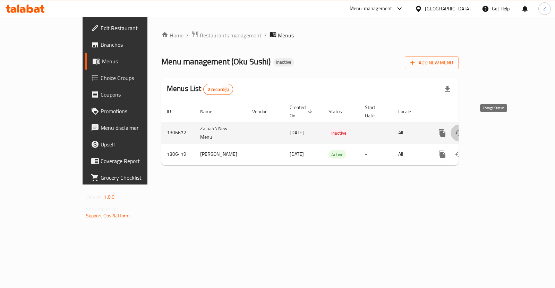
click at [462, 130] on icon "enhanced table" at bounding box center [459, 133] width 8 height 6
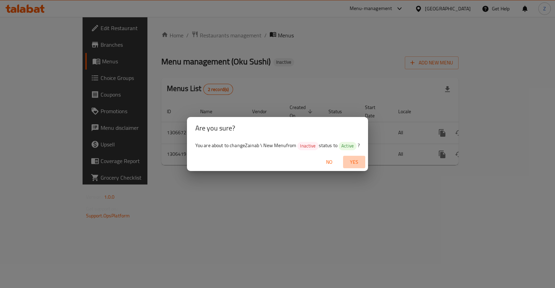
click at [356, 162] on span "Yes" at bounding box center [354, 162] width 17 height 9
